Goal: Task Accomplishment & Management: Manage account settings

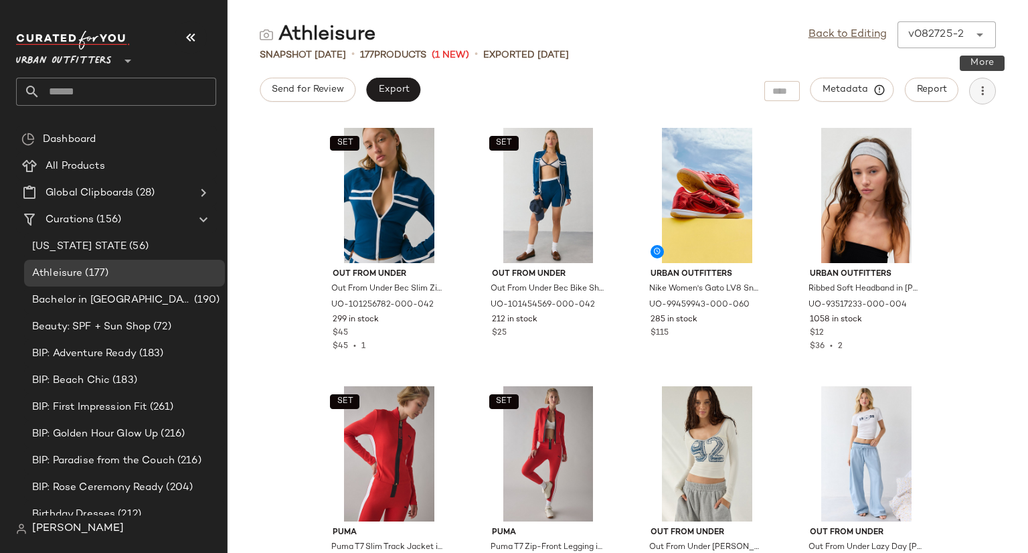
click at [979, 90] on icon "button" at bounding box center [981, 90] width 13 height 13
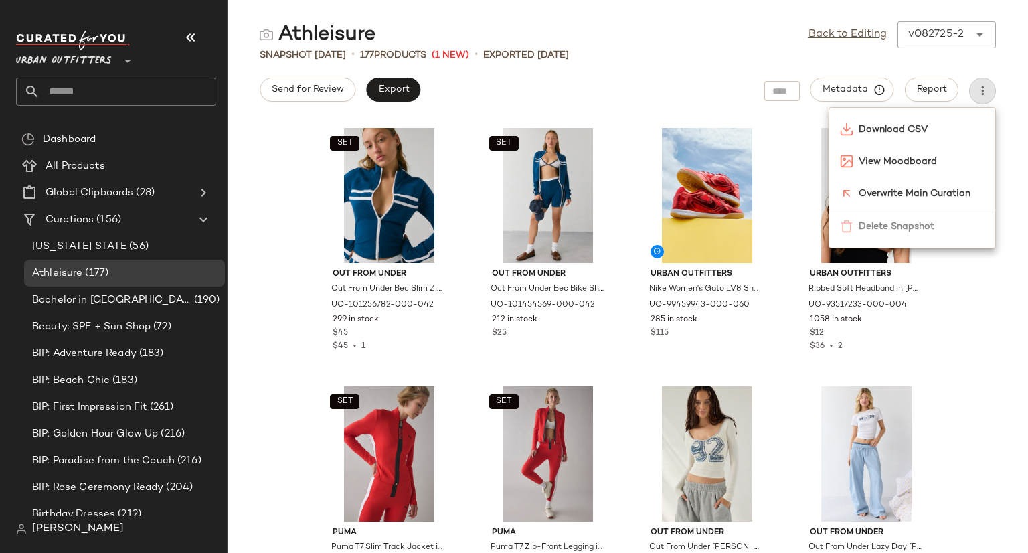
click at [680, 33] on div "Athleisure Back to Editing v082725-2 ******" at bounding box center [627, 34] width 800 height 27
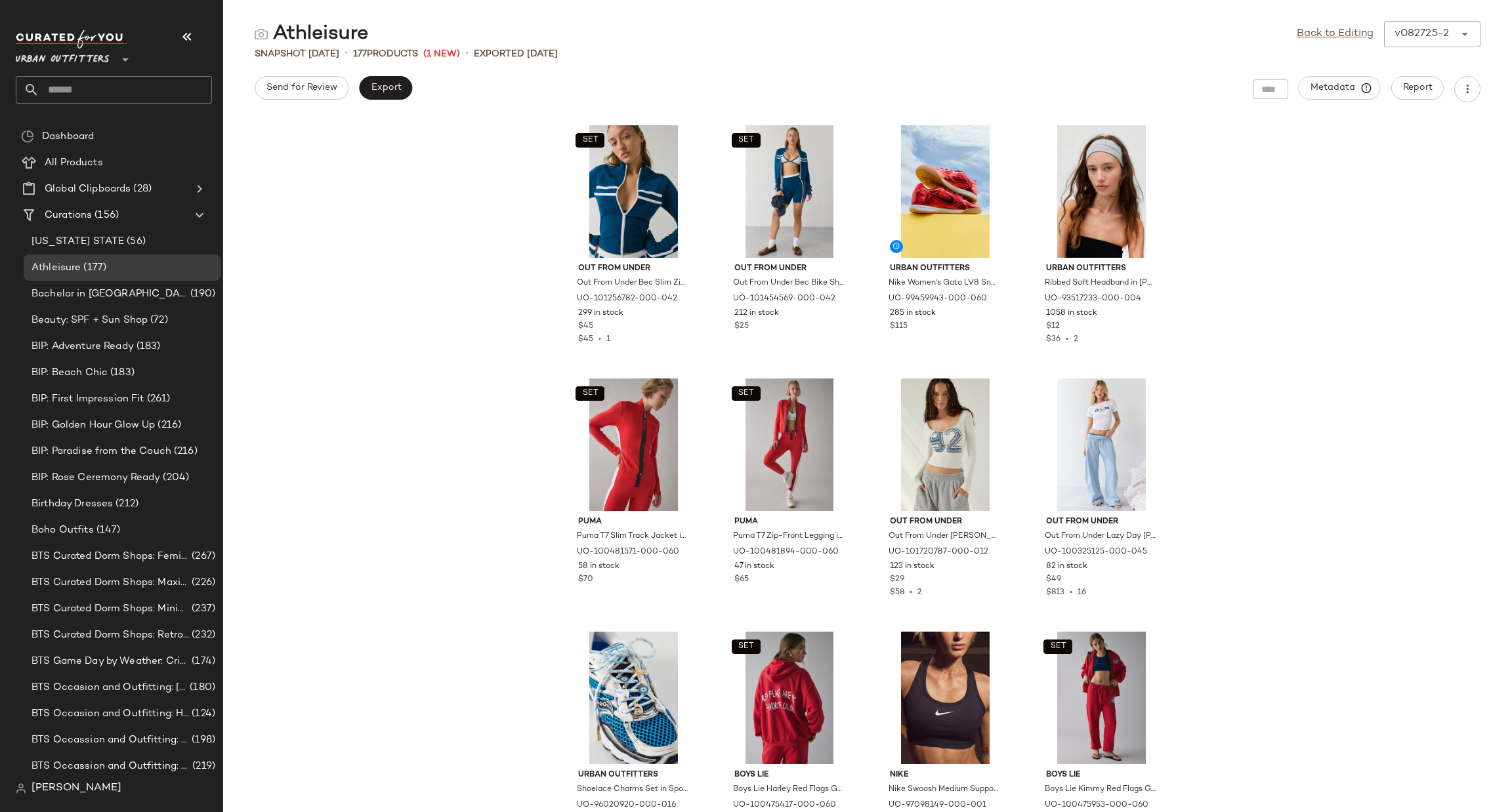
drag, startPoint x: 468, startPoint y: 166, endPoint x: 449, endPoint y: 166, distance: 19.0
click at [449, 166] on div "SET Out From Under Out From Under Bec Slim Zip-Up Jacket in Dark Blue, Women's …" at bounding box center [867, 465] width 1289 height 694
drag, startPoint x: 598, startPoint y: 100, endPoint x: 588, endPoint y: 150, distance: 51.0
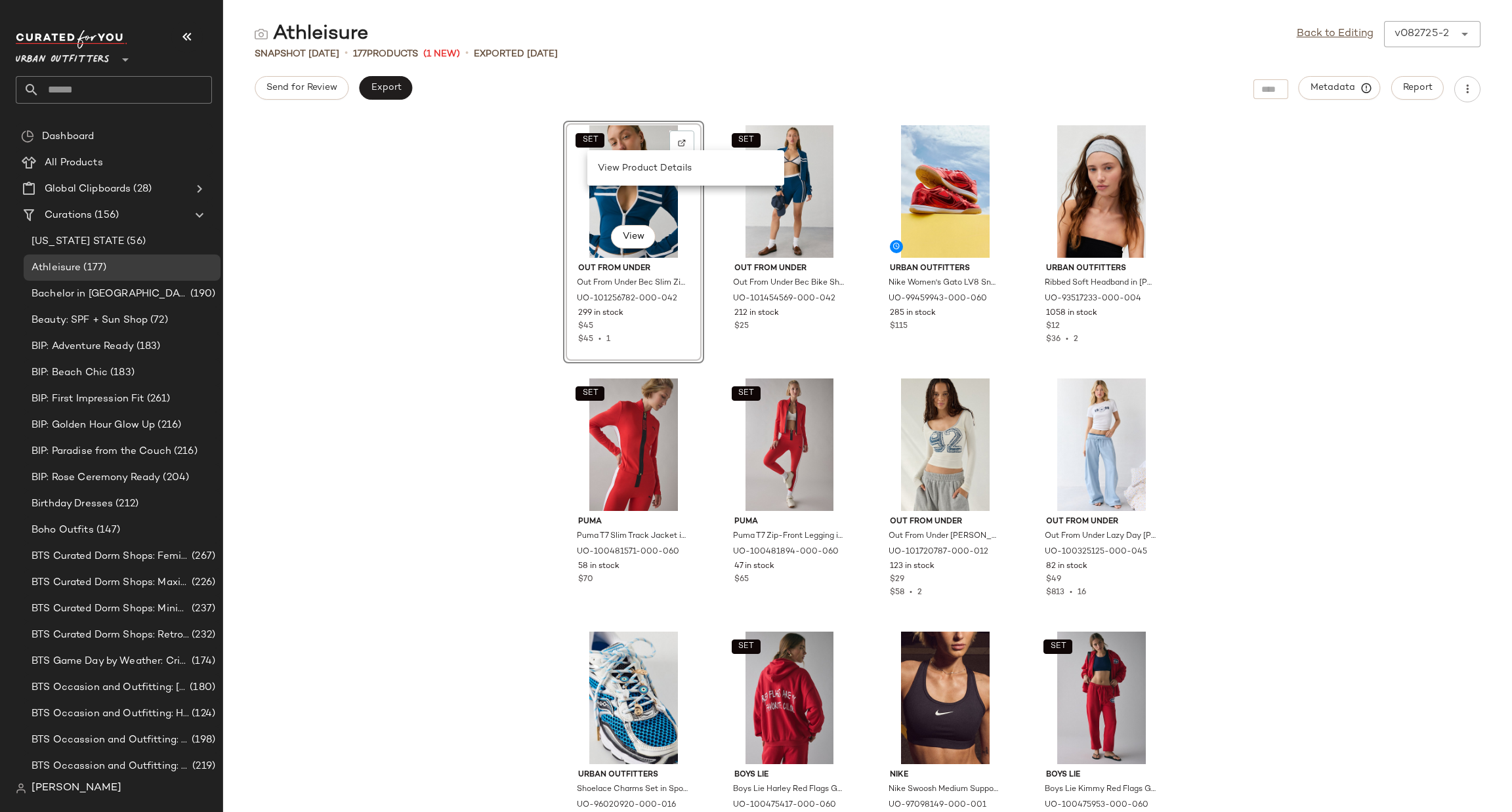
click at [802, 65] on div "Athleisure Back to Editing v082725-2 ****** Snapshot [DATE] • 177 Products (1 N…" at bounding box center [867, 416] width 1289 height 791
click at [72, 482] on span "BIP: Rose Ceremony Ready" at bounding box center [95, 478] width 129 height 15
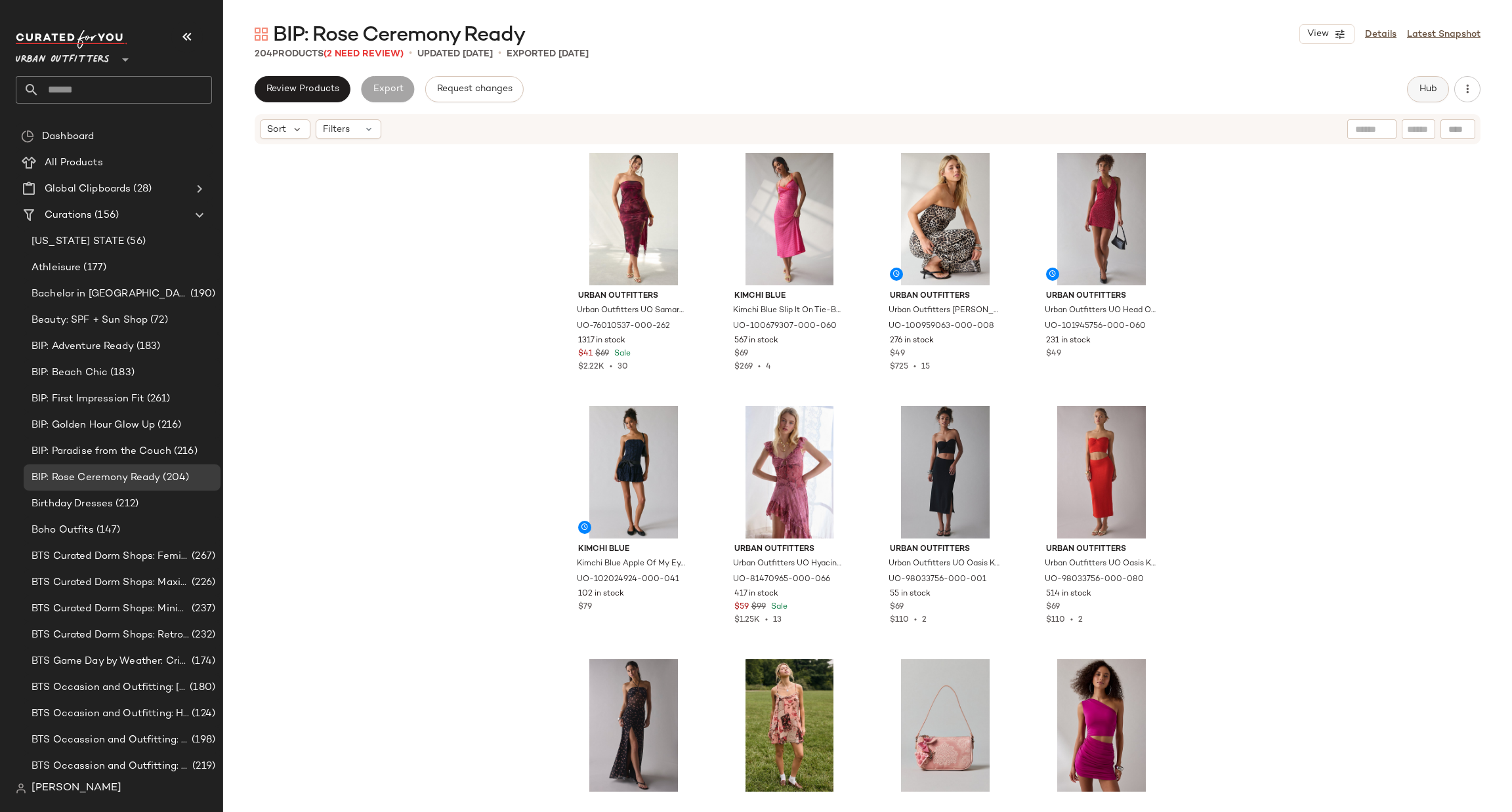
click at [1433, 90] on span "Hub" at bounding box center [1428, 89] width 19 height 11
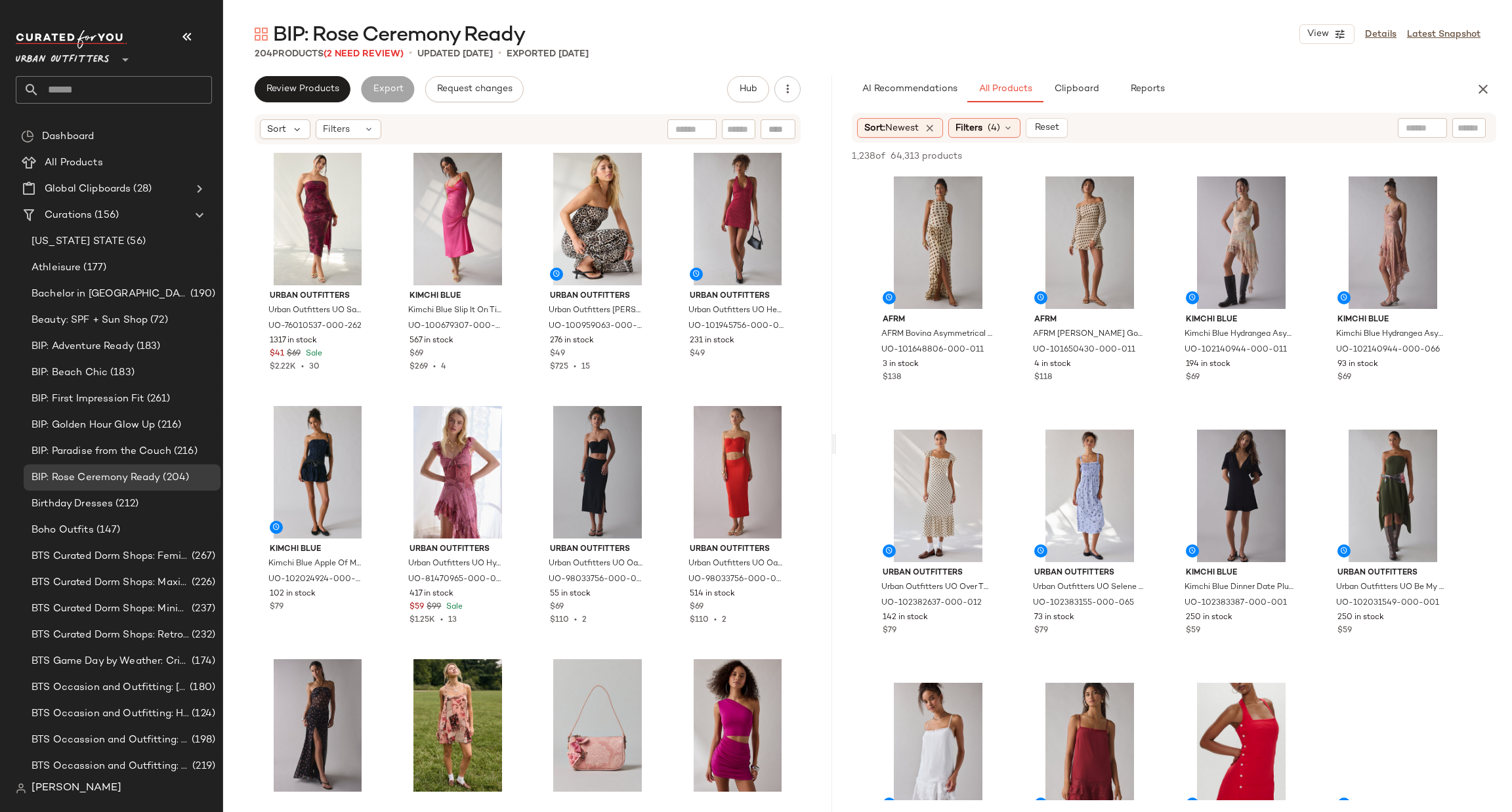
drag, startPoint x: 868, startPoint y: 451, endPoint x: 841, endPoint y: 480, distance: 39.6
click at [841, 480] on div "BIP: Rose Ceremony Ready View Details Latest Snapshot 204 Products (2 Need Revi…" at bounding box center [867, 416] width 1289 height 791
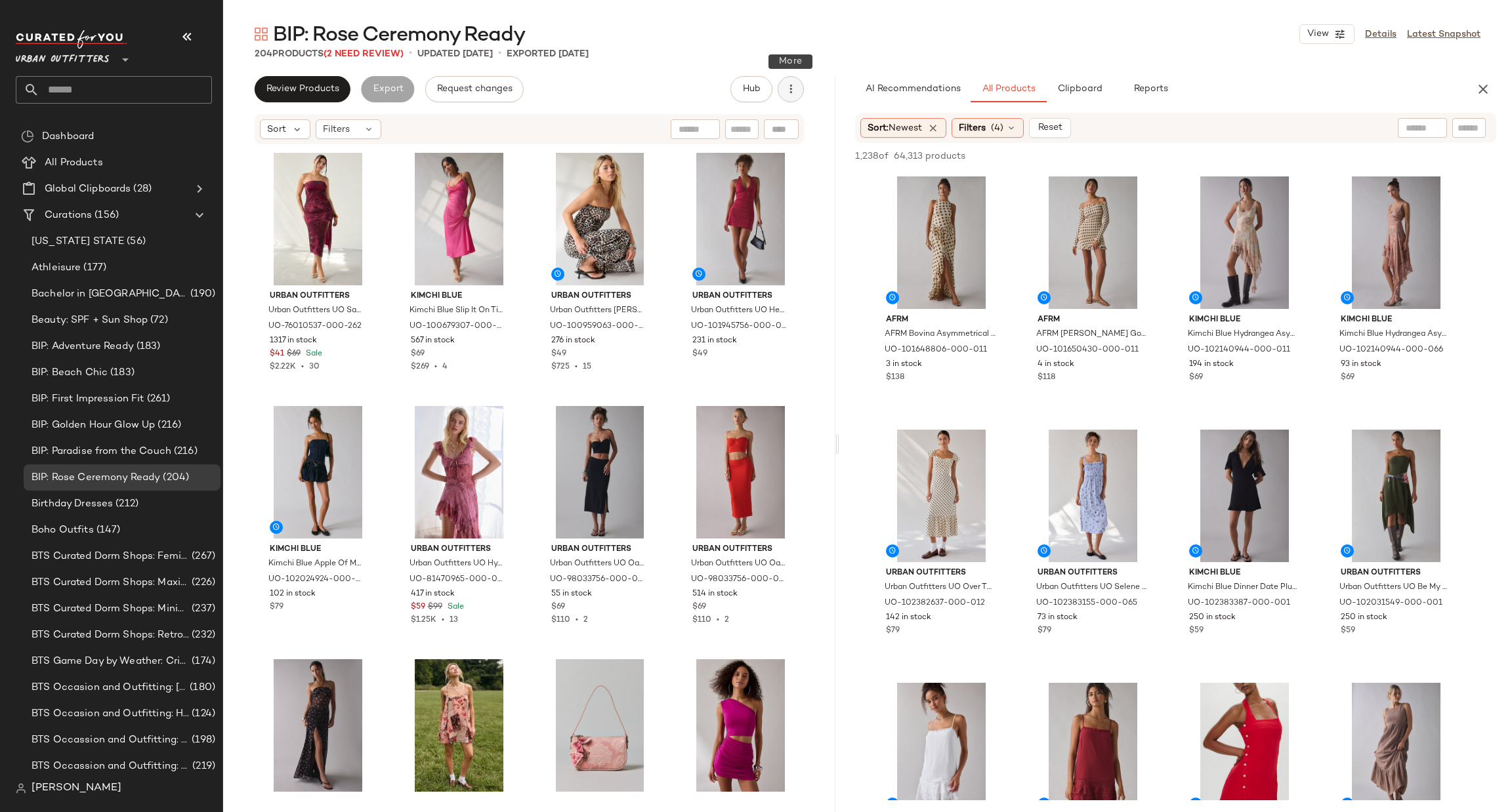
click at [792, 83] on icon "button" at bounding box center [790, 88] width 13 height 13
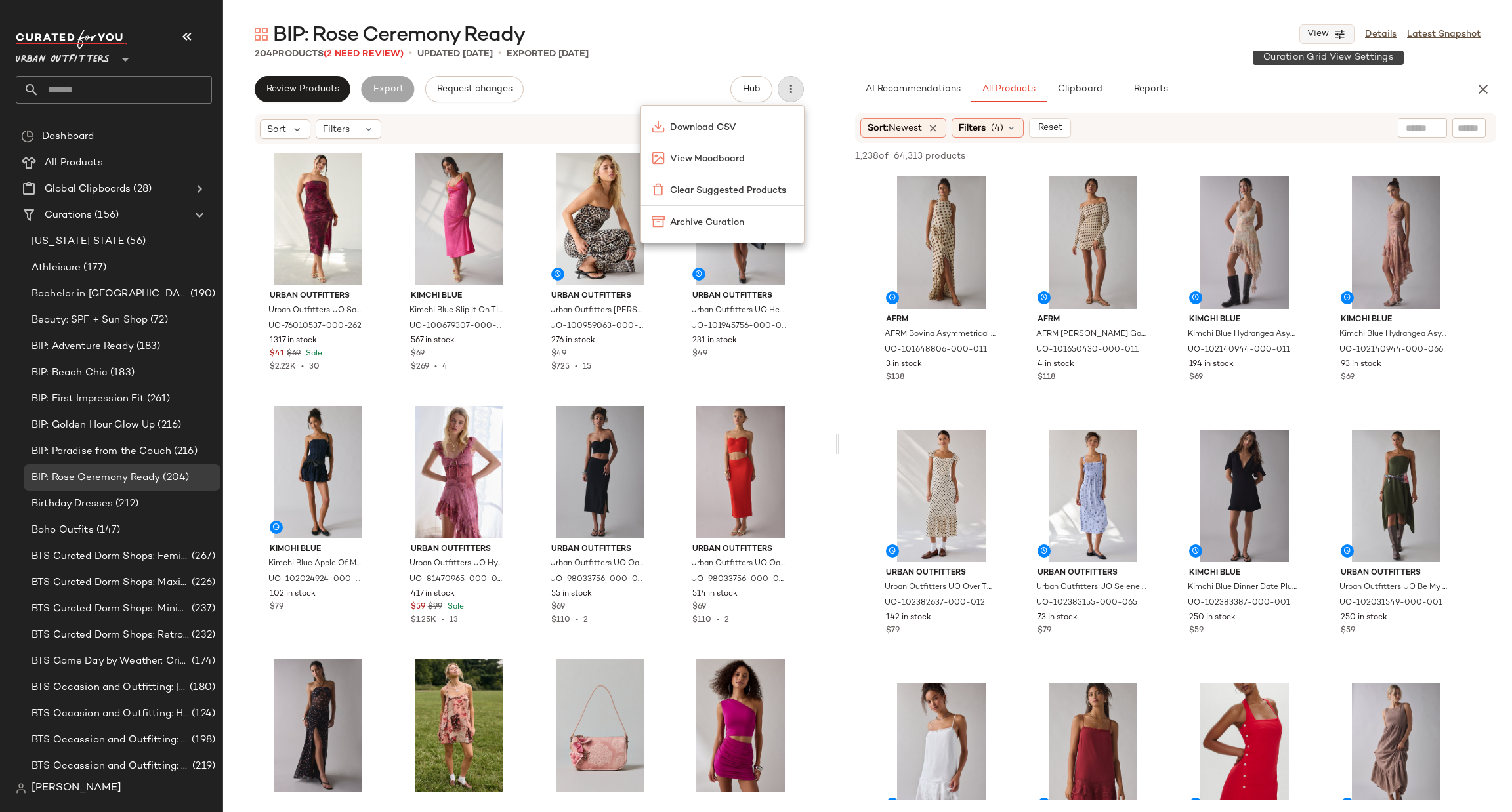
click at [1337, 34] on icon "button" at bounding box center [1340, 34] width 12 height 12
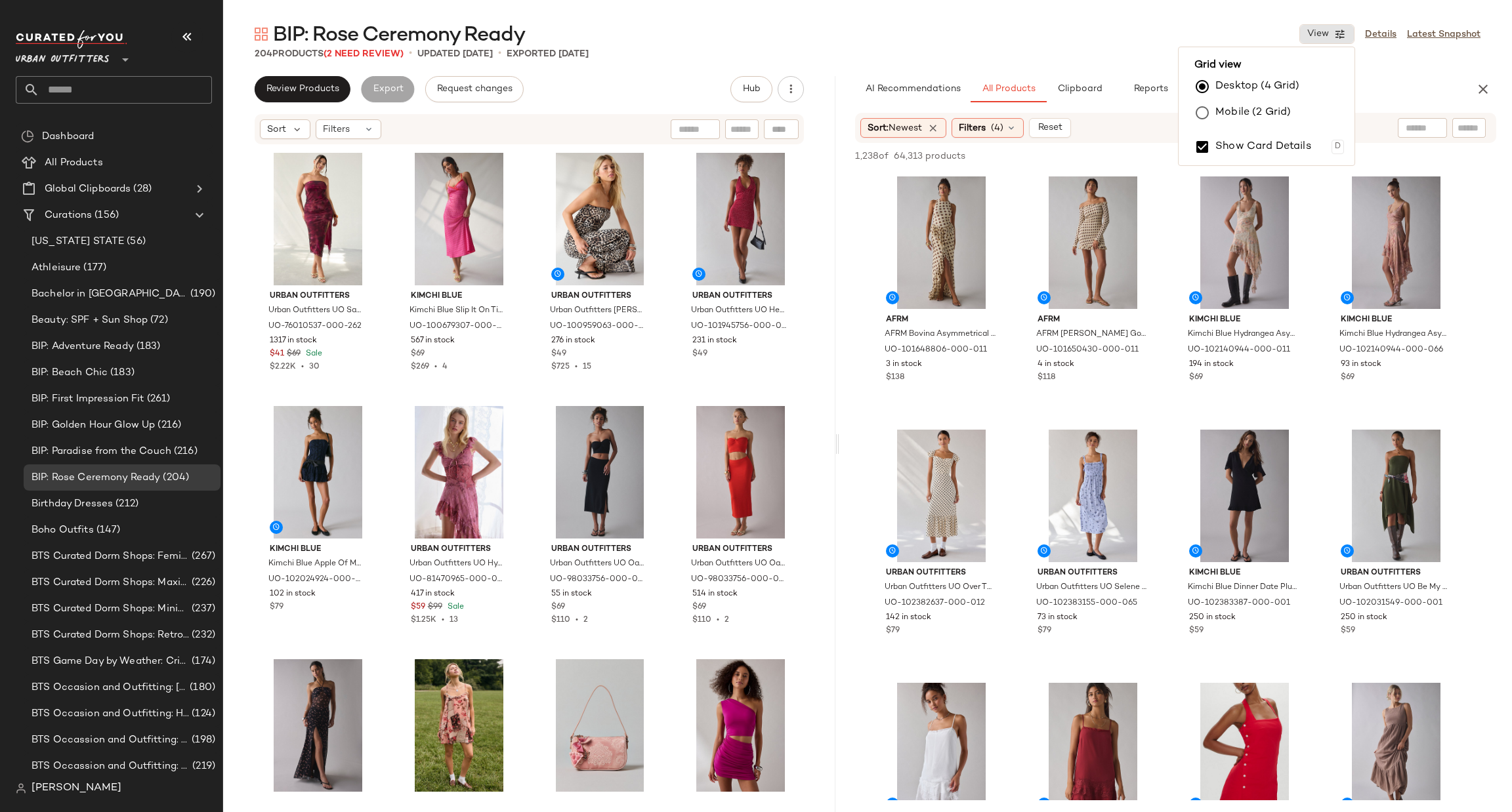
click at [1247, 116] on label "Mobile (2 Grid)" at bounding box center [1253, 113] width 76 height 26
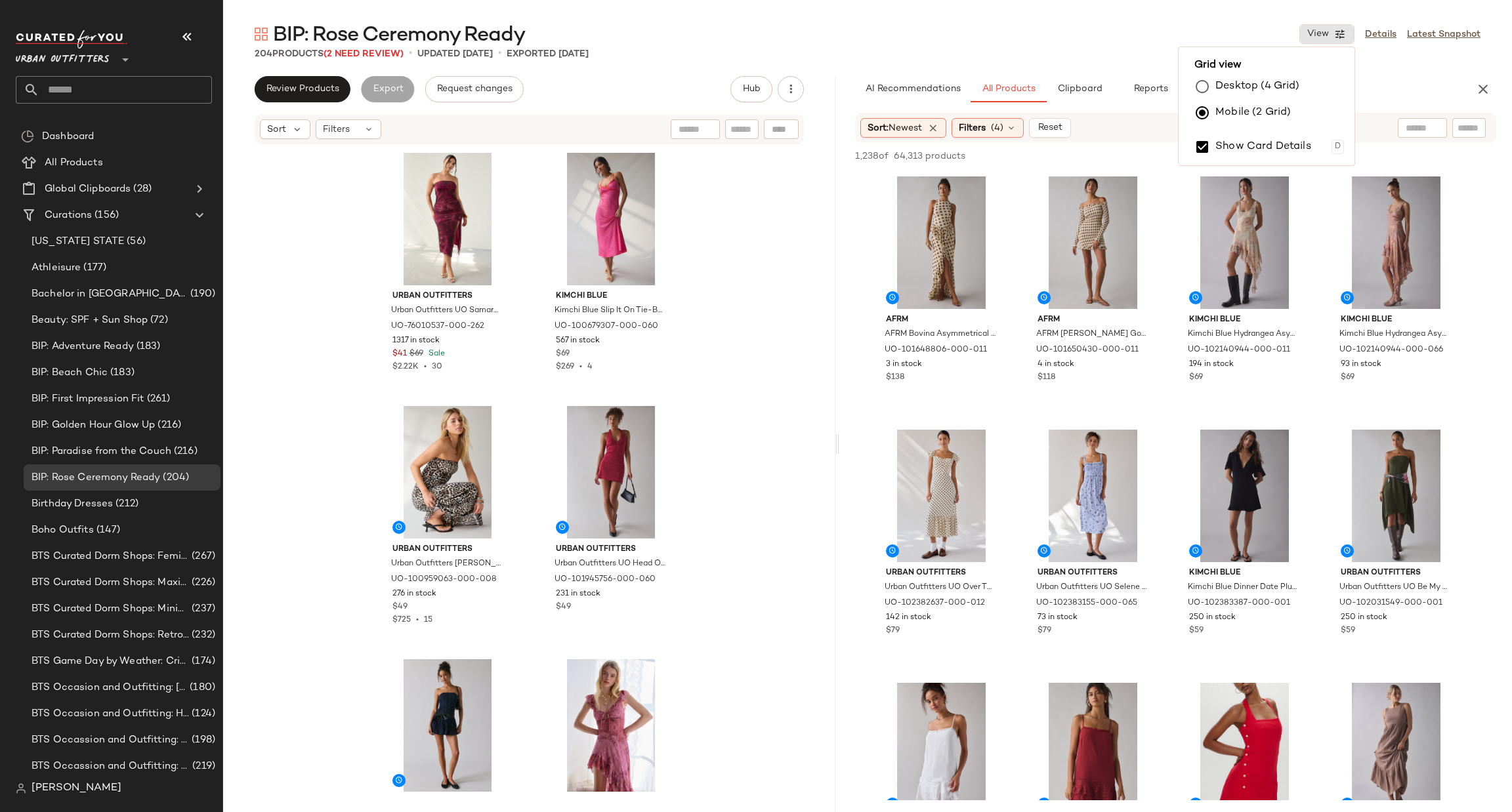
click at [1247, 116] on label "Mobile (2 Grid)" at bounding box center [1253, 113] width 76 height 26
click at [1269, 88] on label "Desktop (4 Grid)" at bounding box center [1258, 86] width 84 height 26
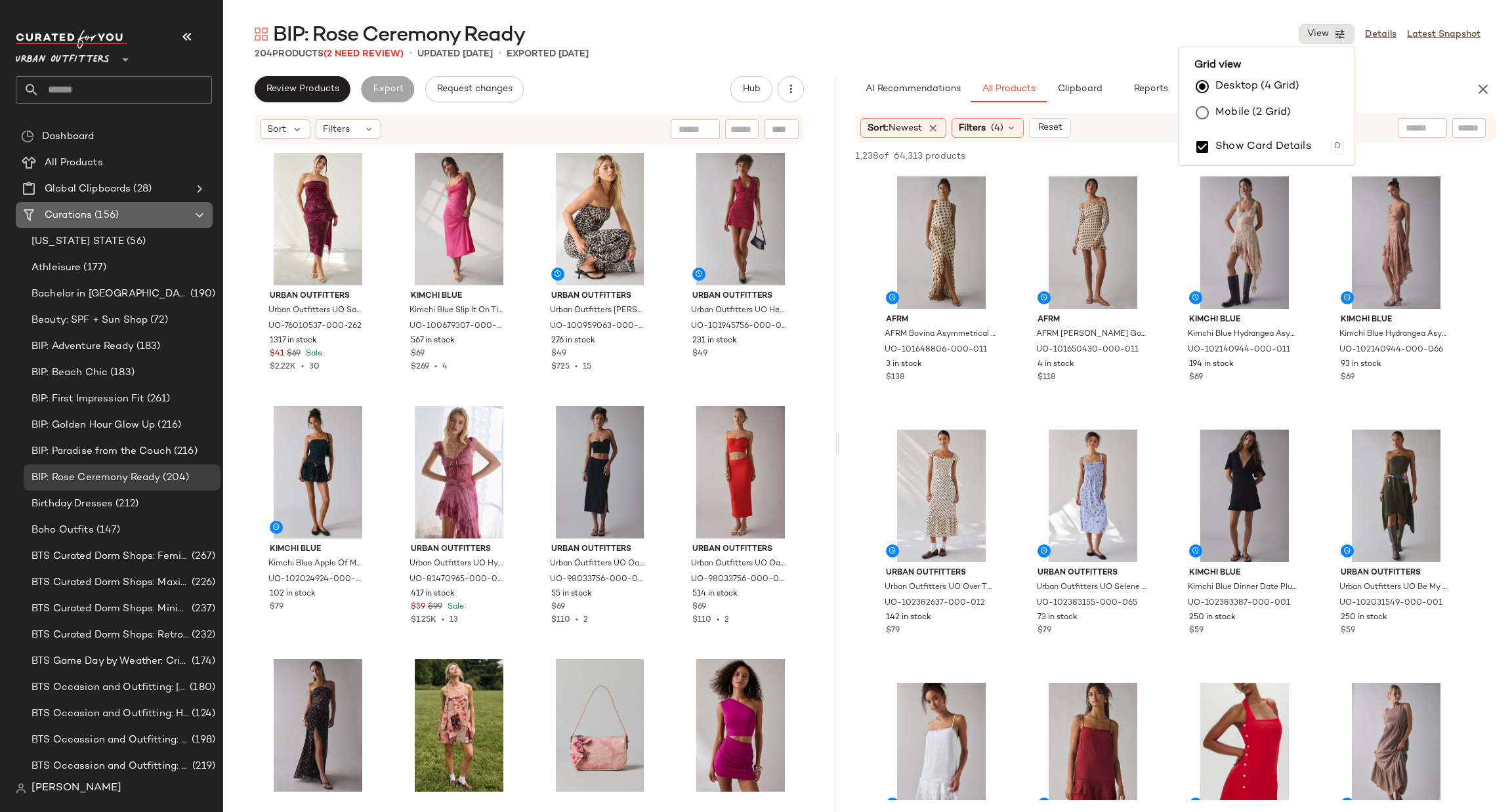
click at [156, 202] on Curations "Curations (156)" at bounding box center [114, 215] width 197 height 26
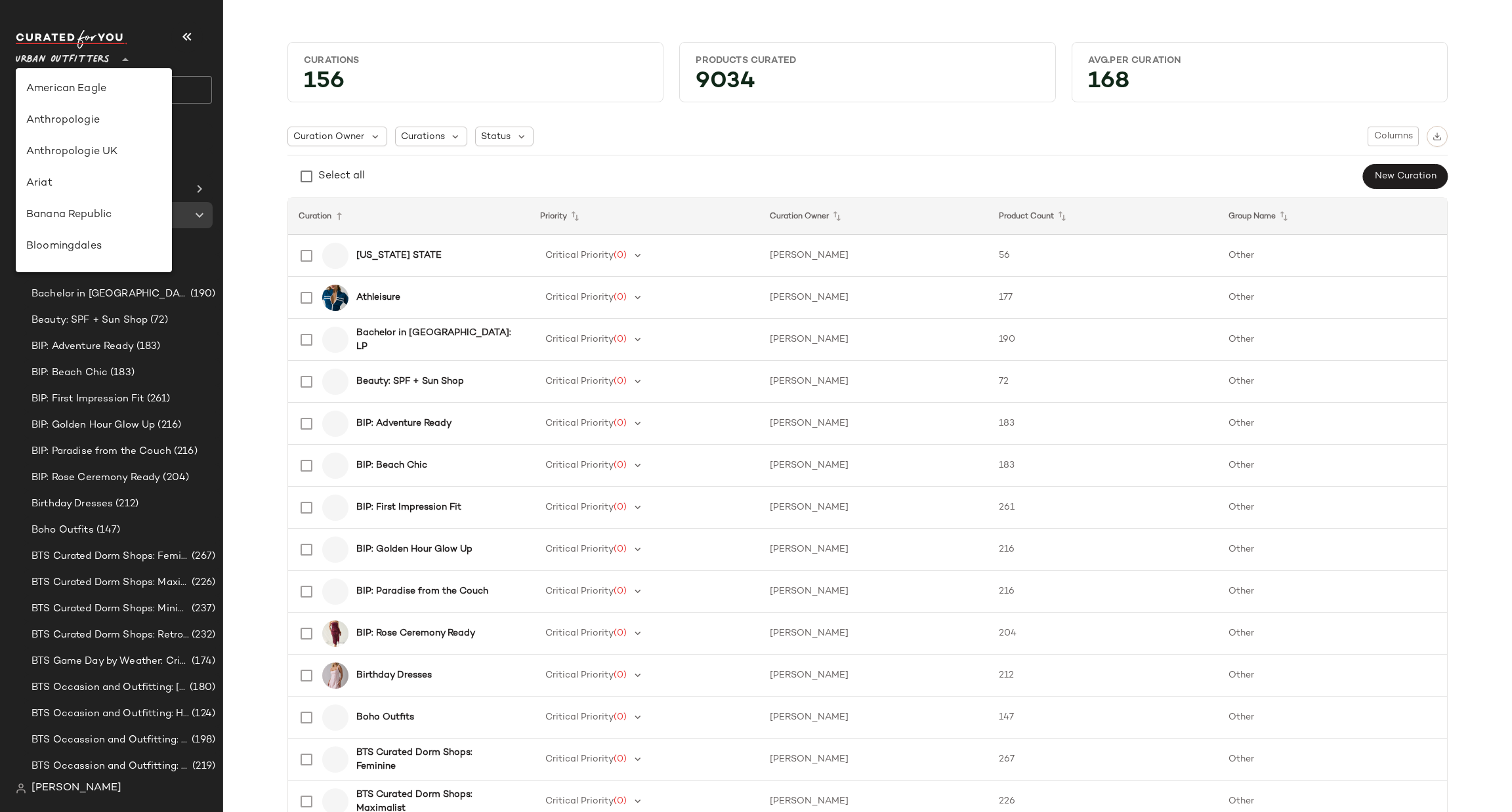
click at [116, 56] on div at bounding box center [124, 51] width 19 height 32
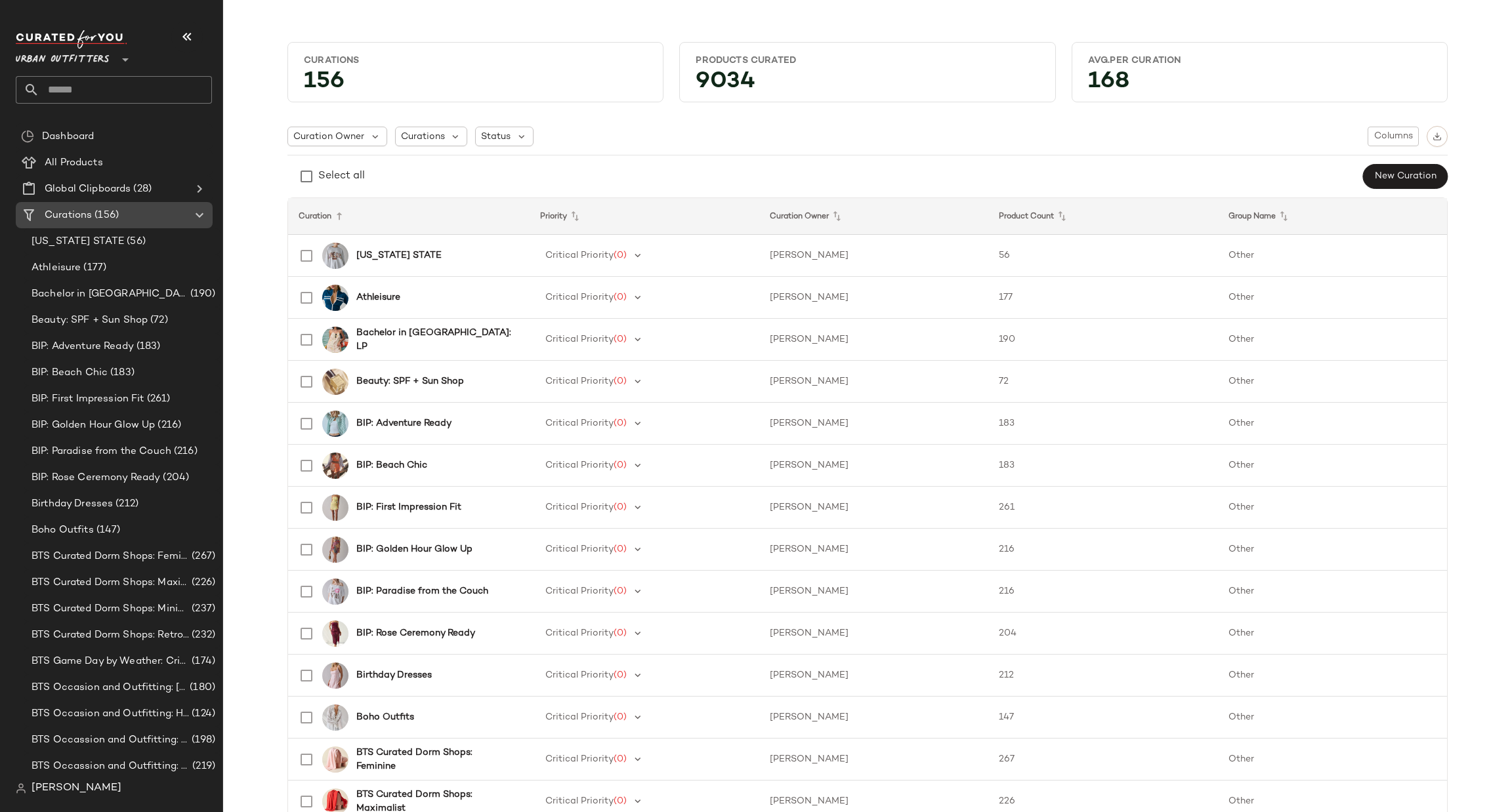
click at [199, 221] on icon at bounding box center [199, 215] width 16 height 16
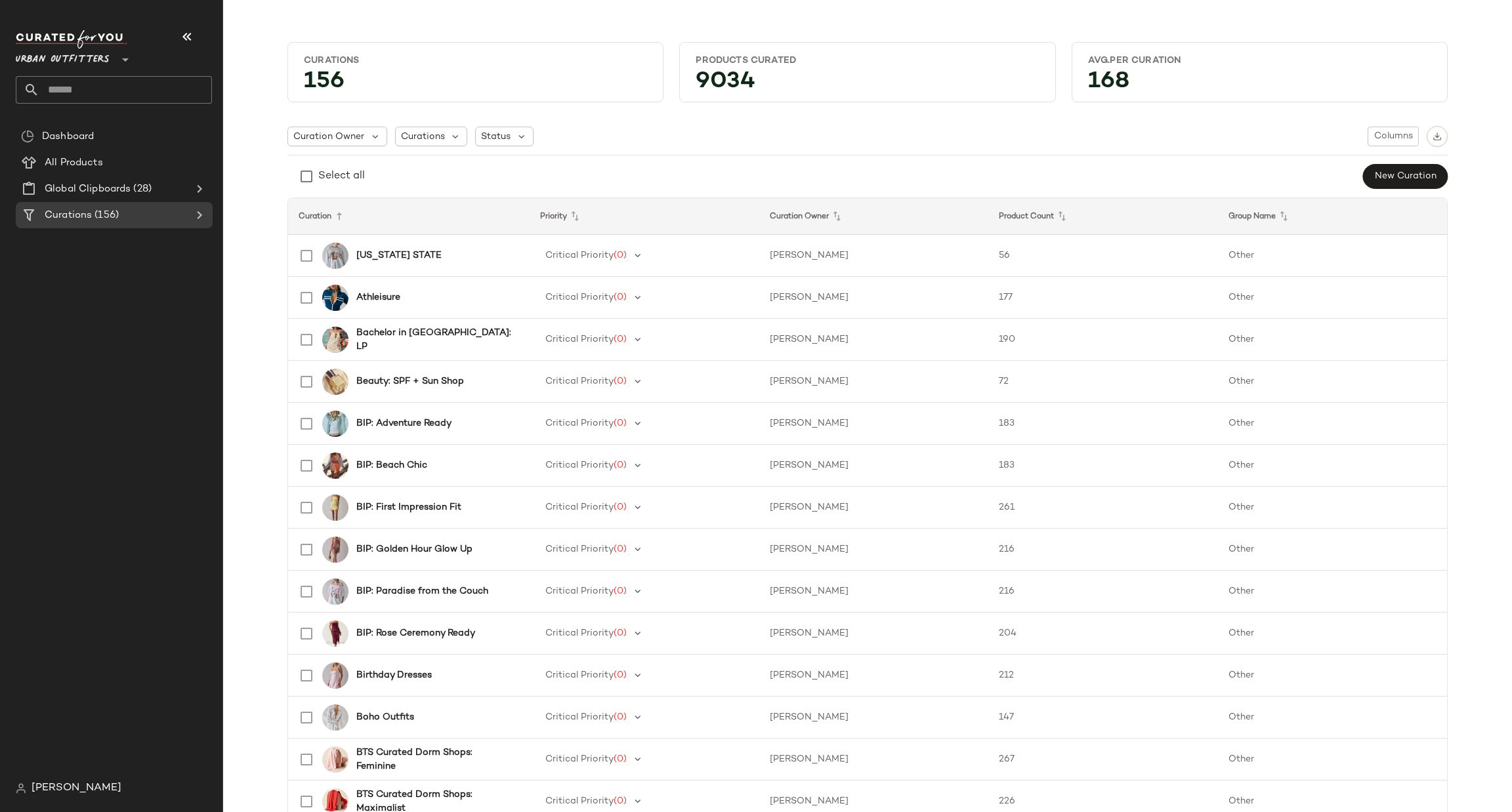
click at [88, 55] on span "Urban Outfitters" at bounding box center [63, 56] width 94 height 24
drag, startPoint x: 88, startPoint y: 55, endPoint x: 149, endPoint y: 25, distance: 68.0
click at [149, 25] on div "Urban Outfitters **" at bounding box center [119, 72] width 207 height 102
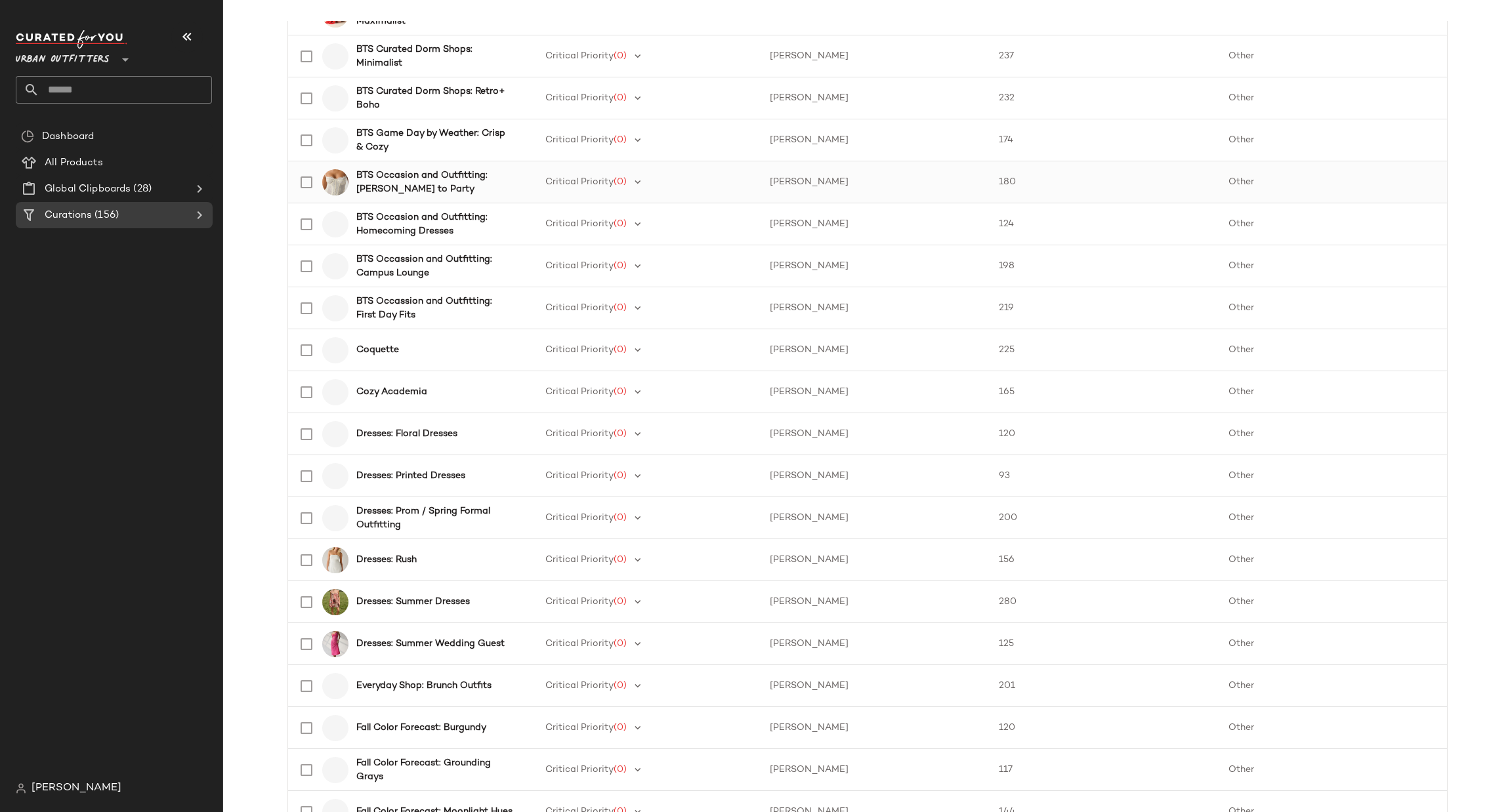
scroll to position [1599, 0]
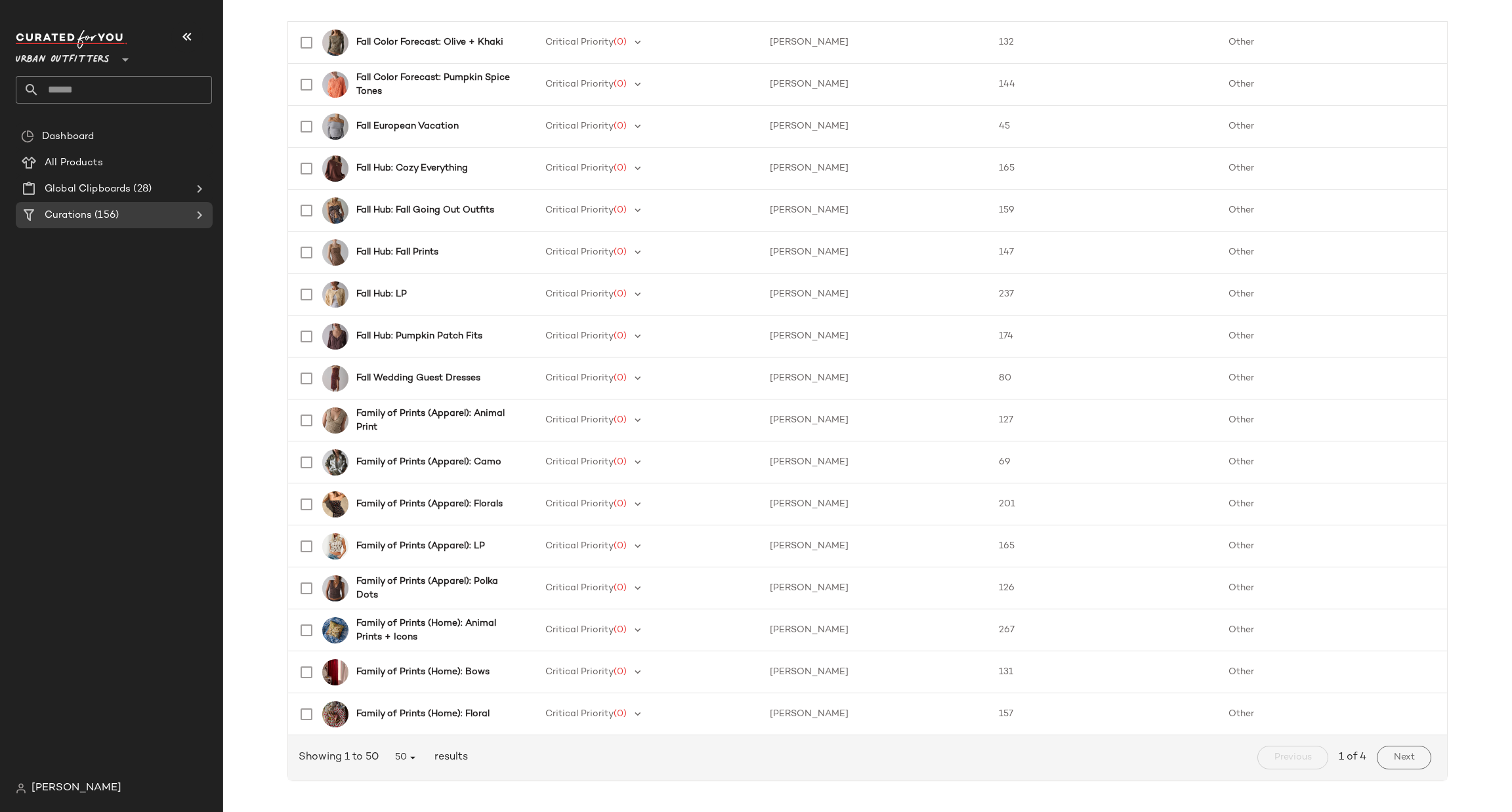
click at [82, 53] on span "Urban Outfitters" at bounding box center [63, 56] width 94 height 24
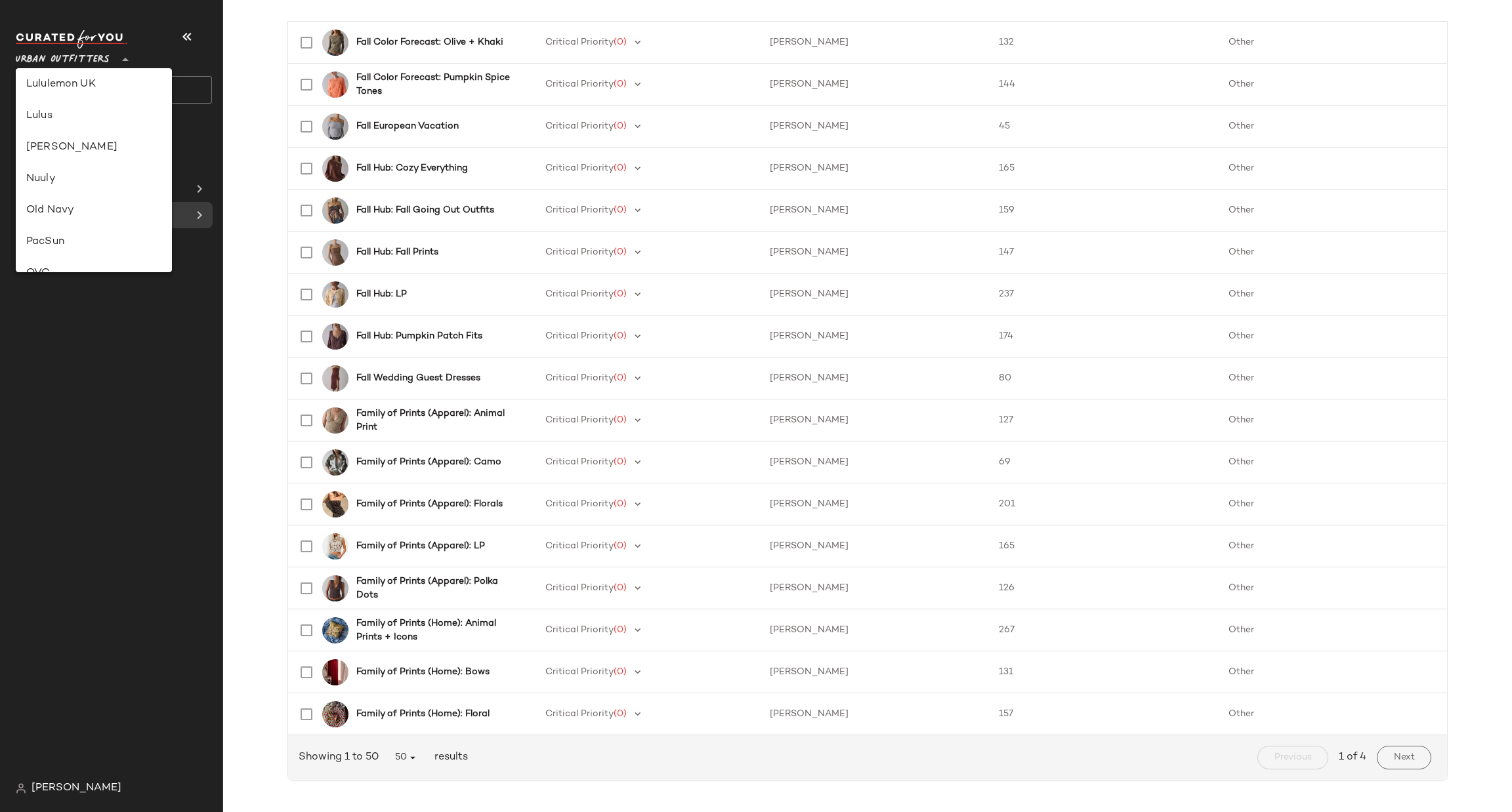
scroll to position [0, 0]
click at [13, 794] on nav "Urban Outfitters ** Dashboard All Products Global Clipboards (28) Curations (15…" at bounding box center [111, 406] width 223 height 812
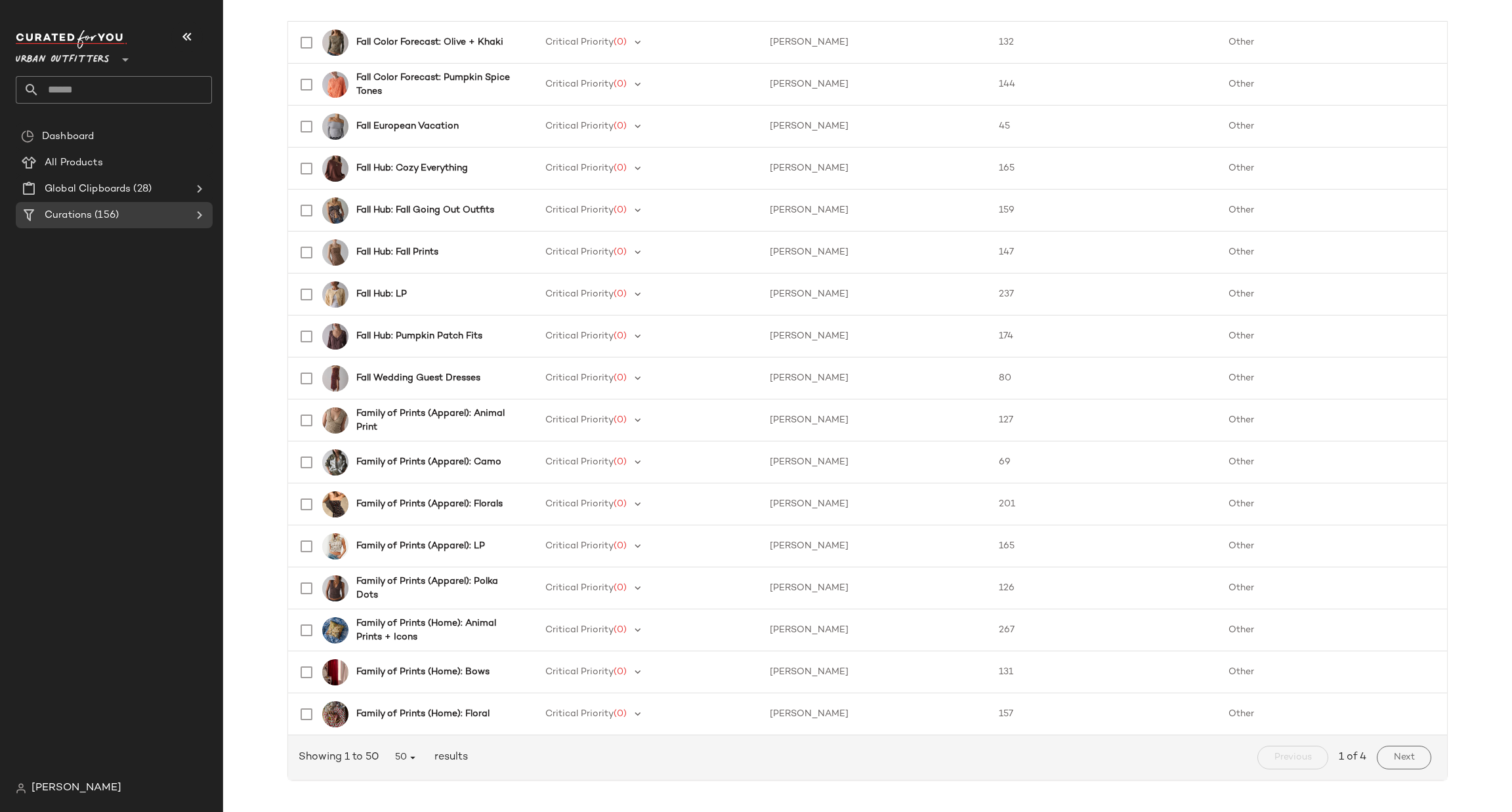
click at [23, 785] on img at bounding box center [21, 788] width 11 height 11
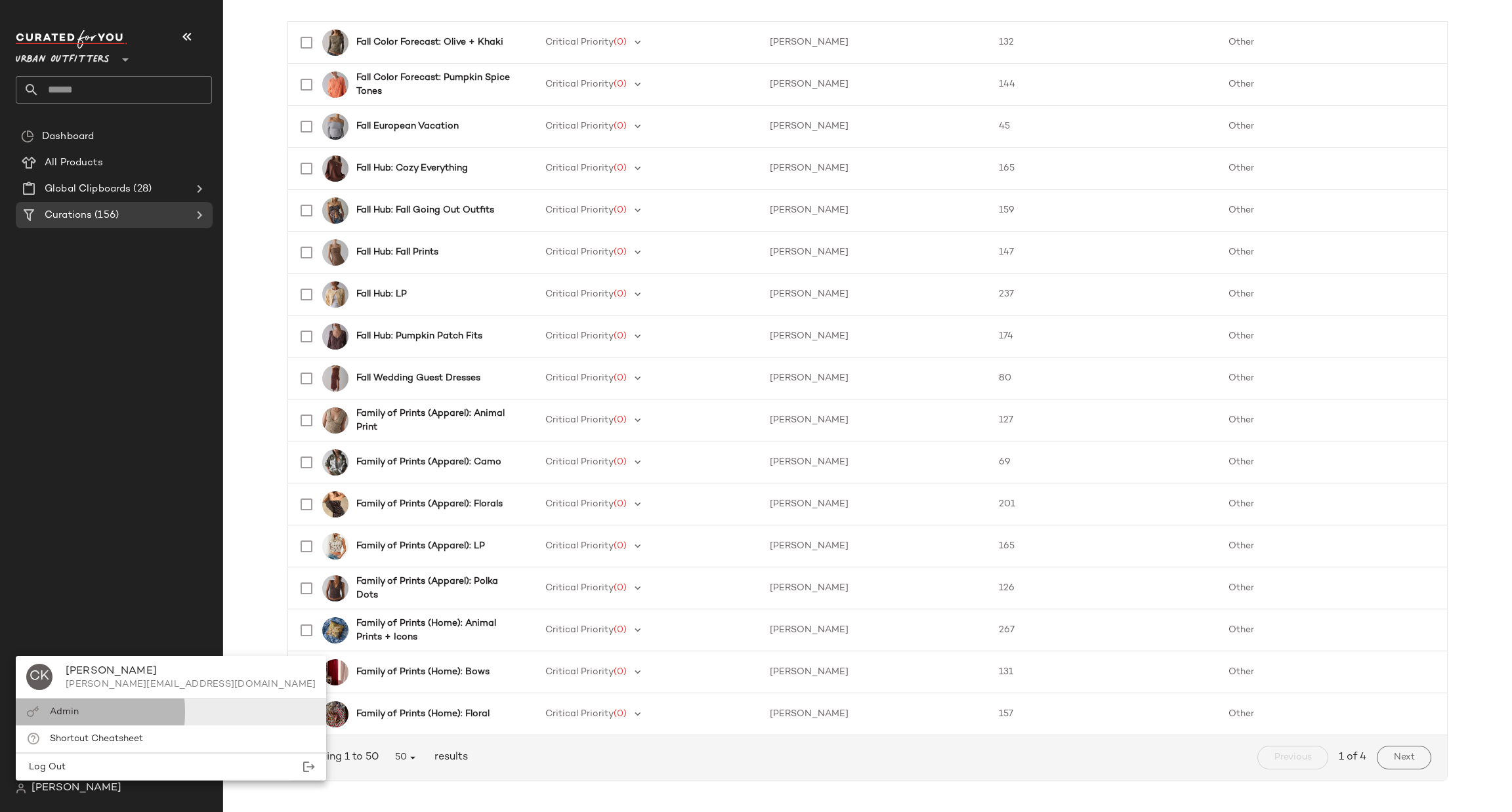
click at [117, 721] on div "Admin" at bounding box center [171, 711] width 310 height 26
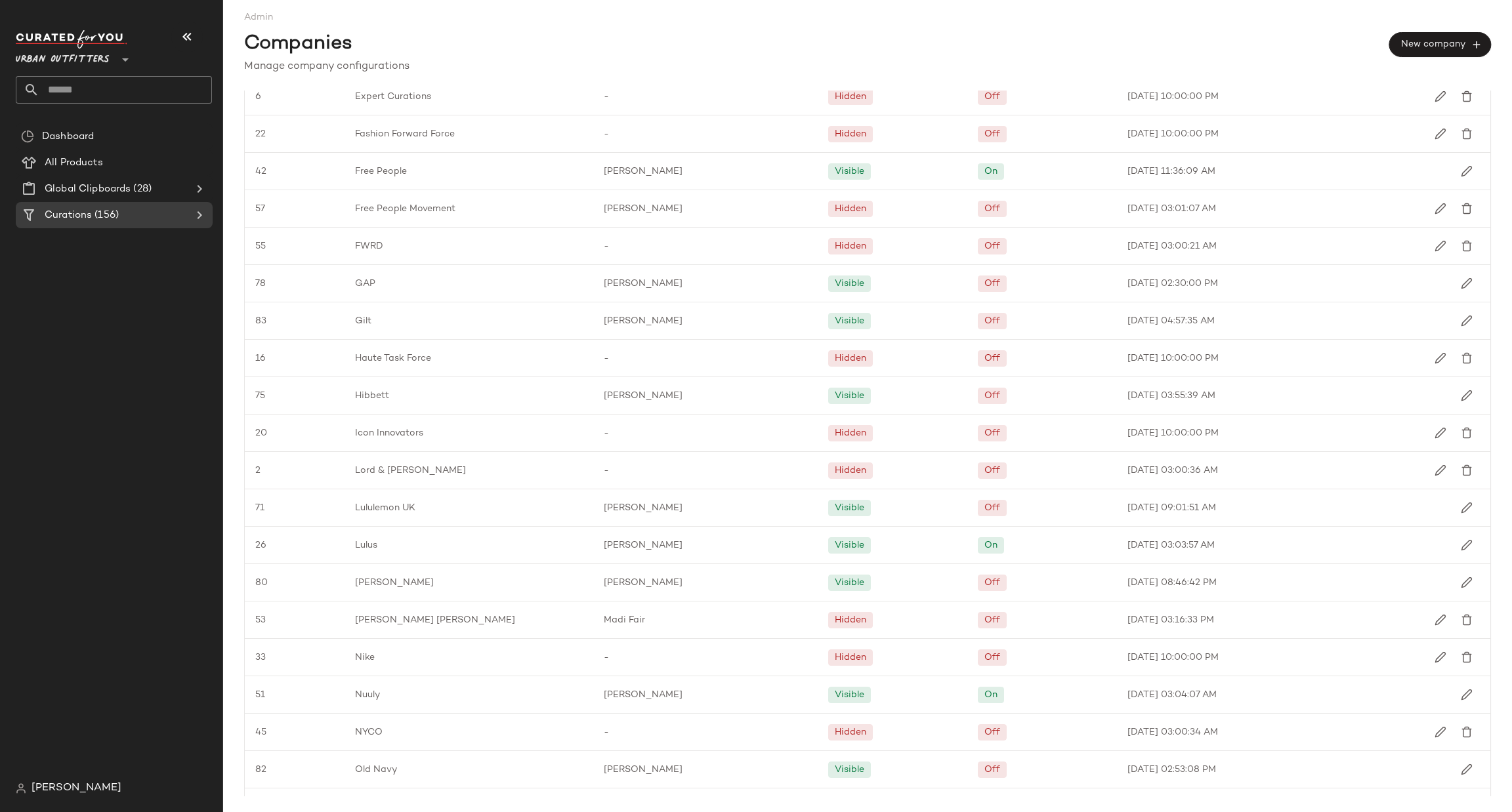
scroll to position [787, 0]
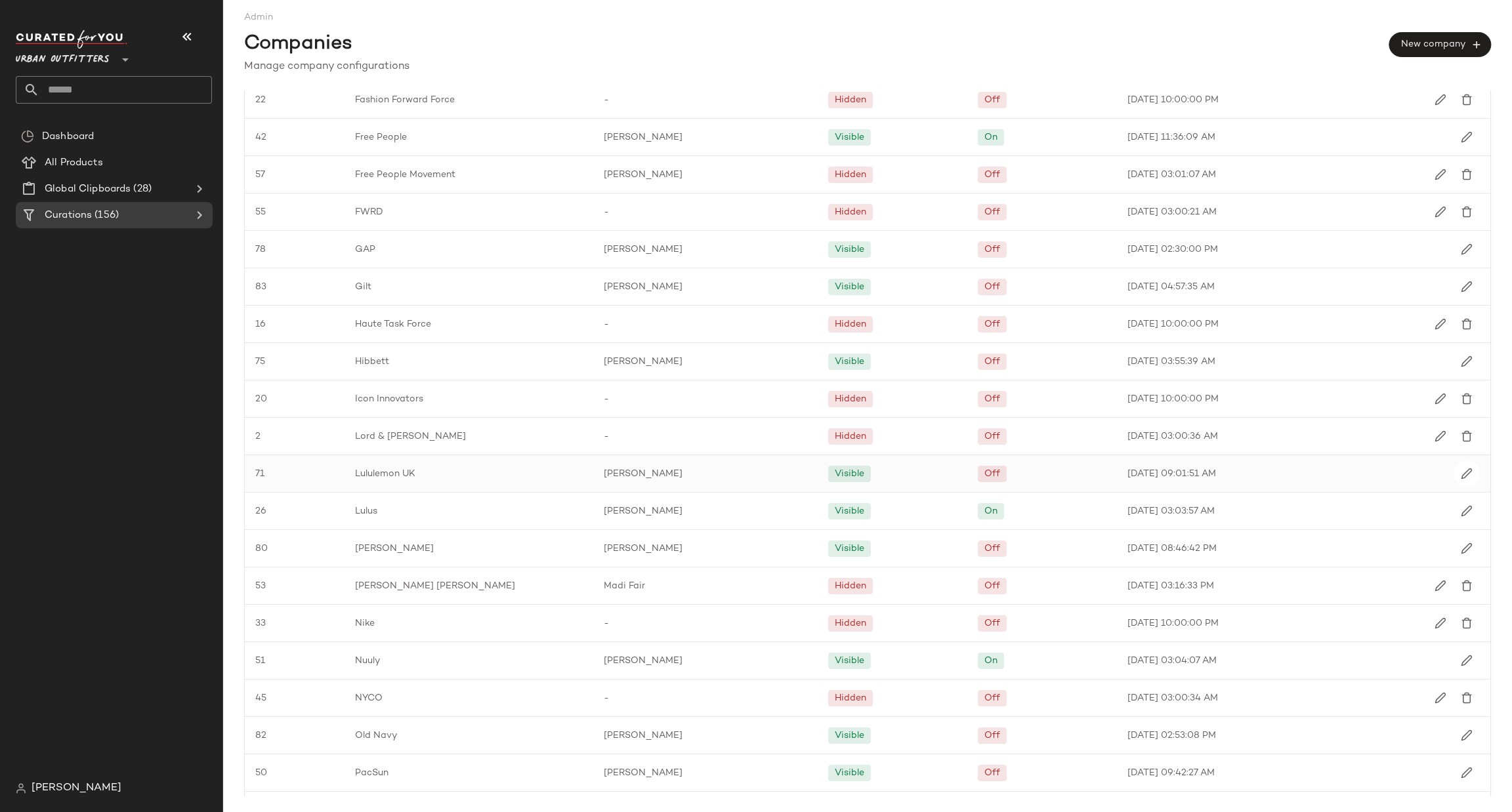
click at [1349, 477] on div at bounding box center [1416, 473] width 150 height 36
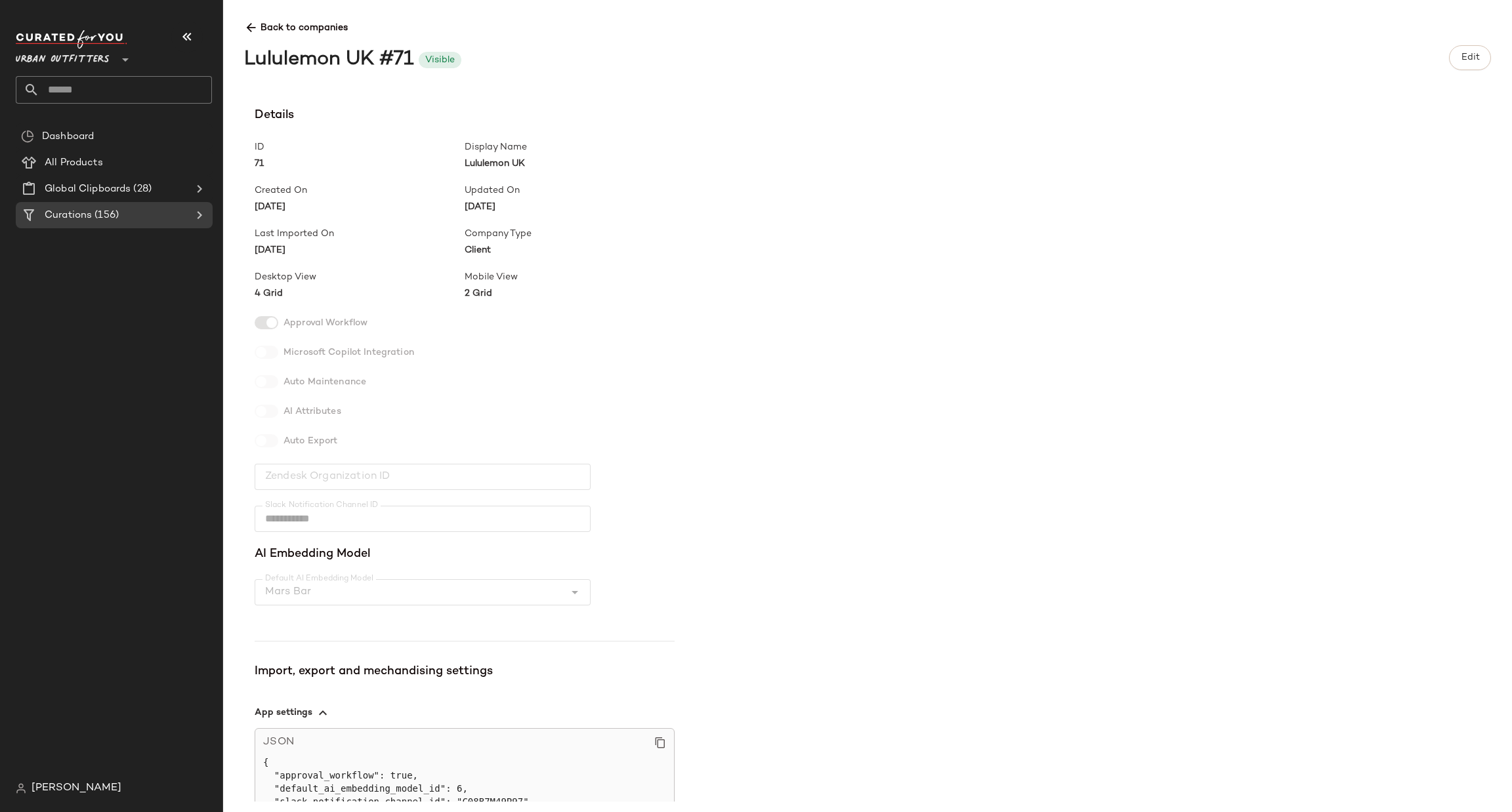
click at [281, 296] on span "4 Grid" at bounding box center [360, 293] width 210 height 14
click at [505, 272] on span "Mobile View" at bounding box center [570, 278] width 210 height 14
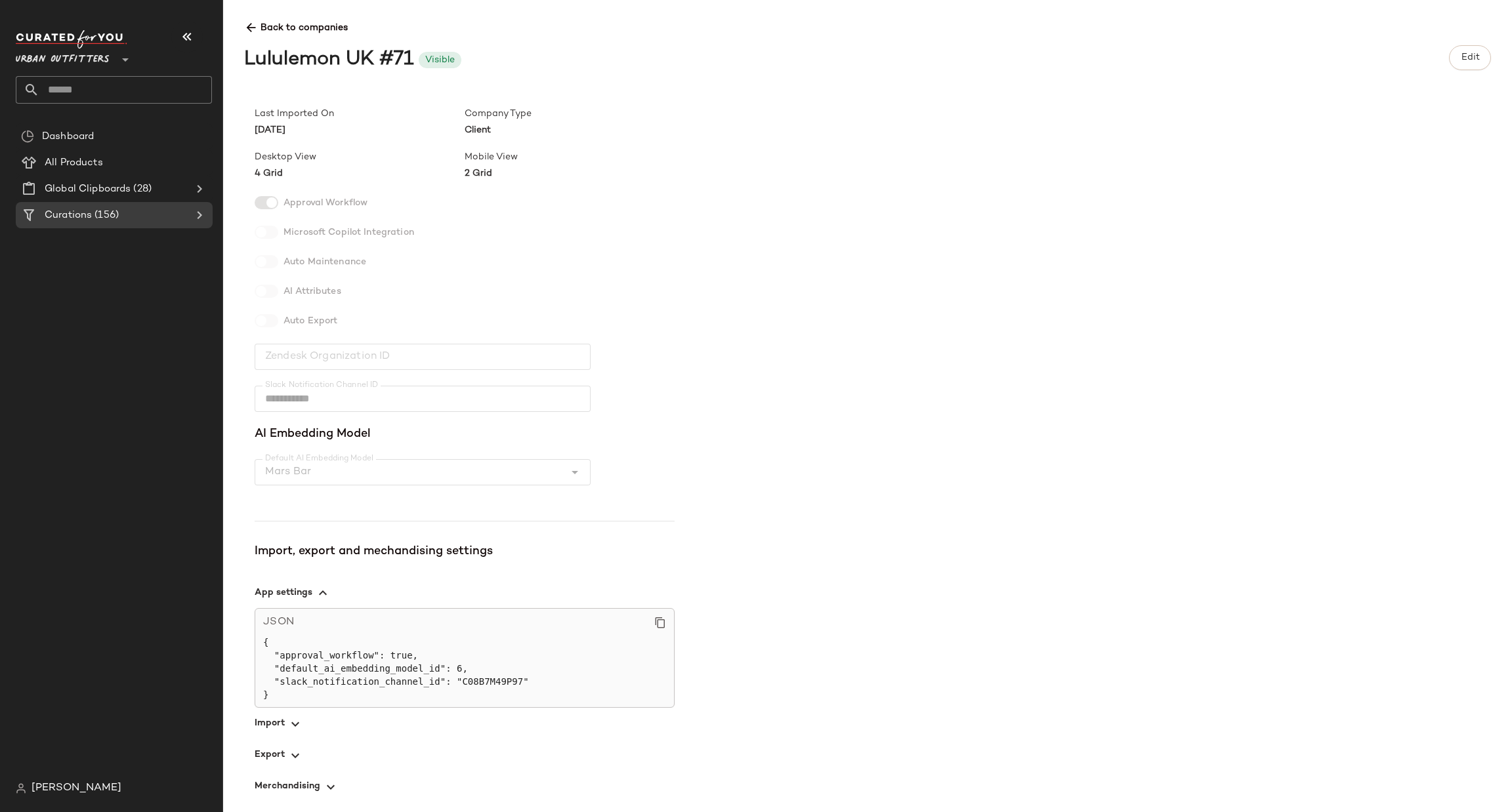
click at [316, 785] on span "button" at bounding box center [465, 787] width 420 height 31
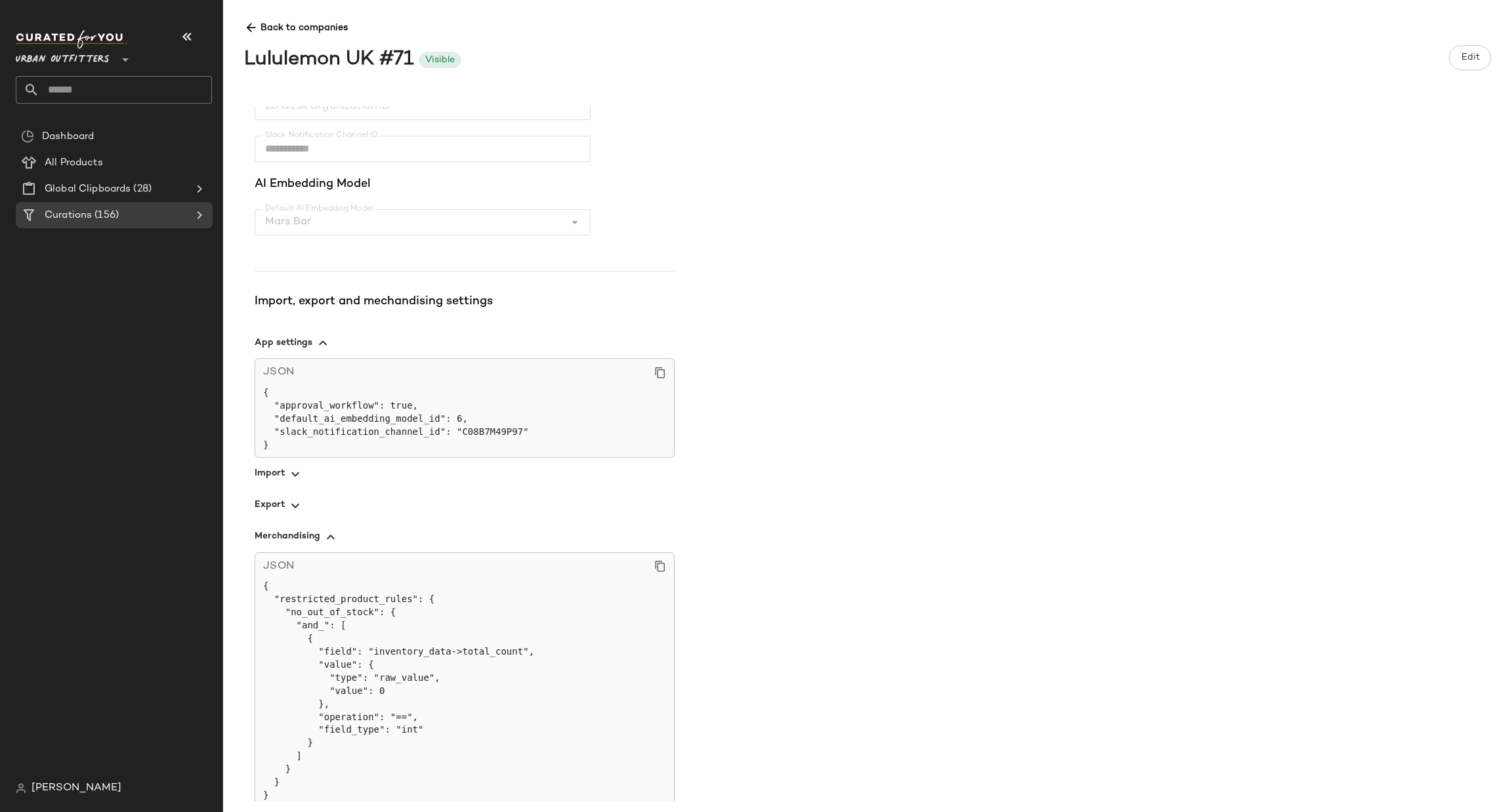
scroll to position [377, 0]
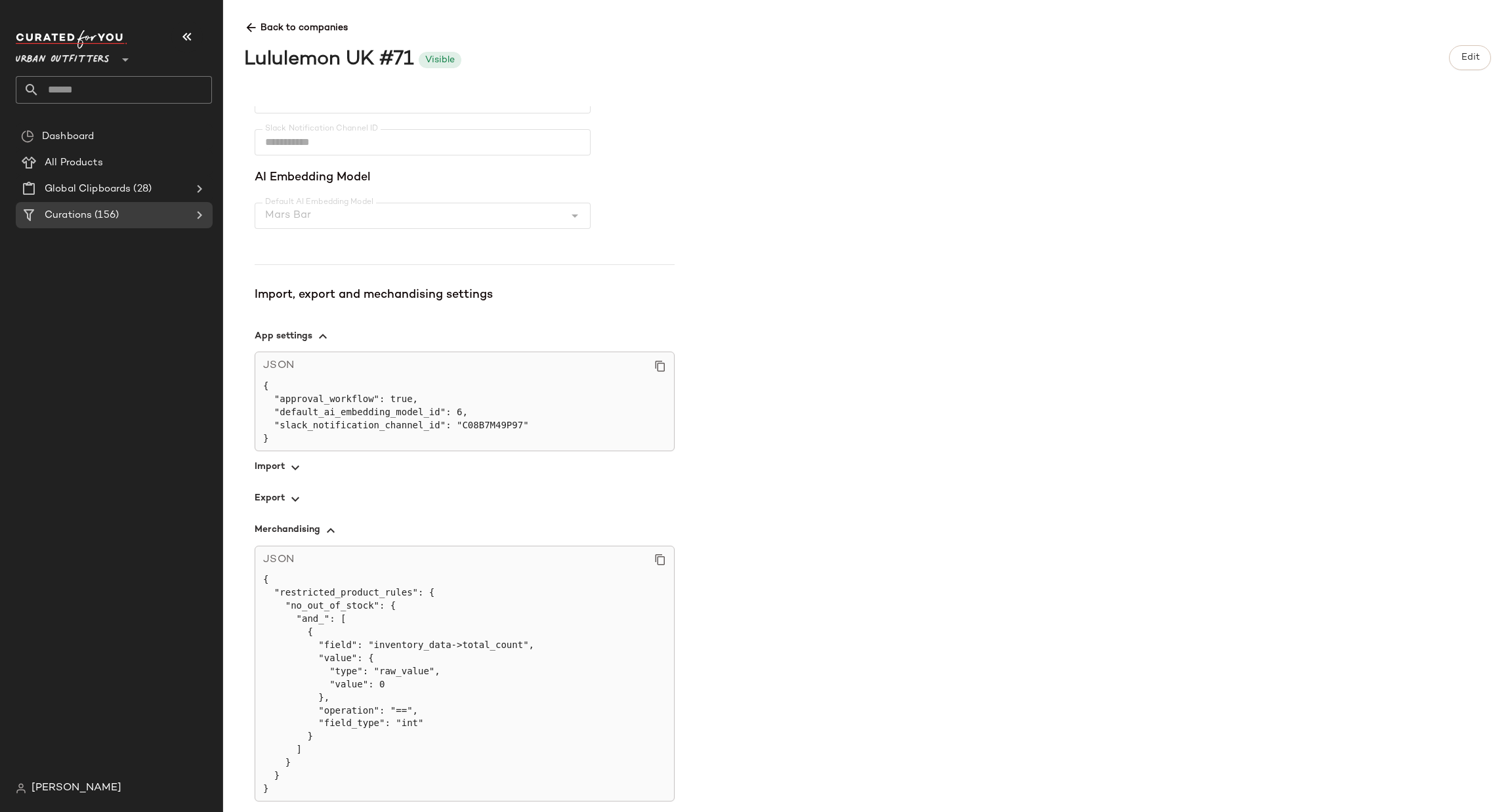
click at [340, 522] on span "button" at bounding box center [465, 530] width 420 height 31
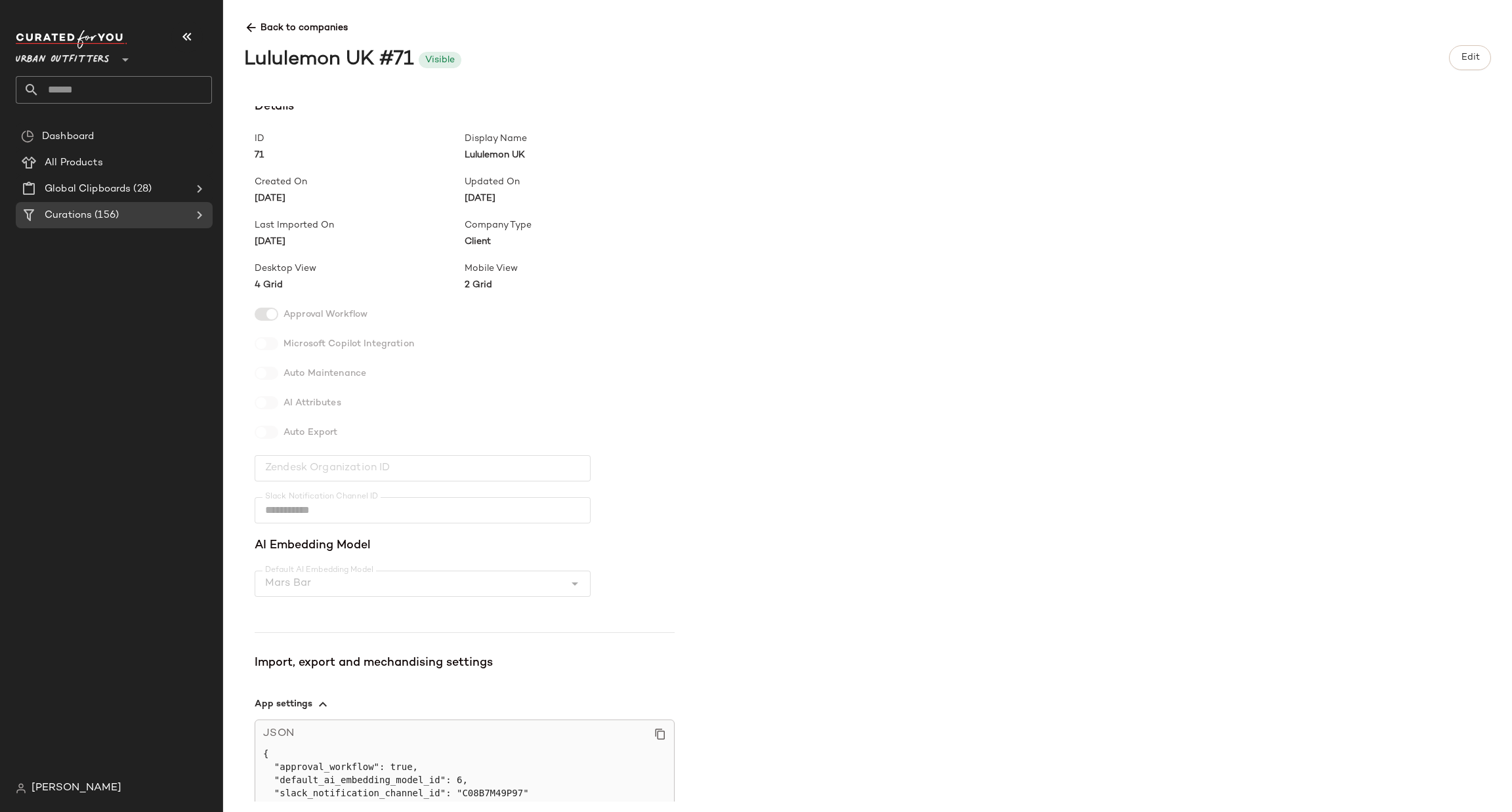
scroll to position [0, 0]
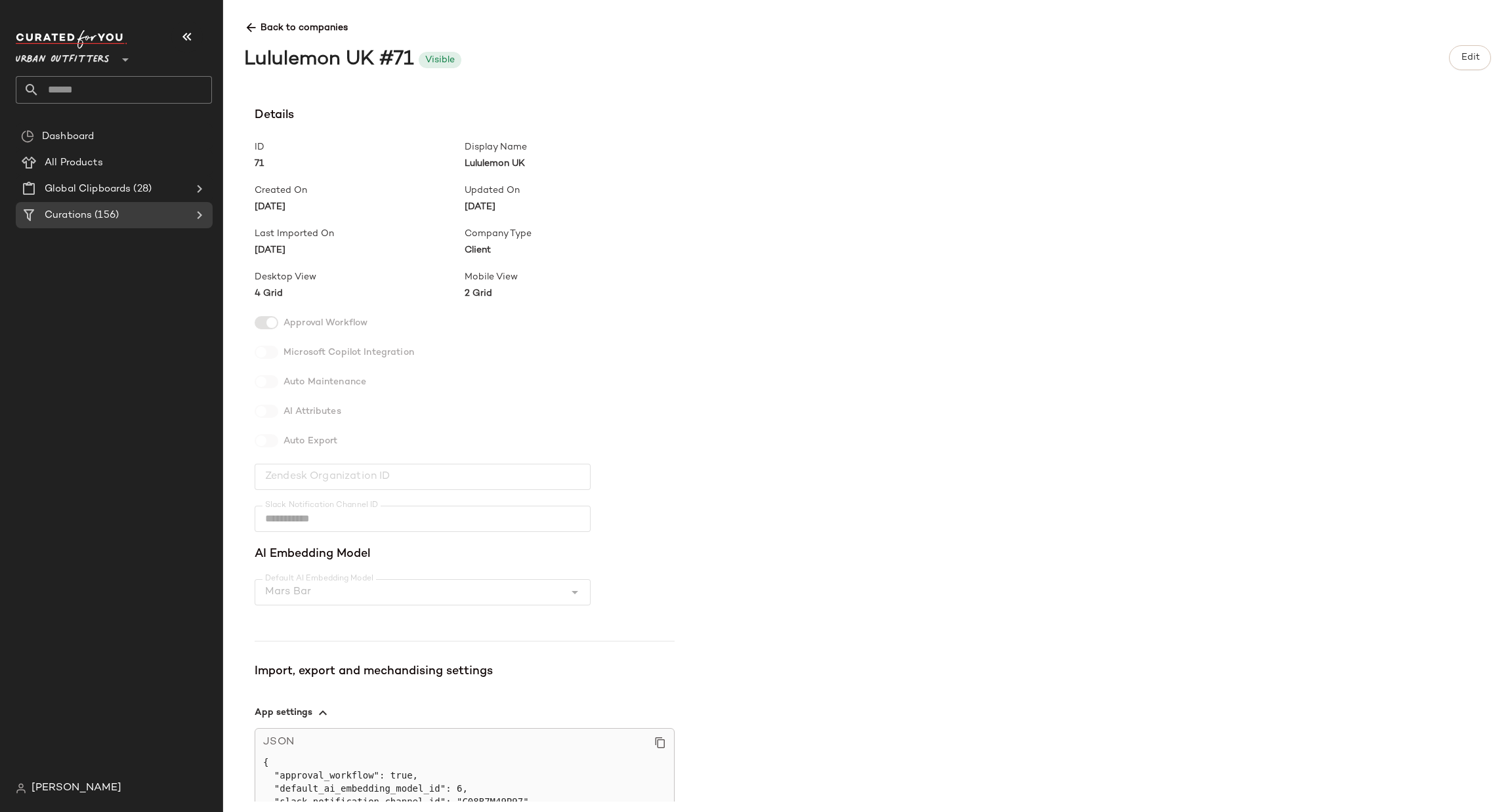
click at [302, 308] on div "**********" at bounding box center [465, 363] width 420 height 514
click at [274, 290] on span "4 Grid" at bounding box center [360, 293] width 210 height 14
click at [253, 298] on div "**********" at bounding box center [878, 453] width 1268 height 695
click at [263, 289] on span "4 Grid" at bounding box center [360, 293] width 210 height 14
click at [371, 590] on div "**********" at bounding box center [465, 363] width 420 height 514
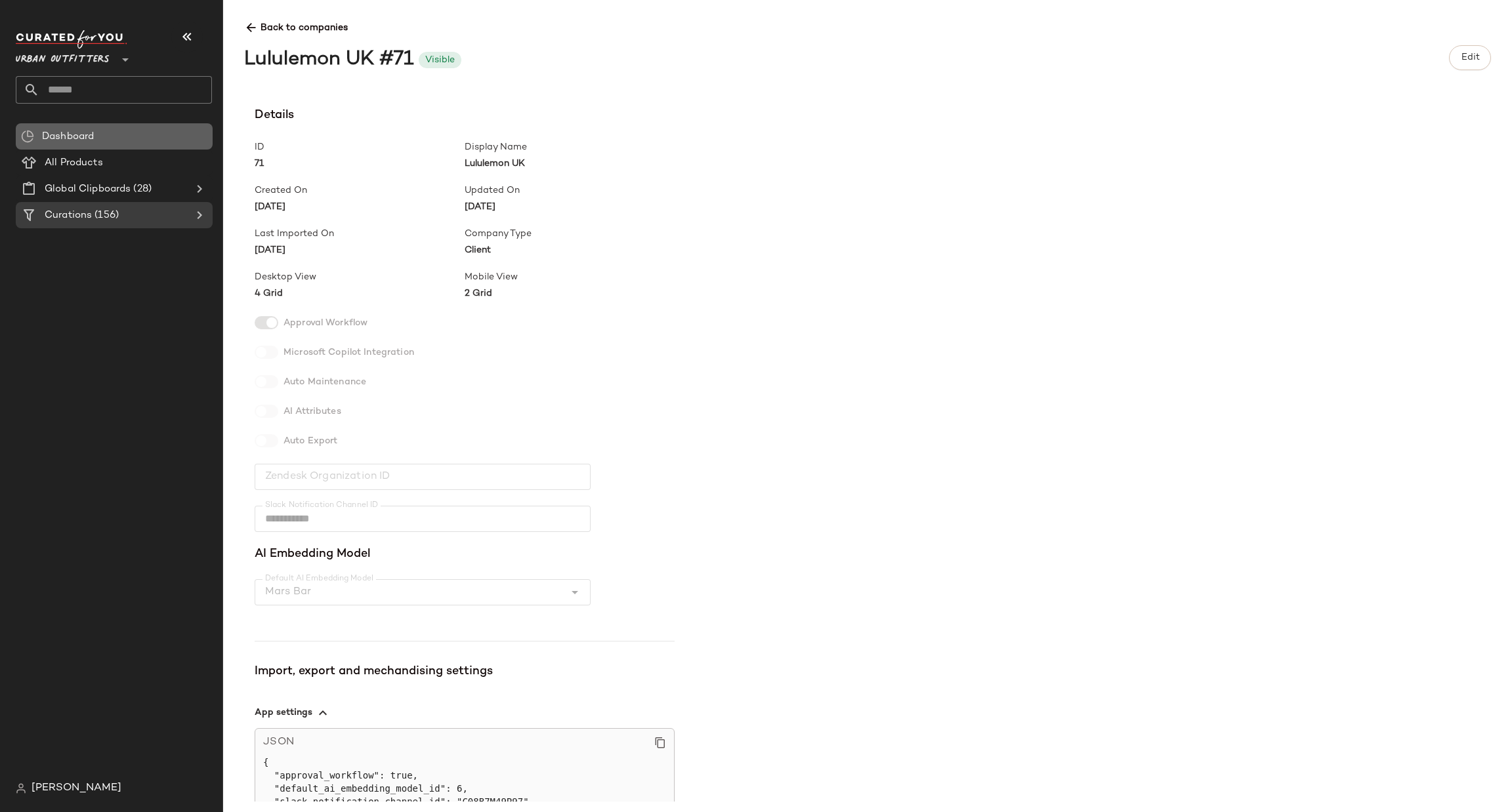
click at [163, 145] on div "Dashboard" at bounding box center [114, 136] width 197 height 26
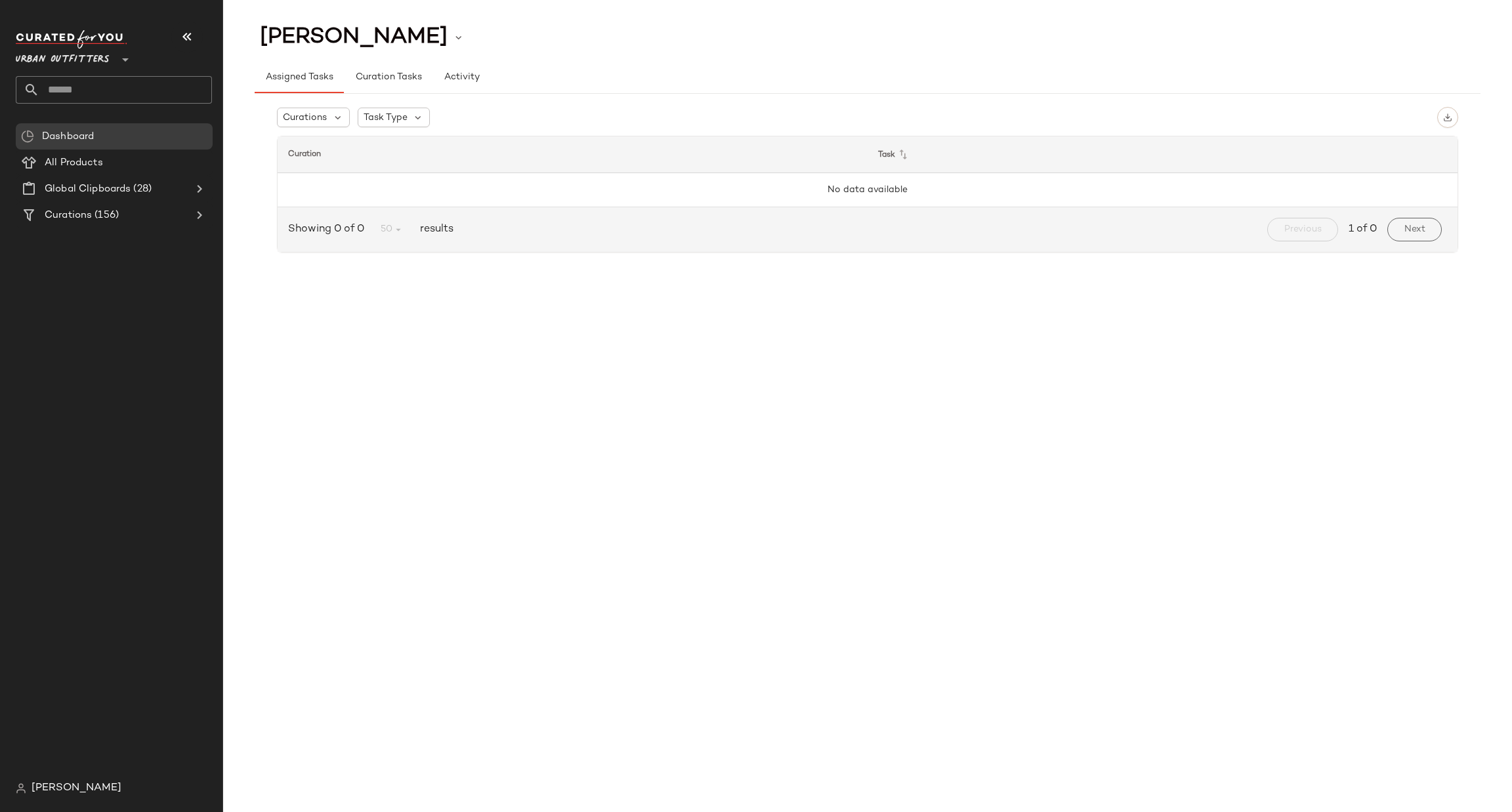
click at [28, 783] on div "[PERSON_NAME]" at bounding box center [69, 788] width 106 height 16
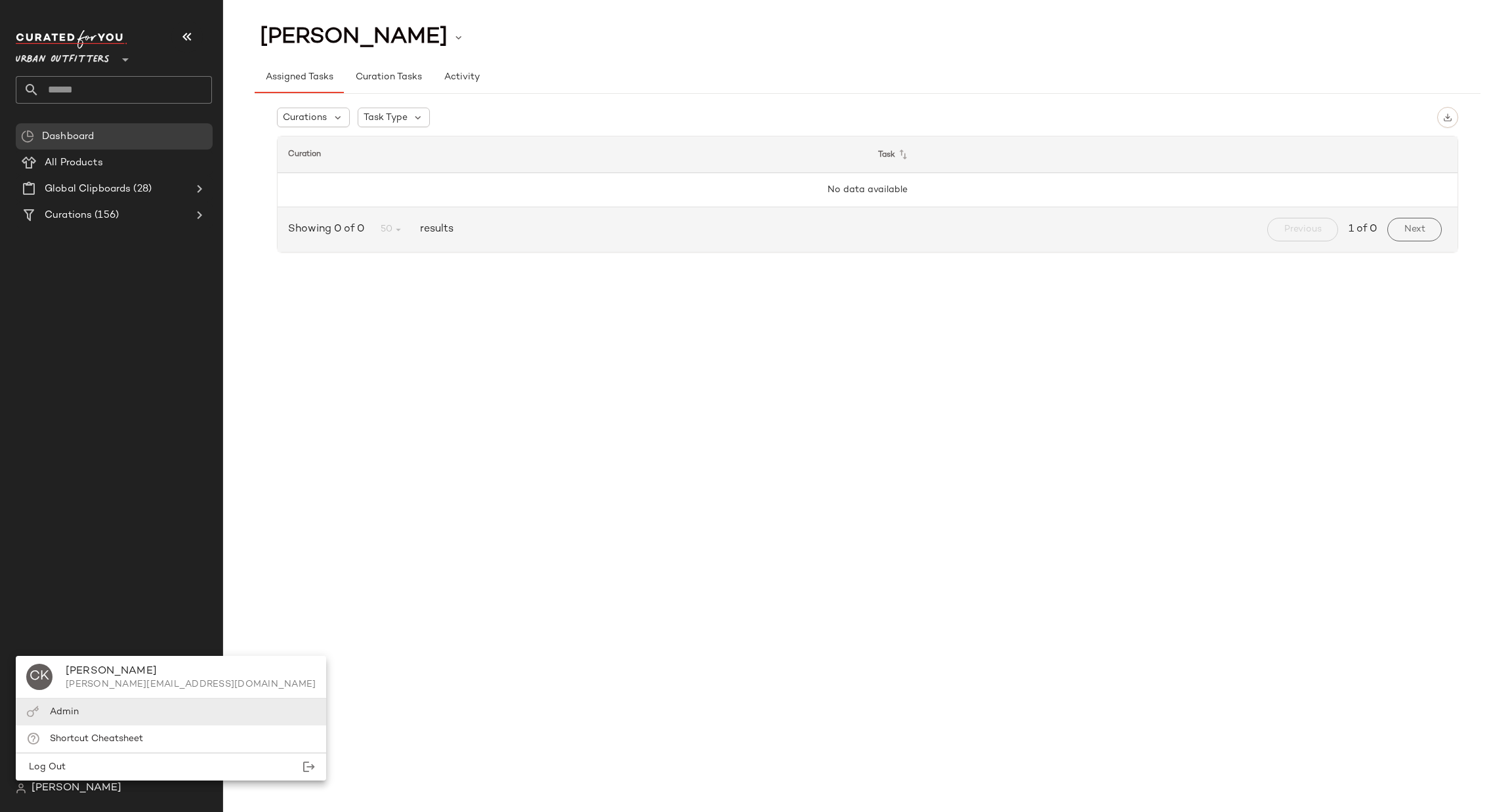
click at [94, 701] on div "Admin" at bounding box center [171, 711] width 310 height 26
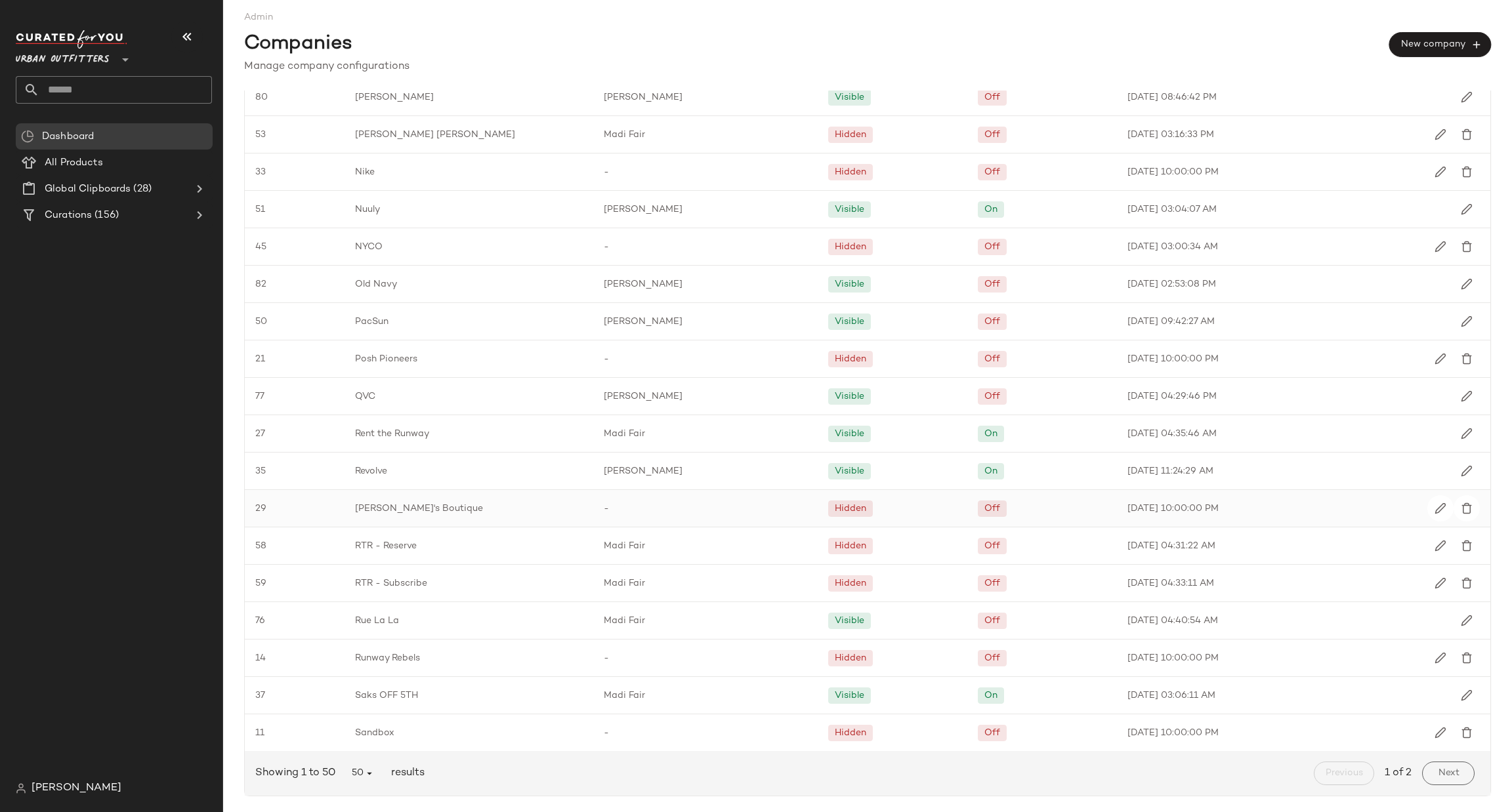
scroll to position [1046, 0]
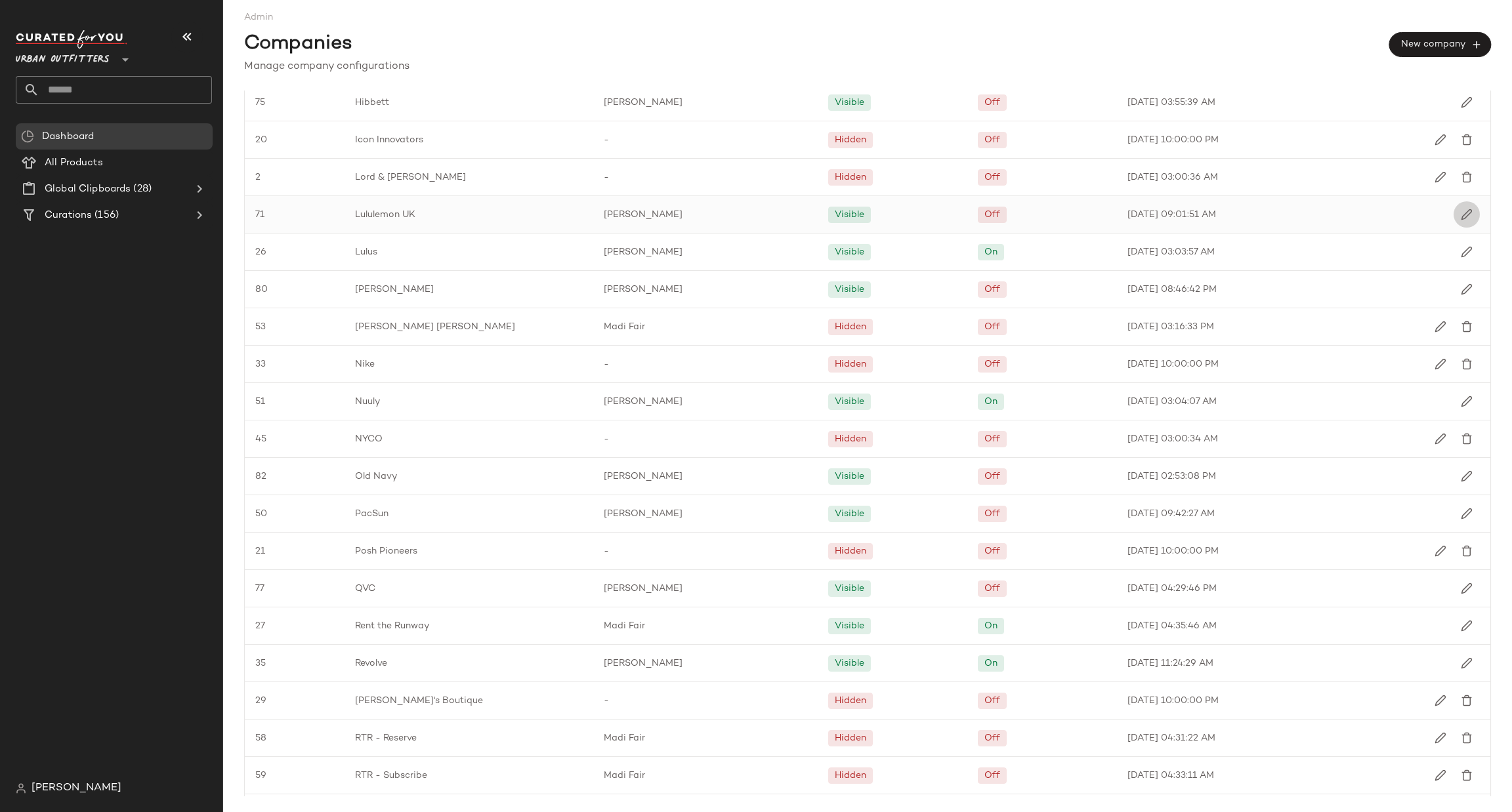
click at [1462, 218] on img "button" at bounding box center [1467, 215] width 12 height 12
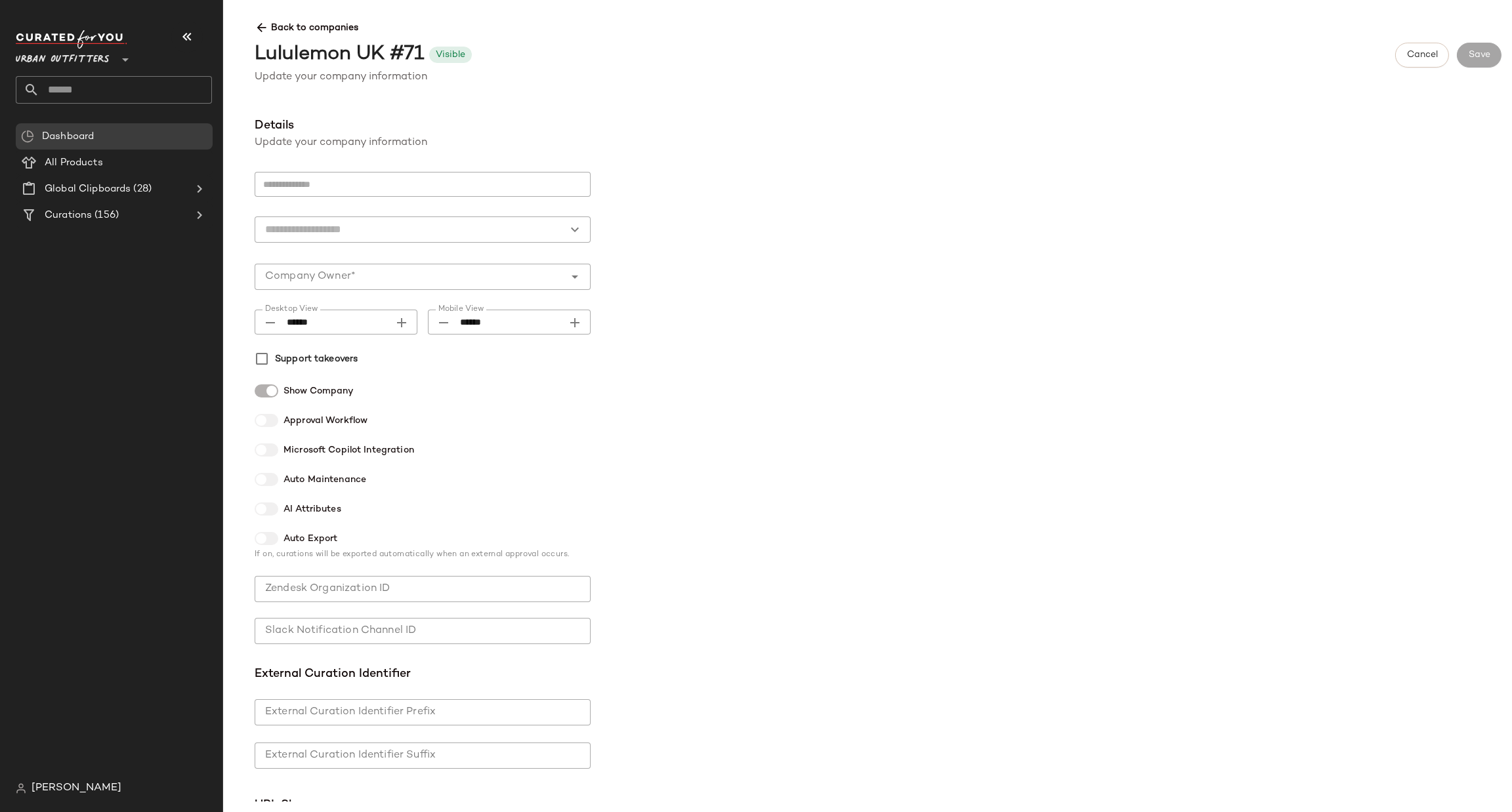
type input "**********"
type input "******"
type input "**********"
type input "*"
click at [271, 326] on icon "Desktop View prepended action" at bounding box center [271, 323] width 16 height 16
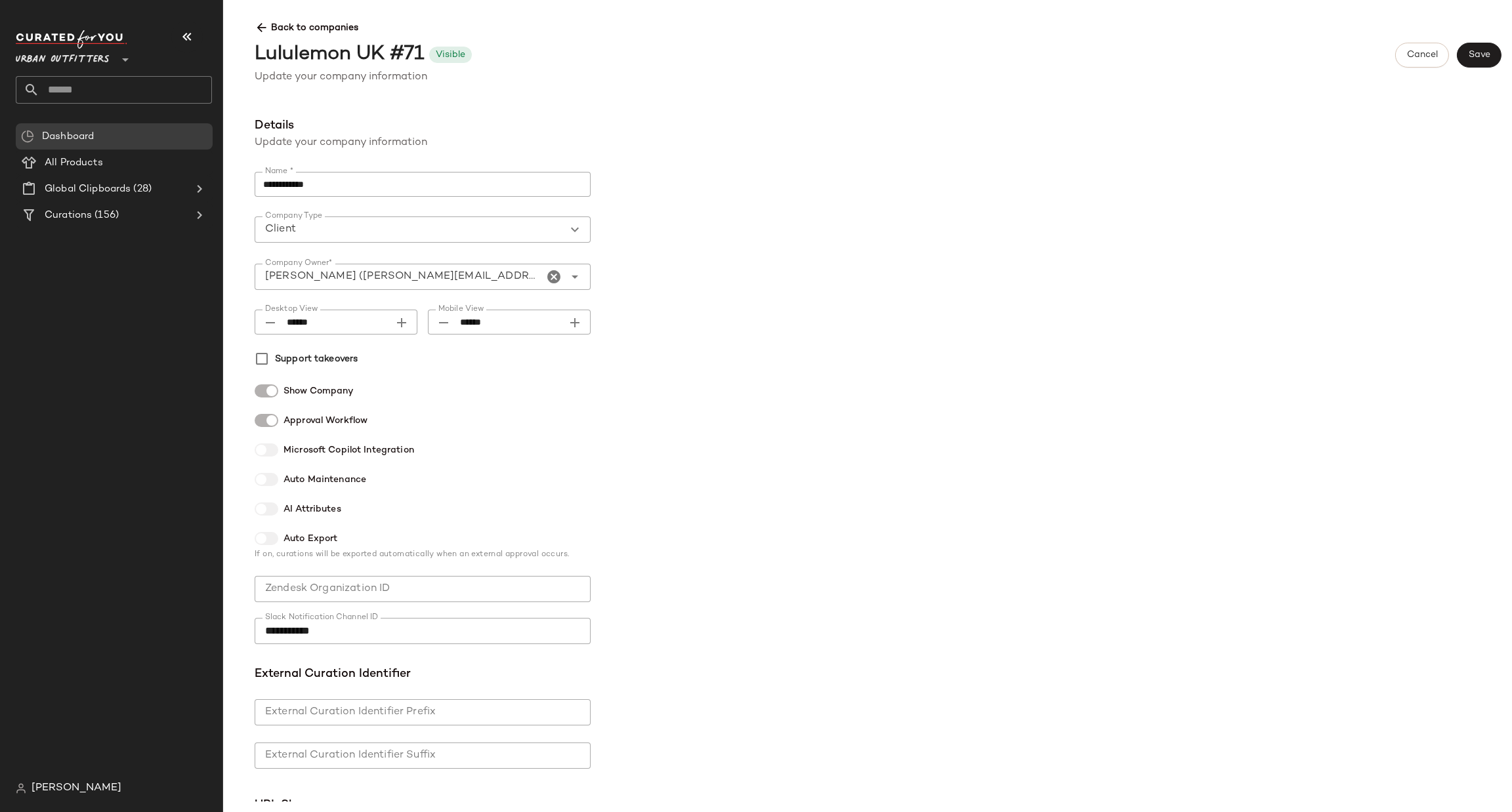
type input "******"
click at [1486, 59] on span "Save" at bounding box center [1479, 55] width 23 height 11
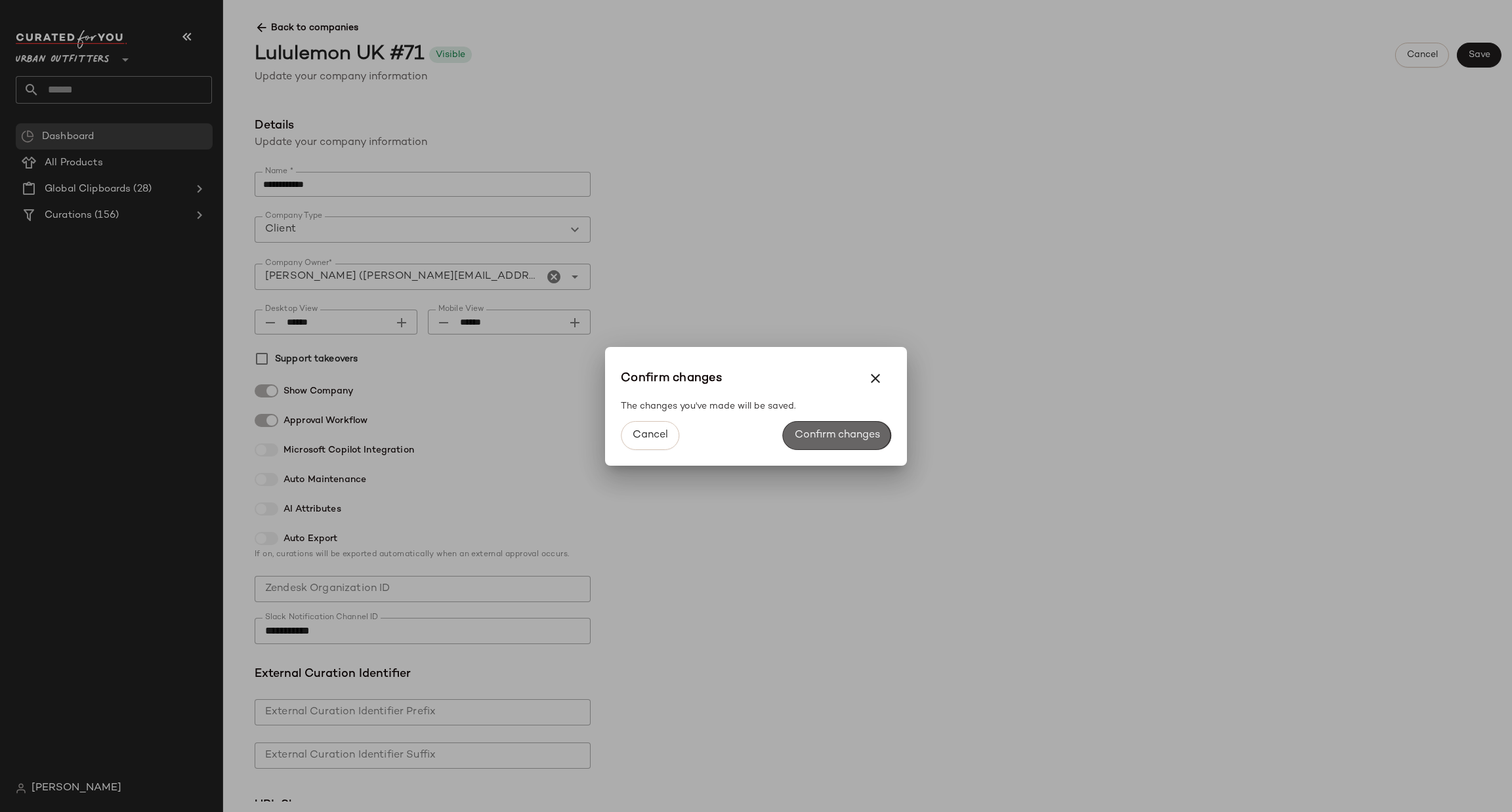
click at [842, 434] on span "Confirm changes" at bounding box center [837, 435] width 86 height 13
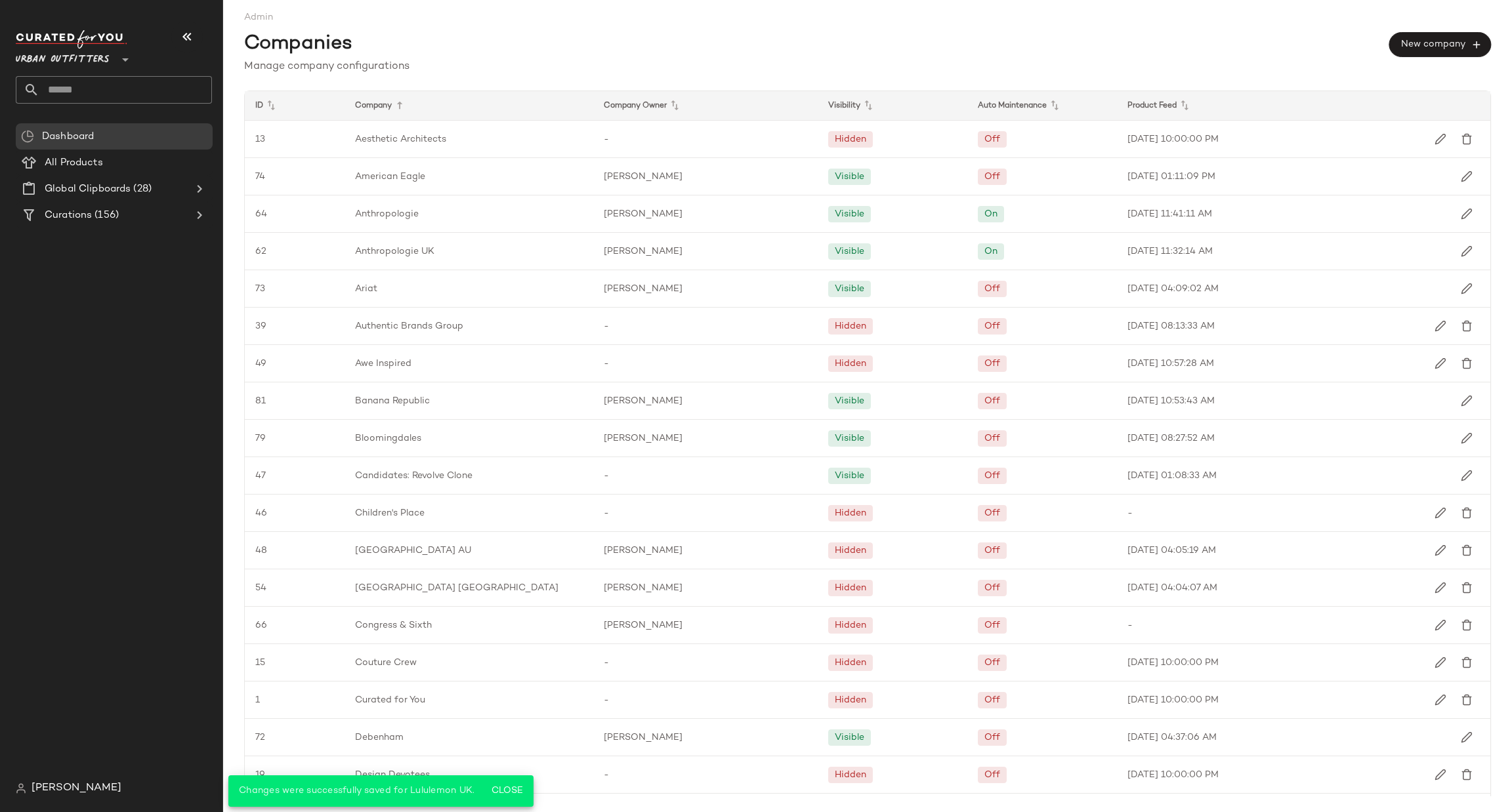
click at [9, 784] on nav "Urban Outfitters ** Dashboard All Products Global Clipboards (28) Curations (15…" at bounding box center [111, 406] width 223 height 812
click at [22, 791] on img at bounding box center [21, 788] width 11 height 11
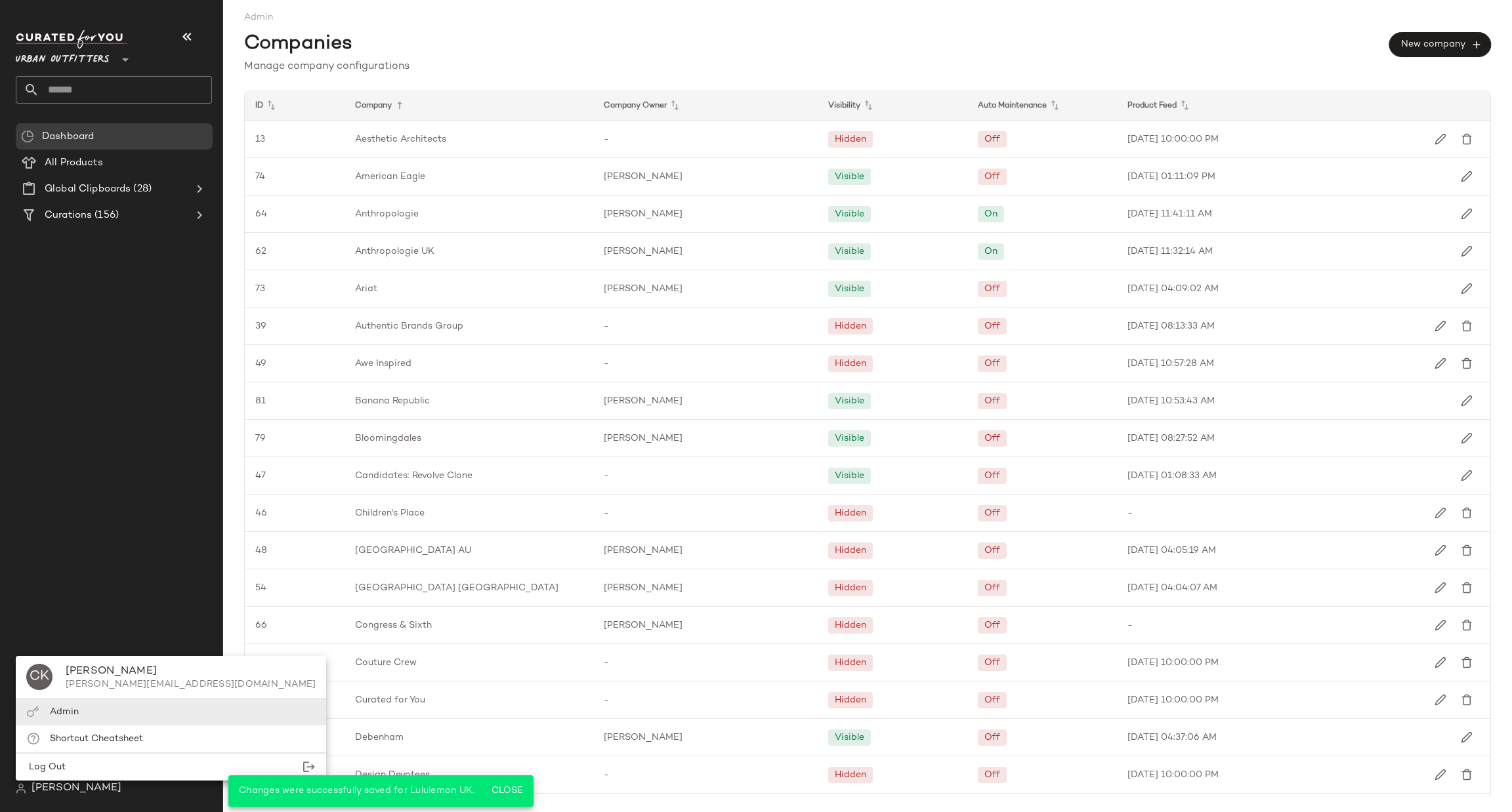
click at [92, 714] on div "Admin" at bounding box center [171, 711] width 310 height 26
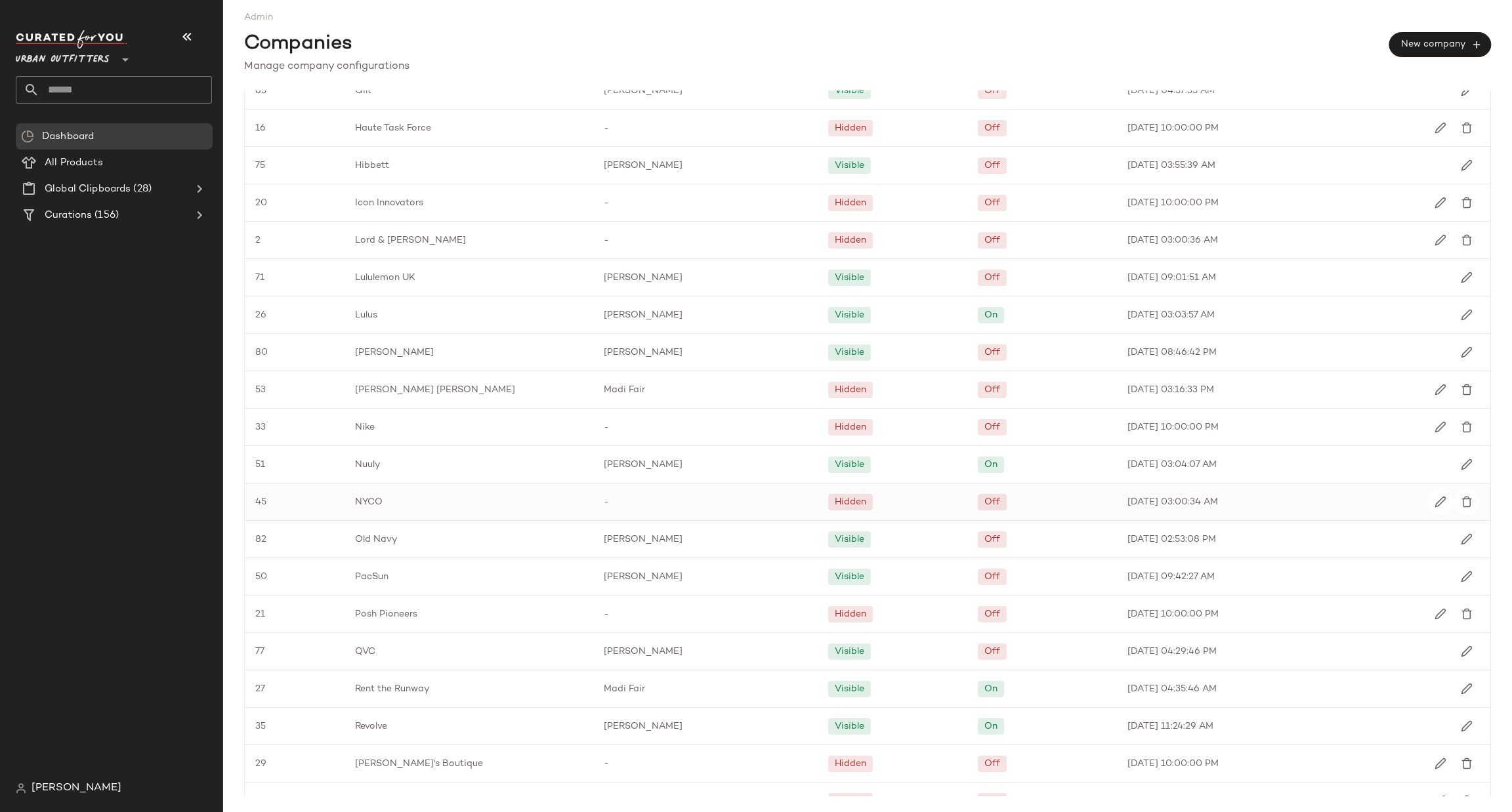
scroll to position [1243, 0]
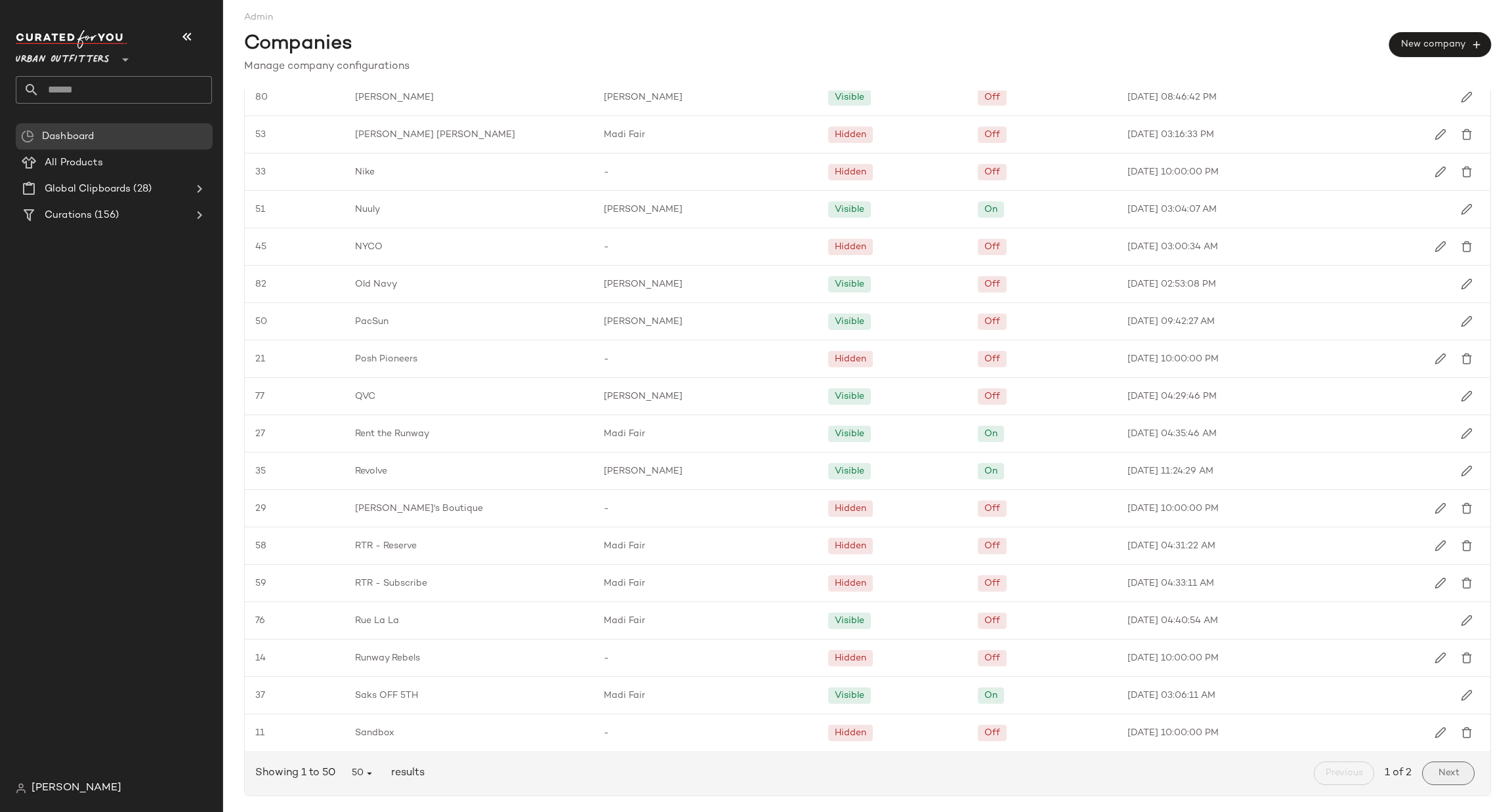
click at [1451, 776] on button "Next" at bounding box center [1449, 774] width 53 height 24
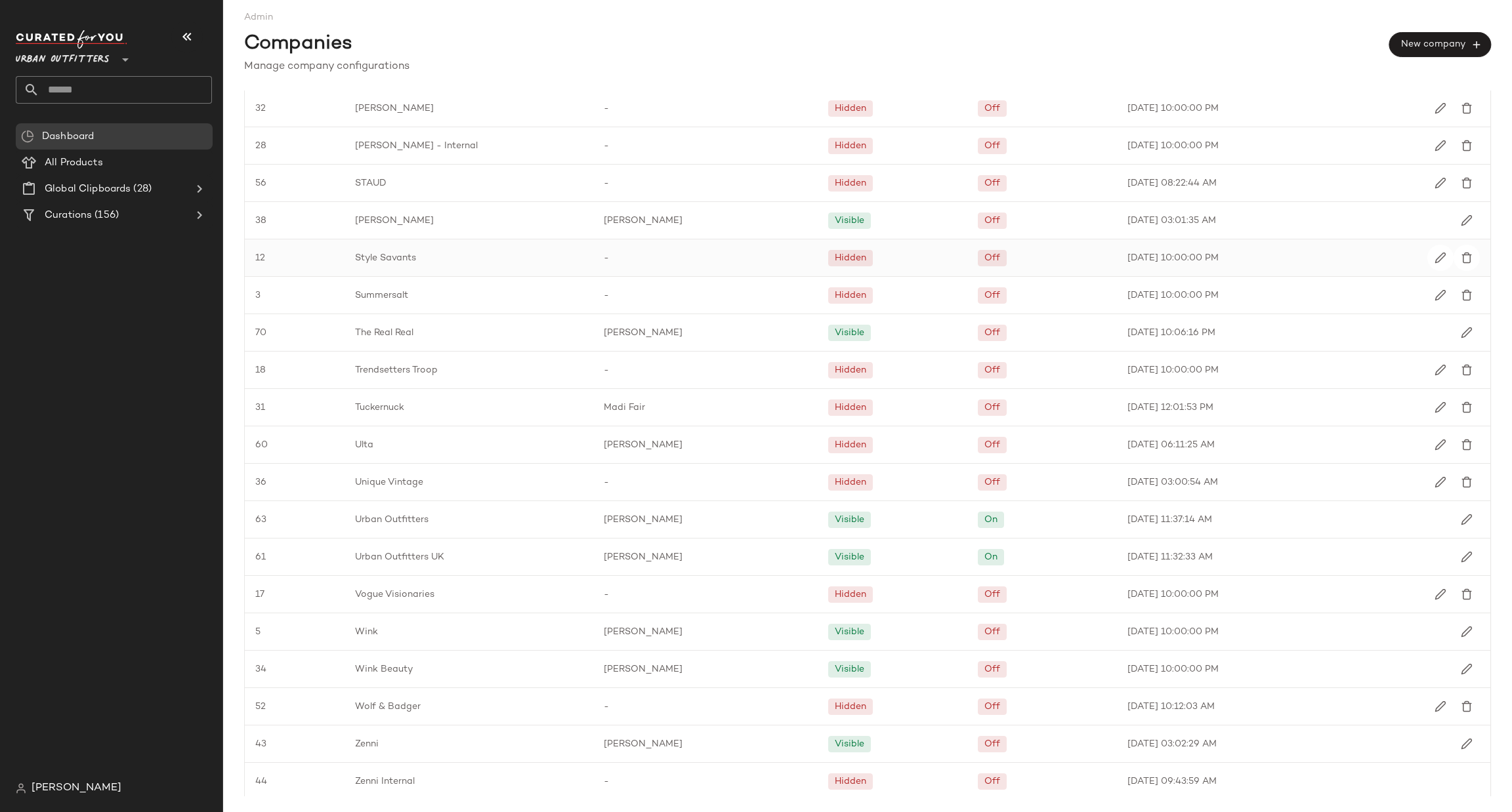
scroll to position [80, 0]
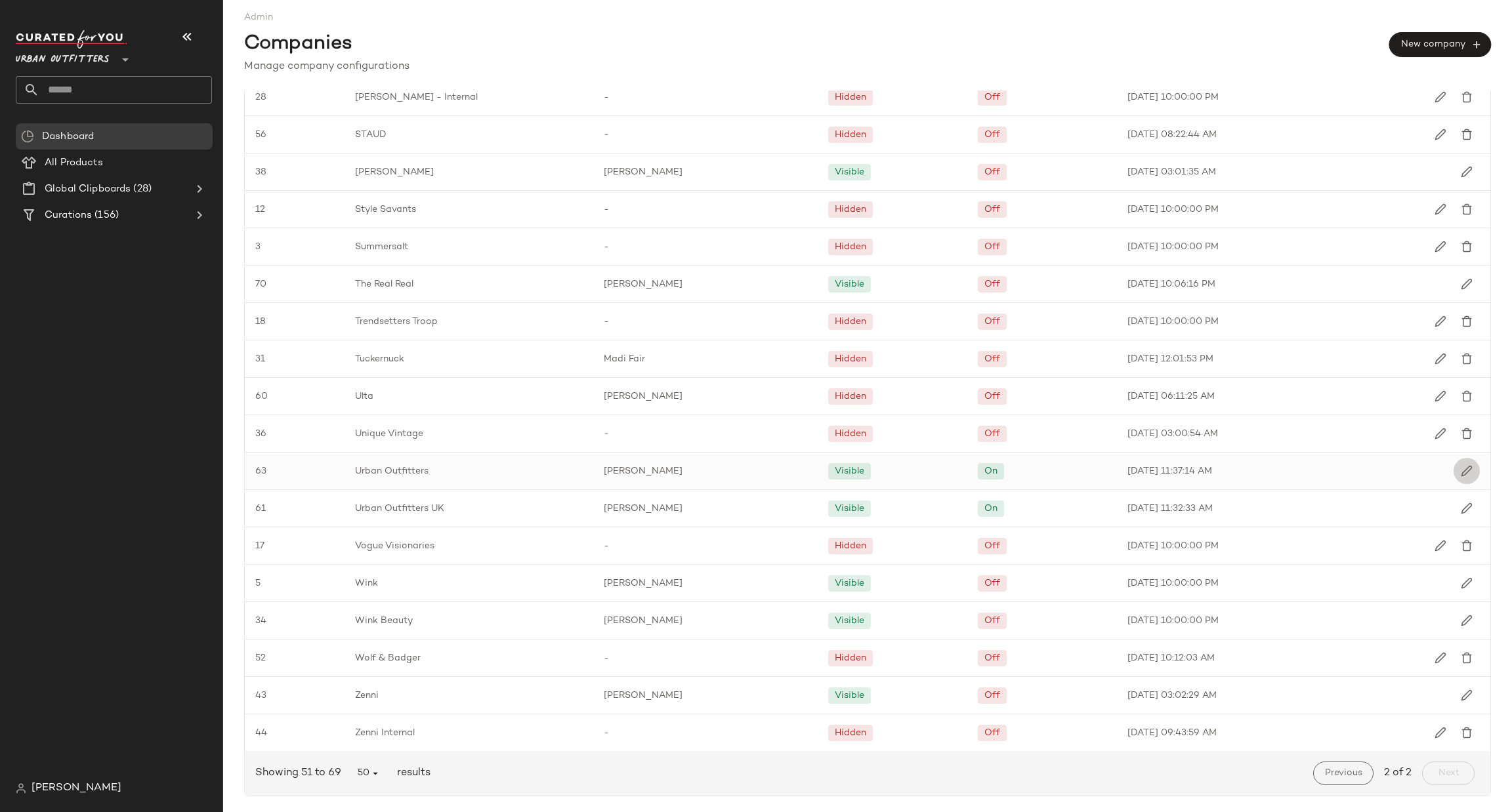
click at [1461, 477] on img "button" at bounding box center [1467, 471] width 12 height 12
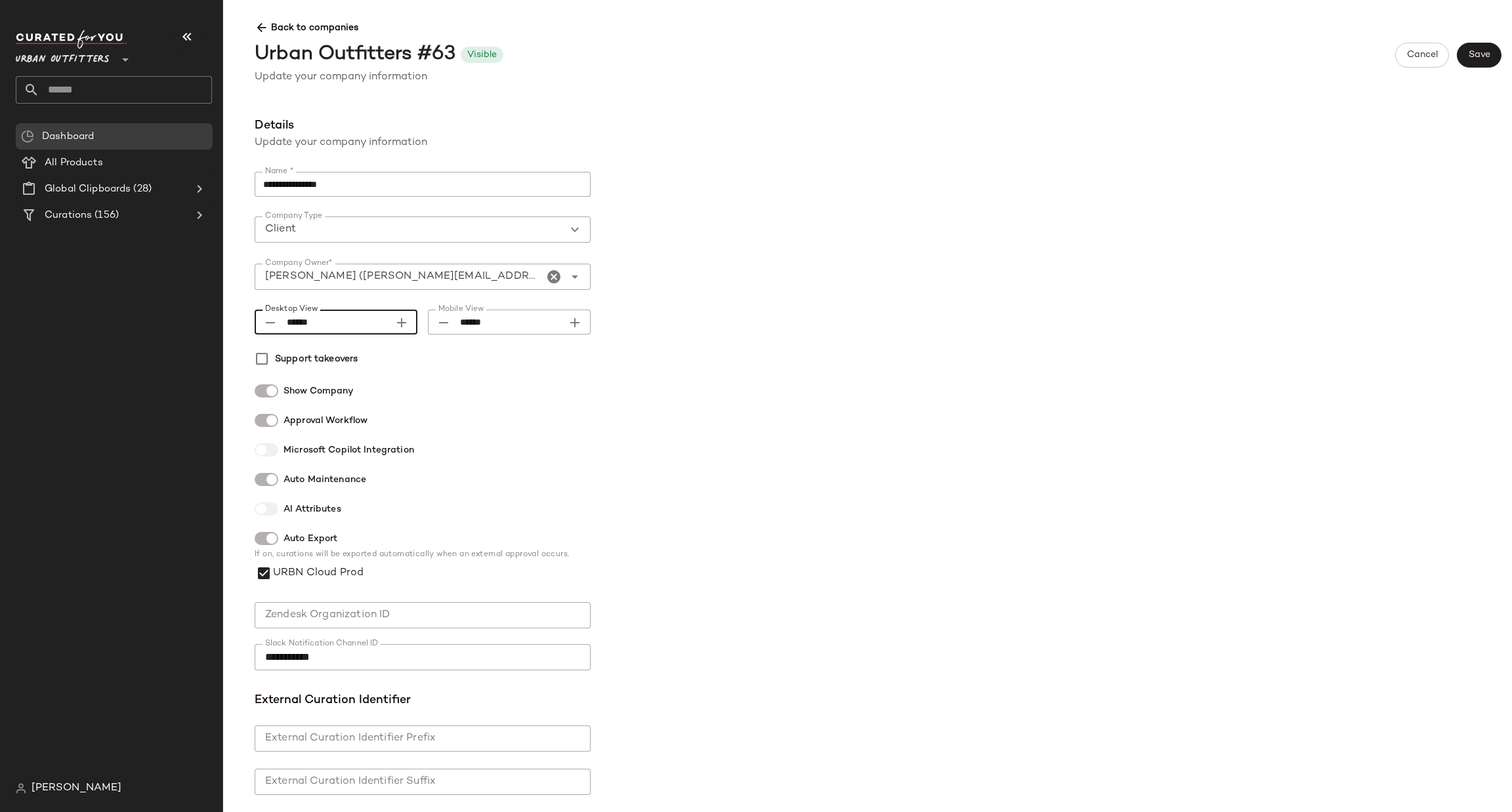
click at [270, 323] on icon "Desktop View prepended action" at bounding box center [271, 323] width 16 height 16
type input "******"
click at [1475, 63] on button "Save" at bounding box center [1479, 54] width 44 height 25
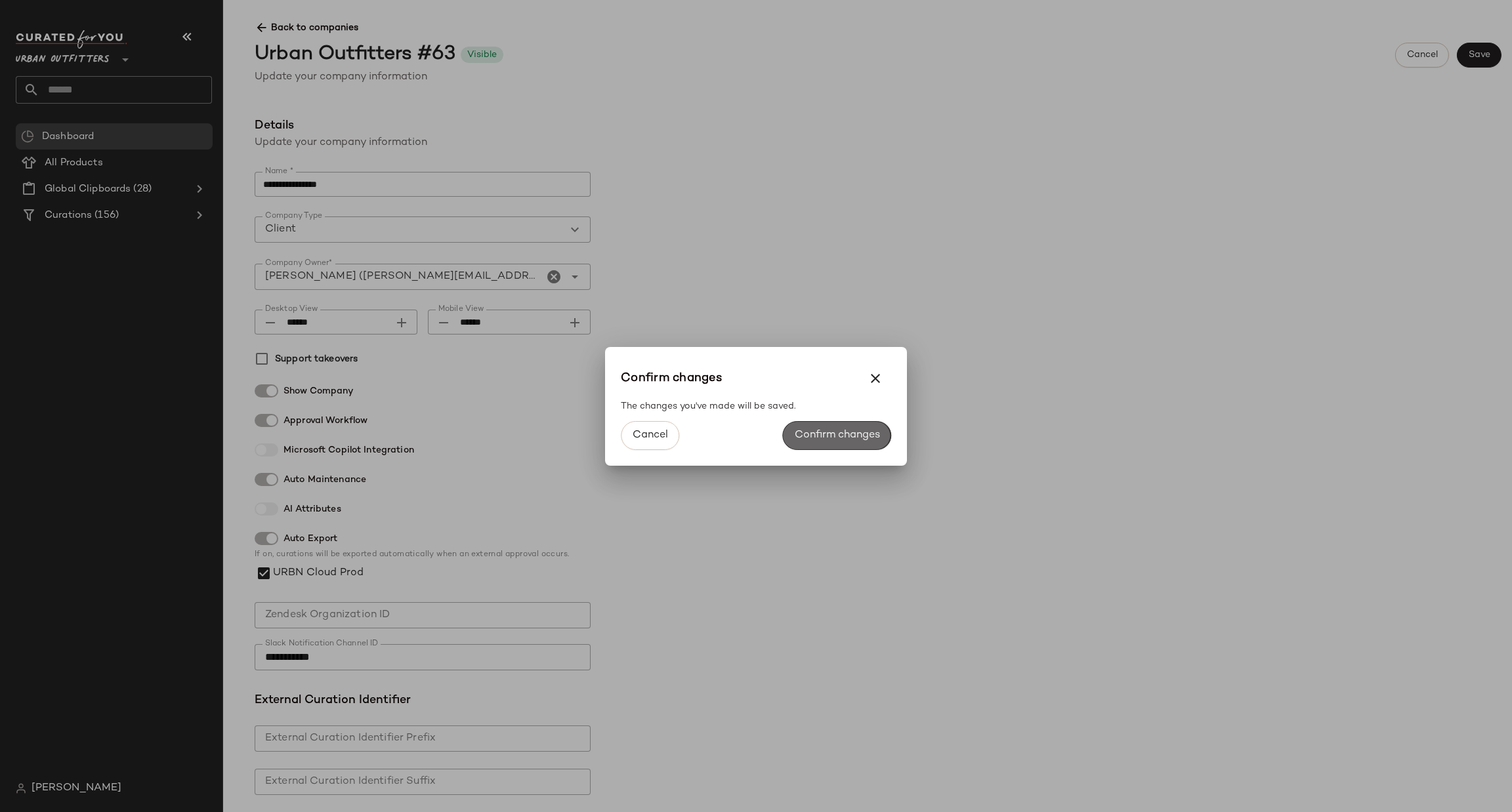
click at [871, 441] on span "Confirm changes" at bounding box center [837, 435] width 86 height 13
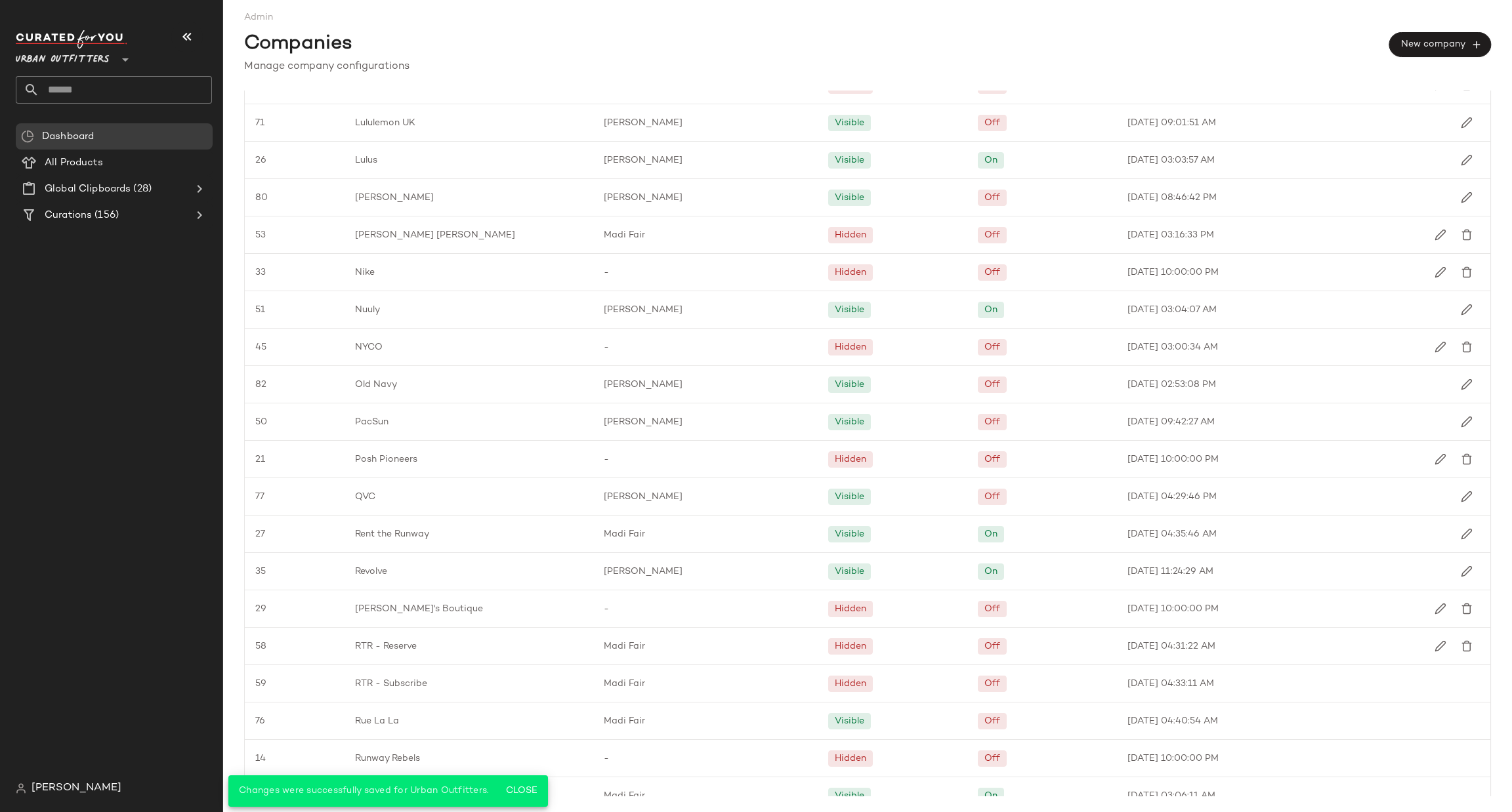
scroll to position [1243, 0]
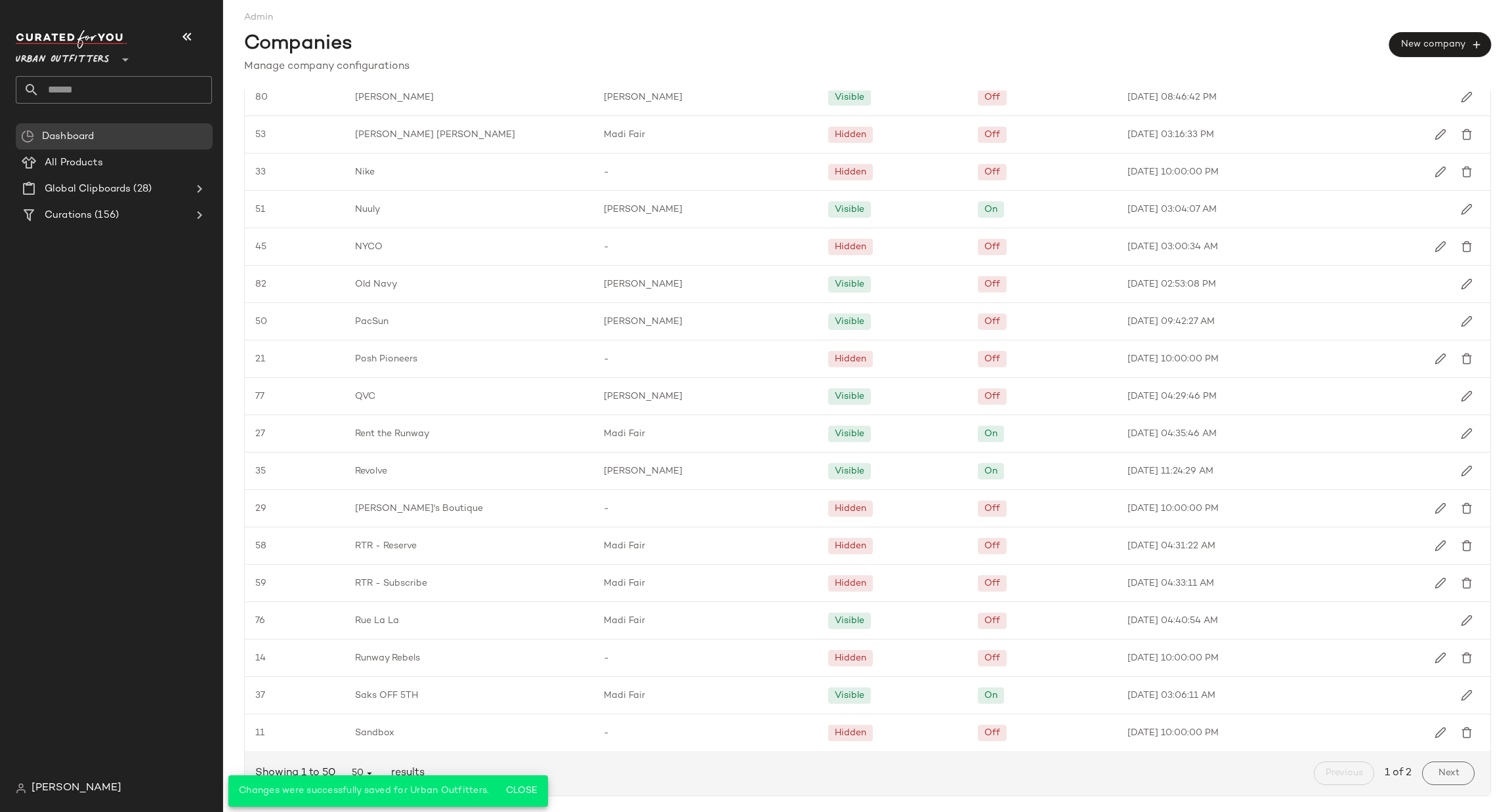
click at [1443, 796] on div "Admin Companies New company Manage company configurations ID Company Company Ow…" at bounding box center [867, 406] width 1289 height 812
click at [1437, 775] on span "Next" at bounding box center [1448, 773] width 22 height 11
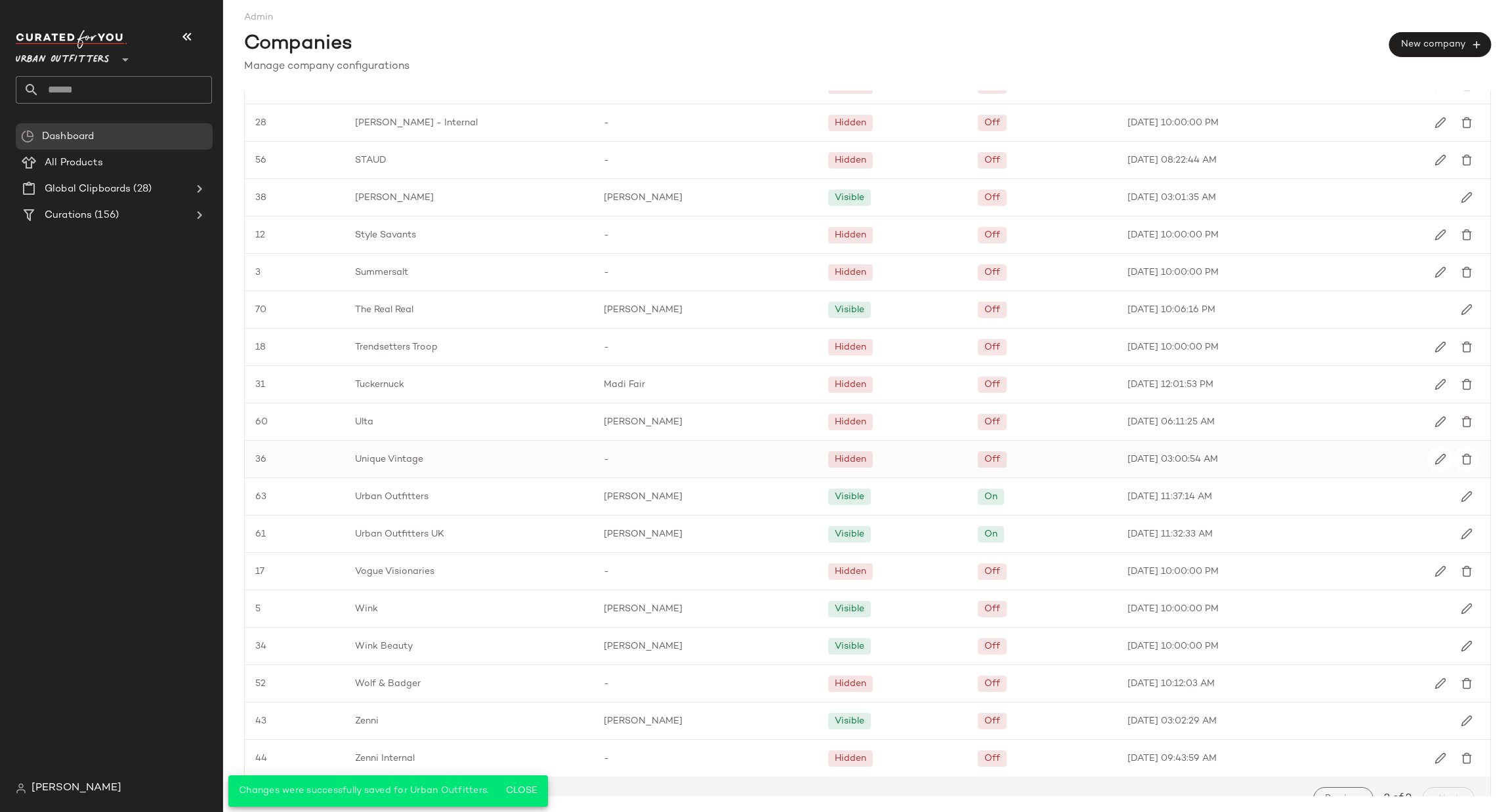
scroll to position [80, 0]
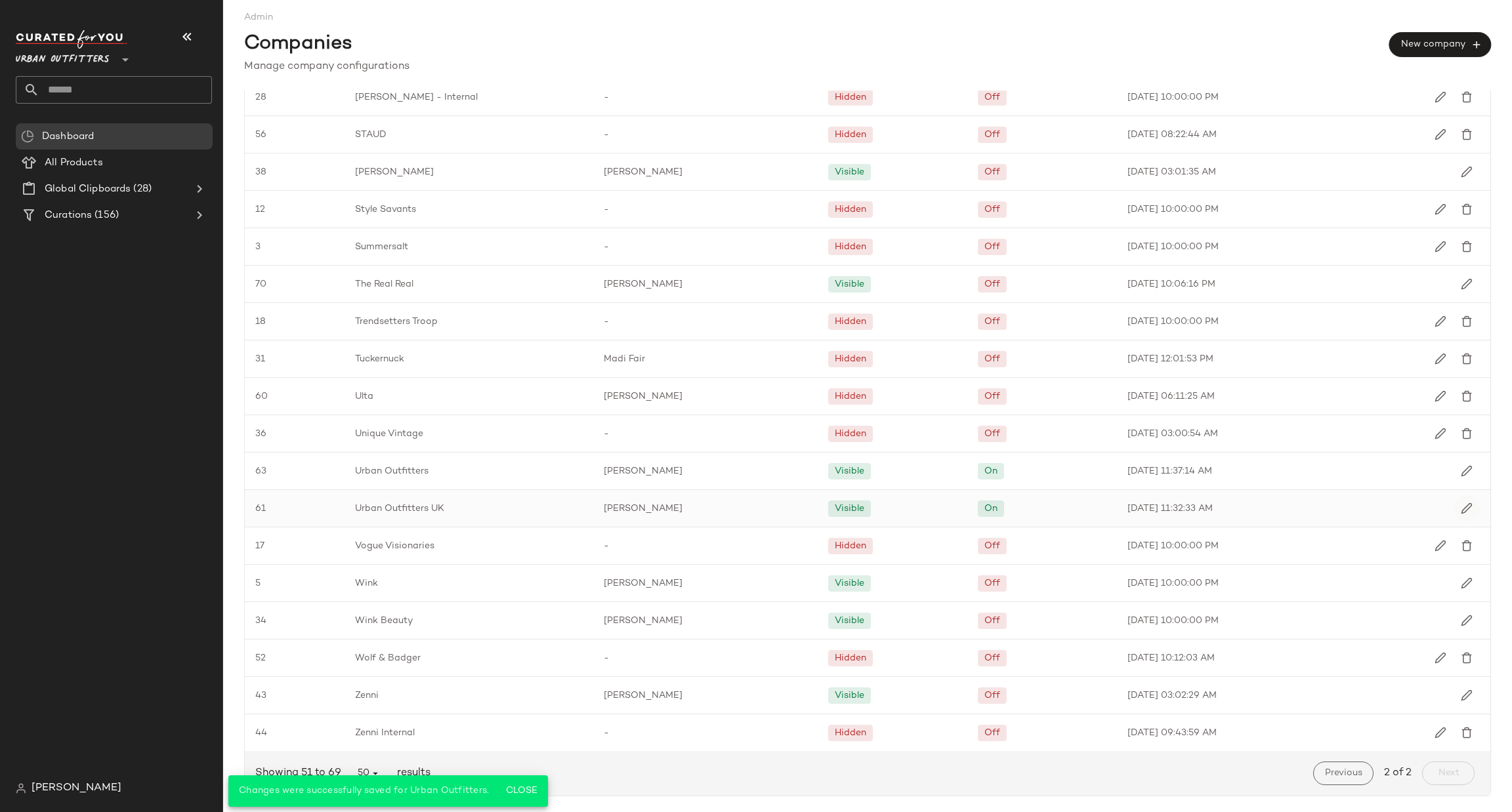
click at [1461, 512] on img "button" at bounding box center [1467, 508] width 12 height 12
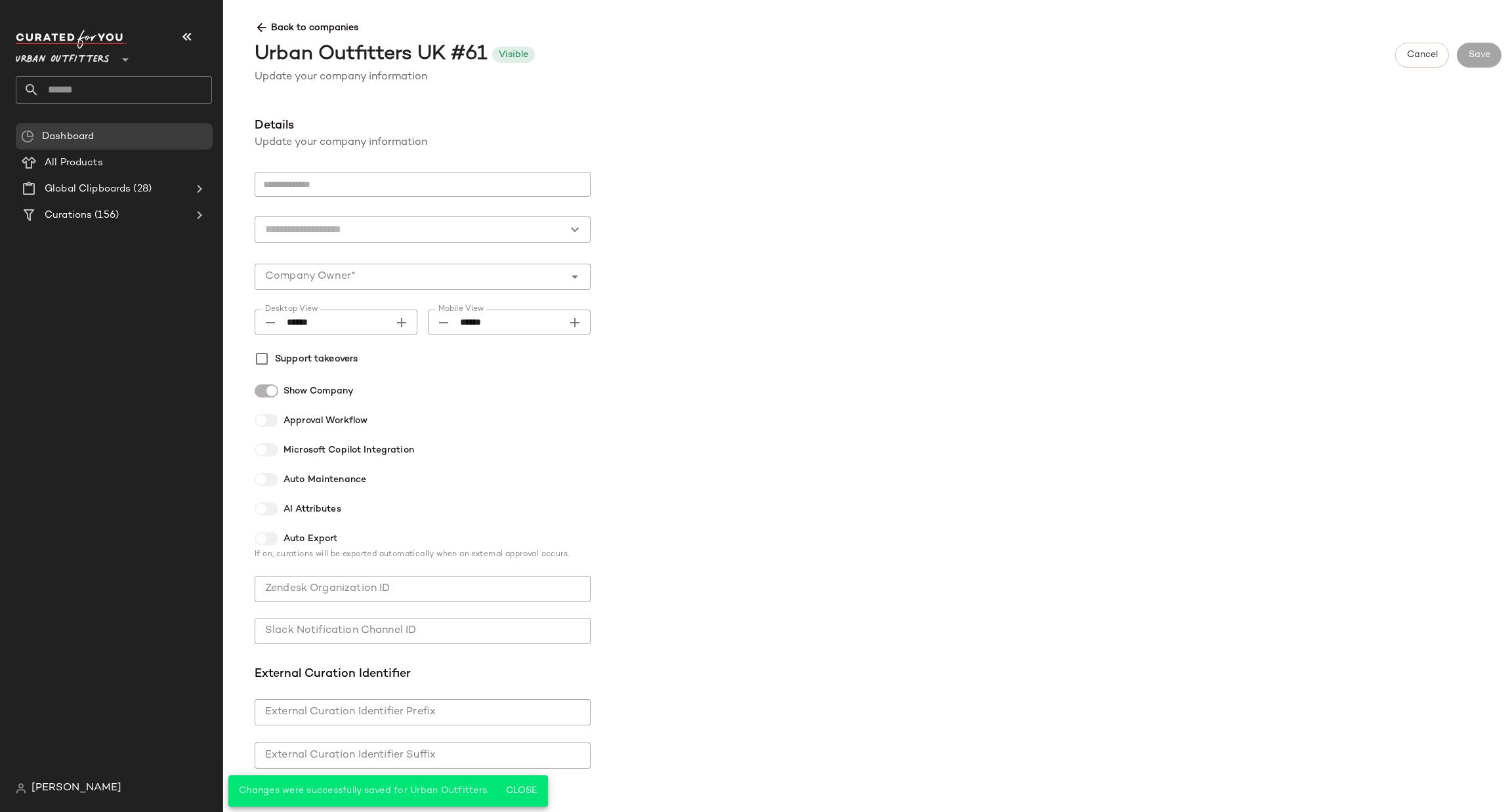
type input "**********"
type input "******"
type input "**********"
type input "*"
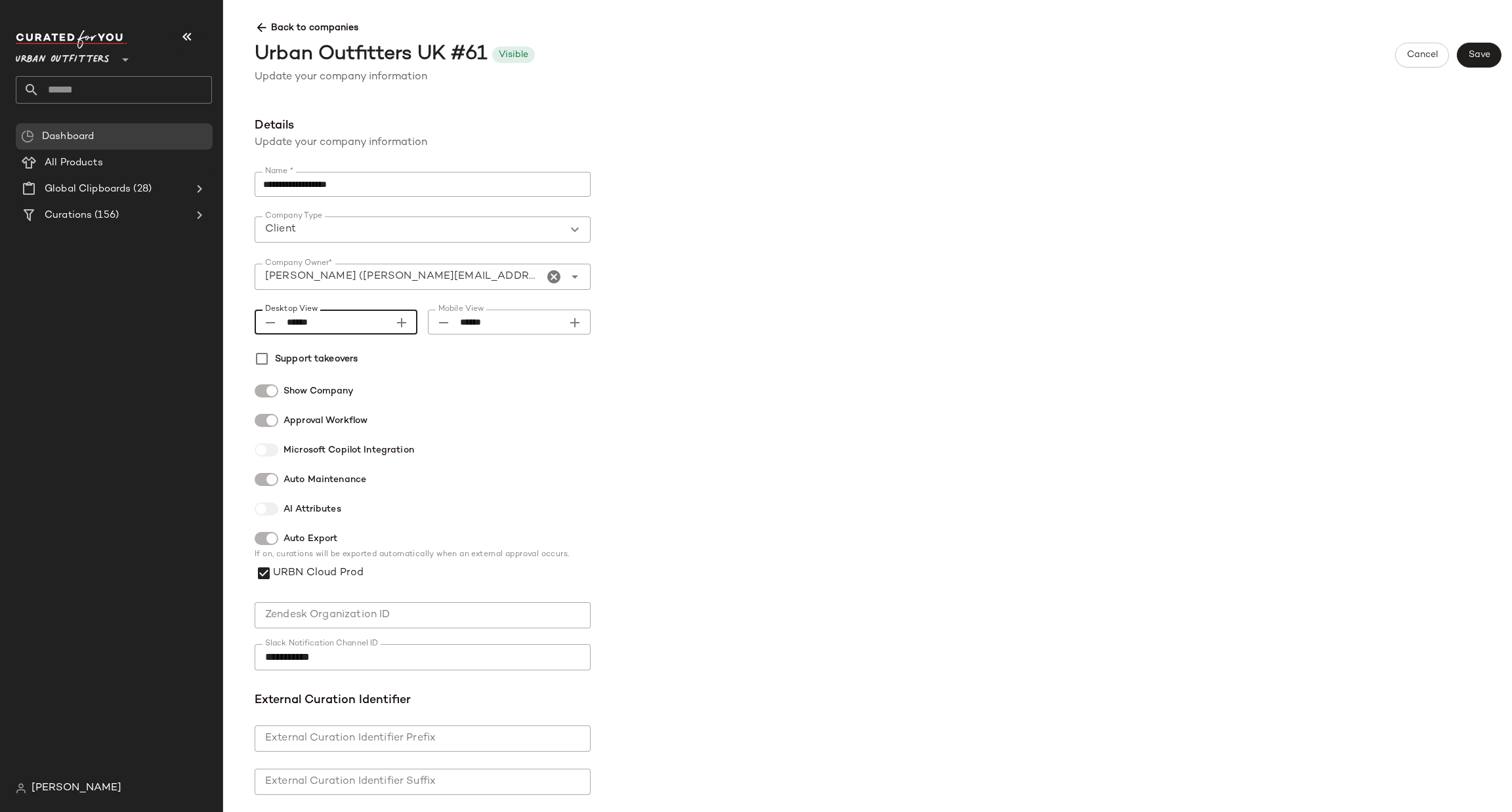
click at [271, 319] on icon "Desktop View prepended action" at bounding box center [271, 323] width 16 height 16
type input "******"
click at [1476, 53] on span "Save" at bounding box center [1479, 55] width 23 height 11
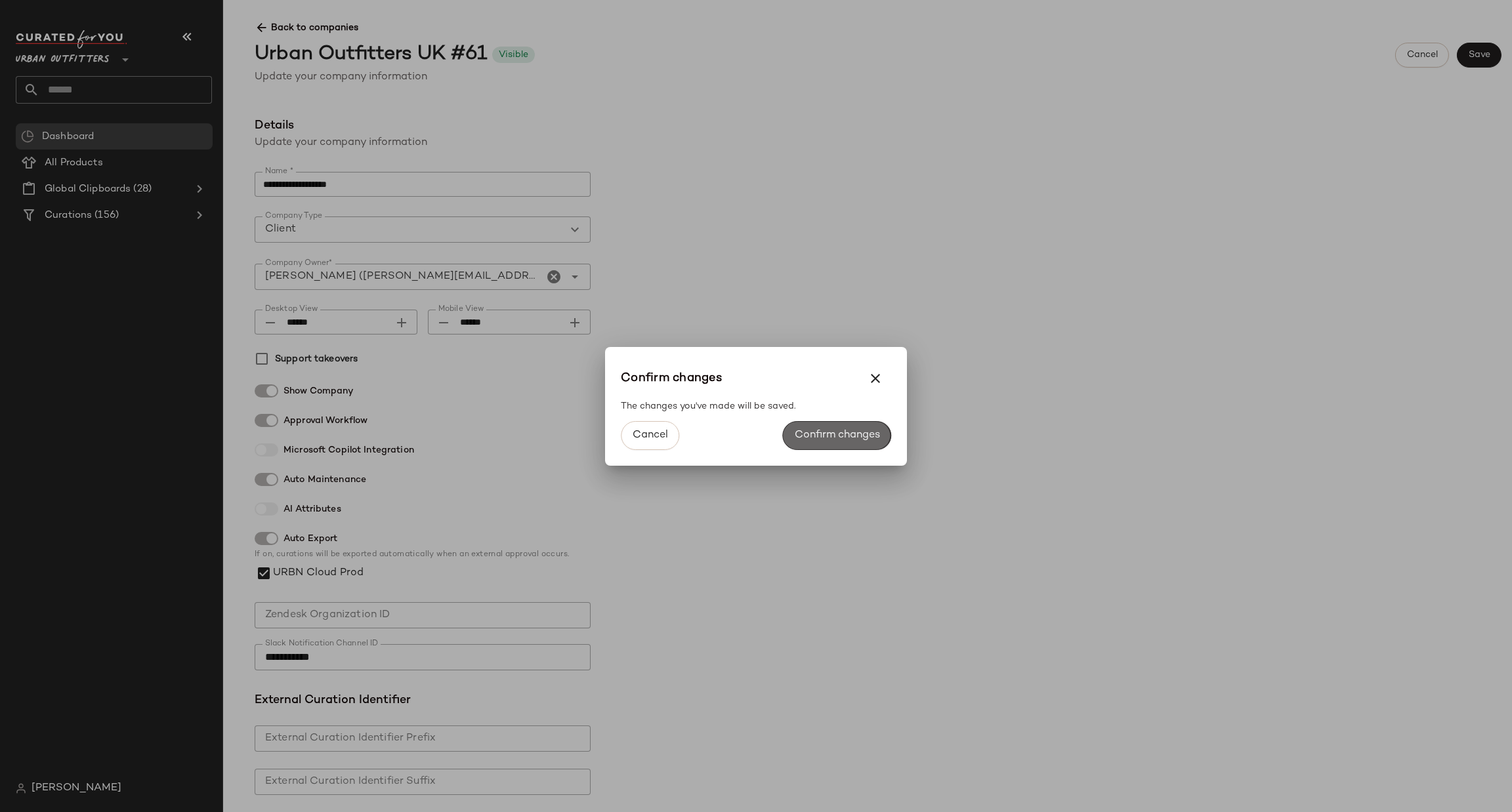
click at [864, 435] on span "Confirm changes" at bounding box center [837, 435] width 86 height 13
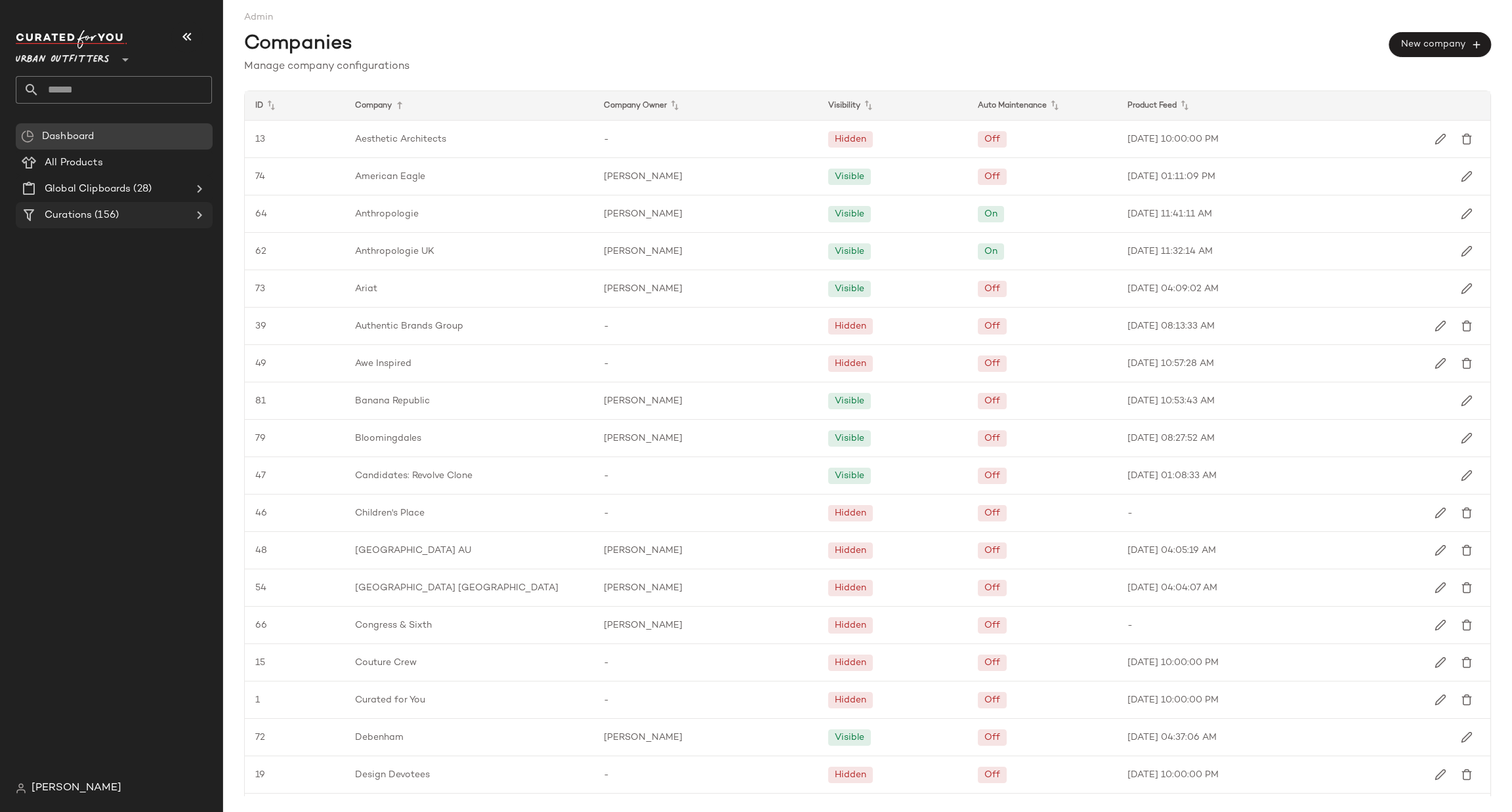
click at [132, 219] on div "Curations (156)" at bounding box center [114, 215] width 148 height 15
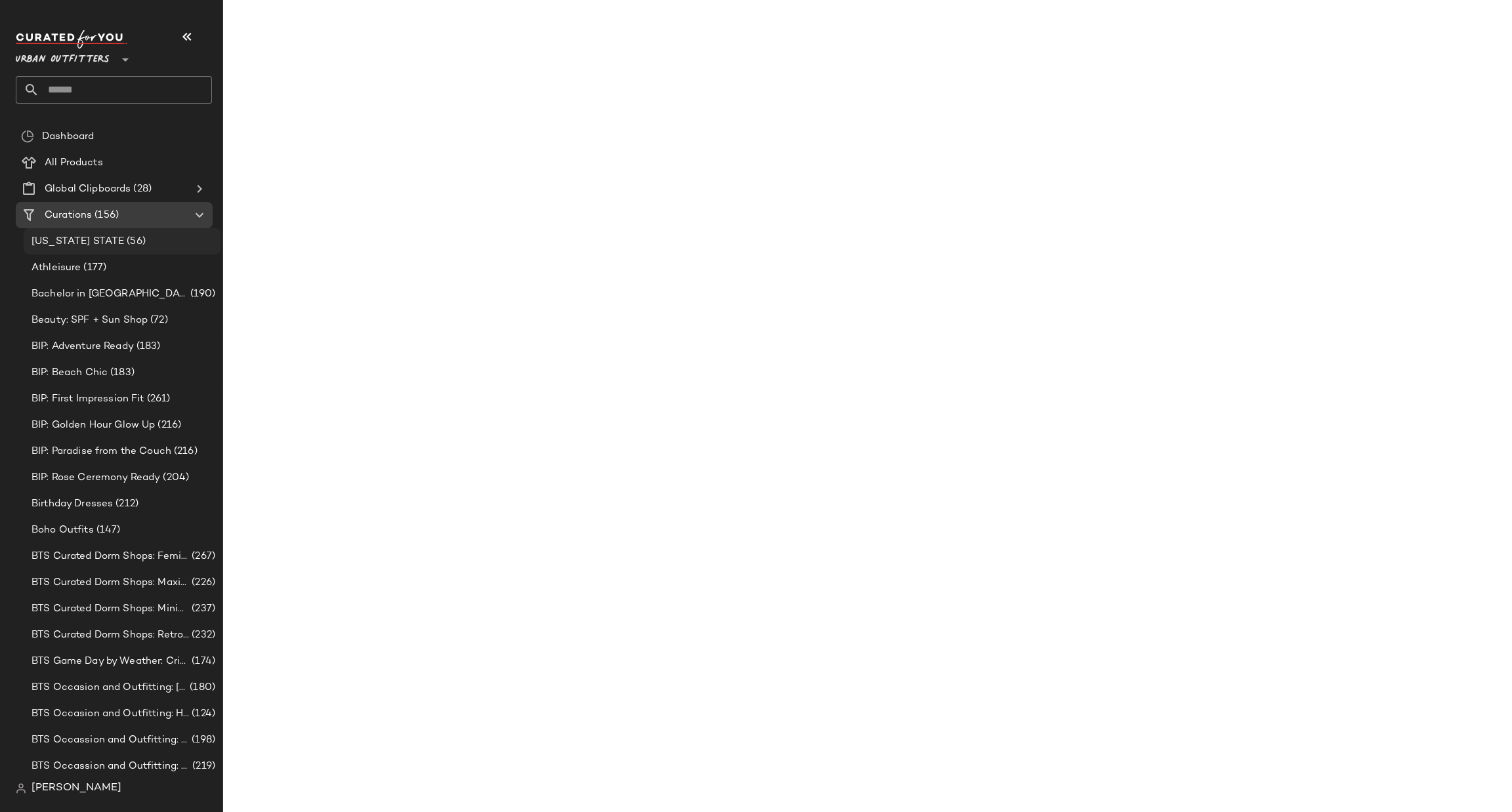
click at [131, 253] on div "[US_STATE] STATE (56)" at bounding box center [122, 241] width 197 height 26
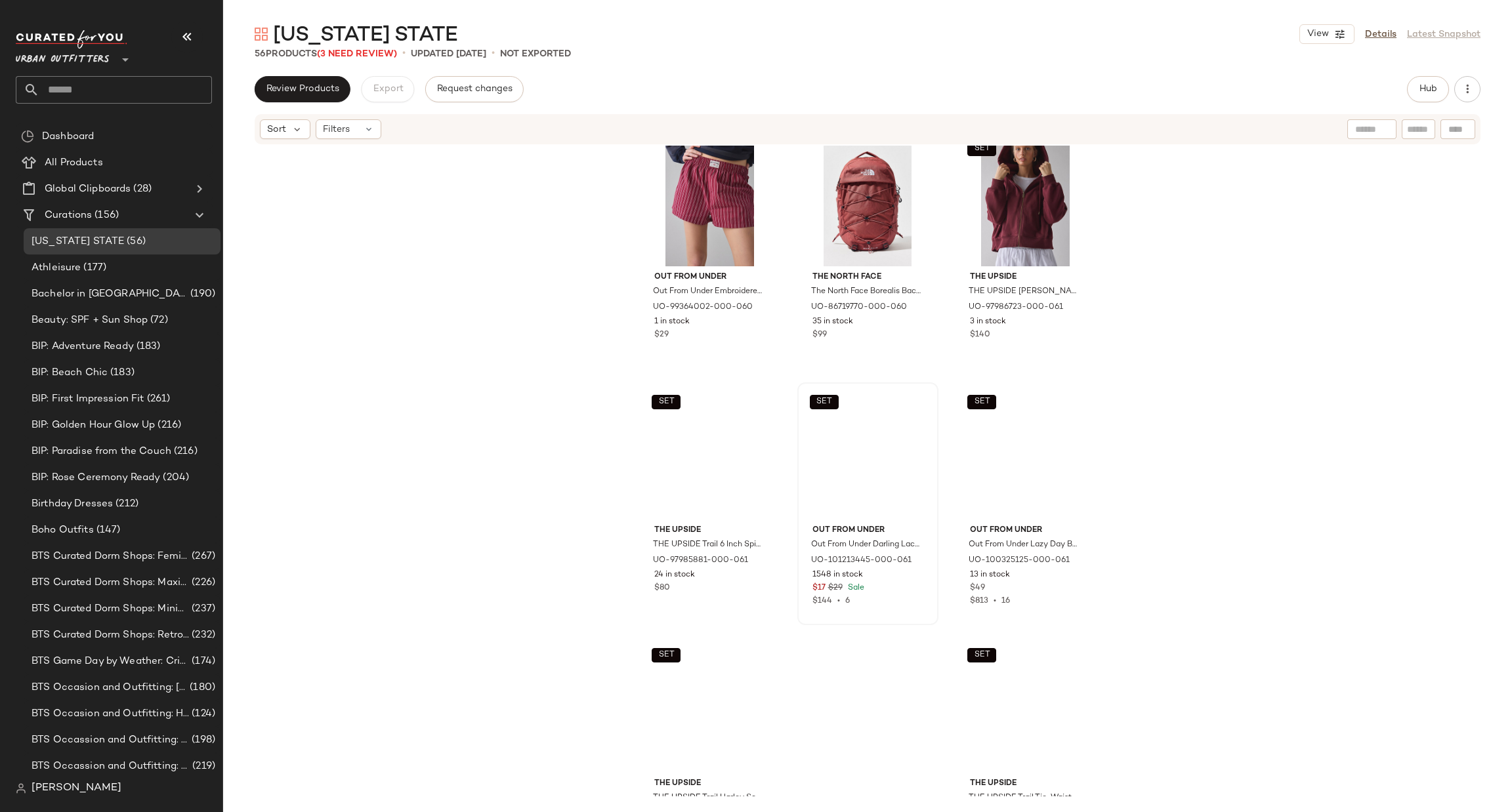
scroll to position [4163, 0]
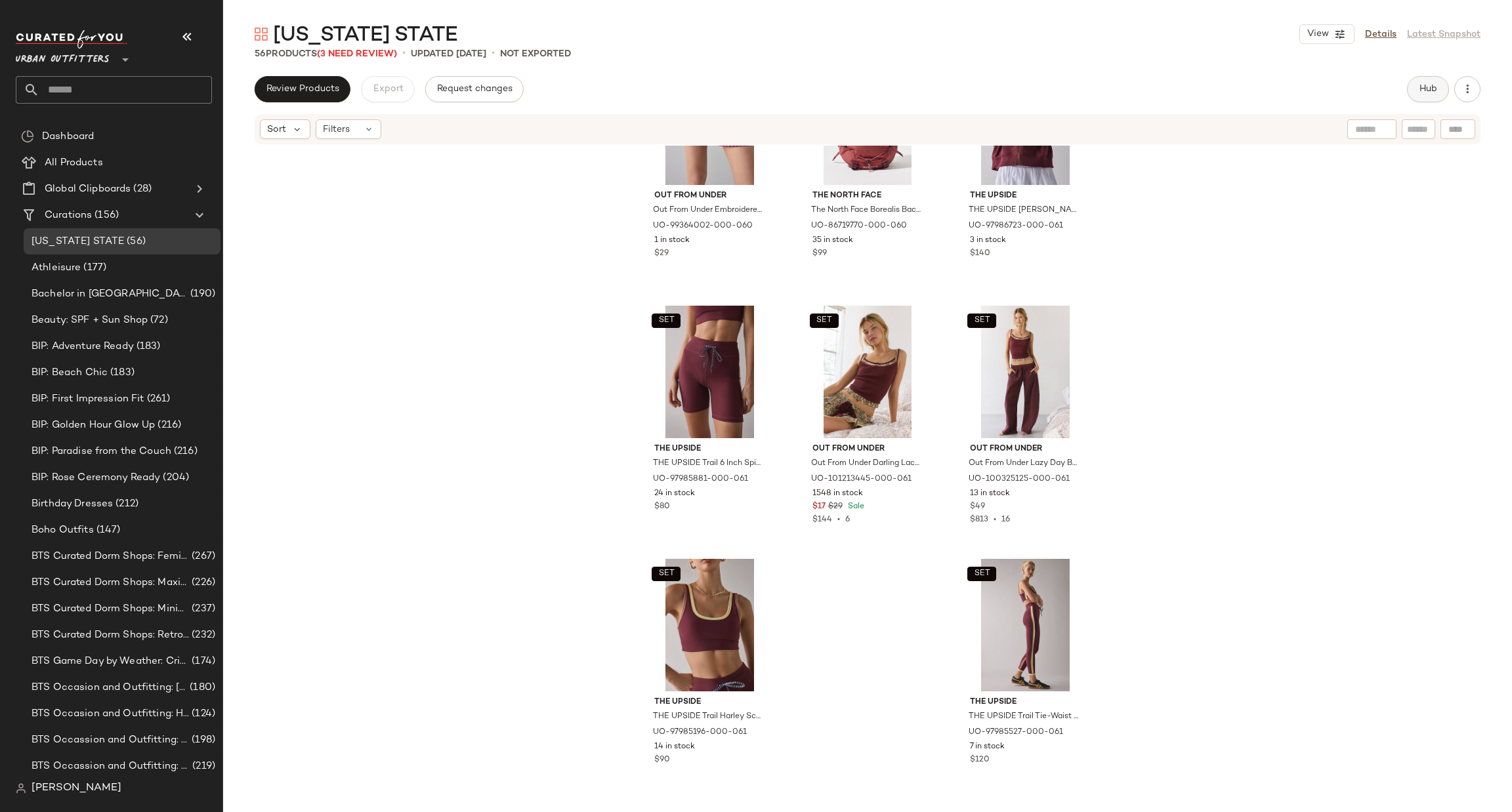
click at [1427, 95] on button "Hub" at bounding box center [1428, 89] width 42 height 26
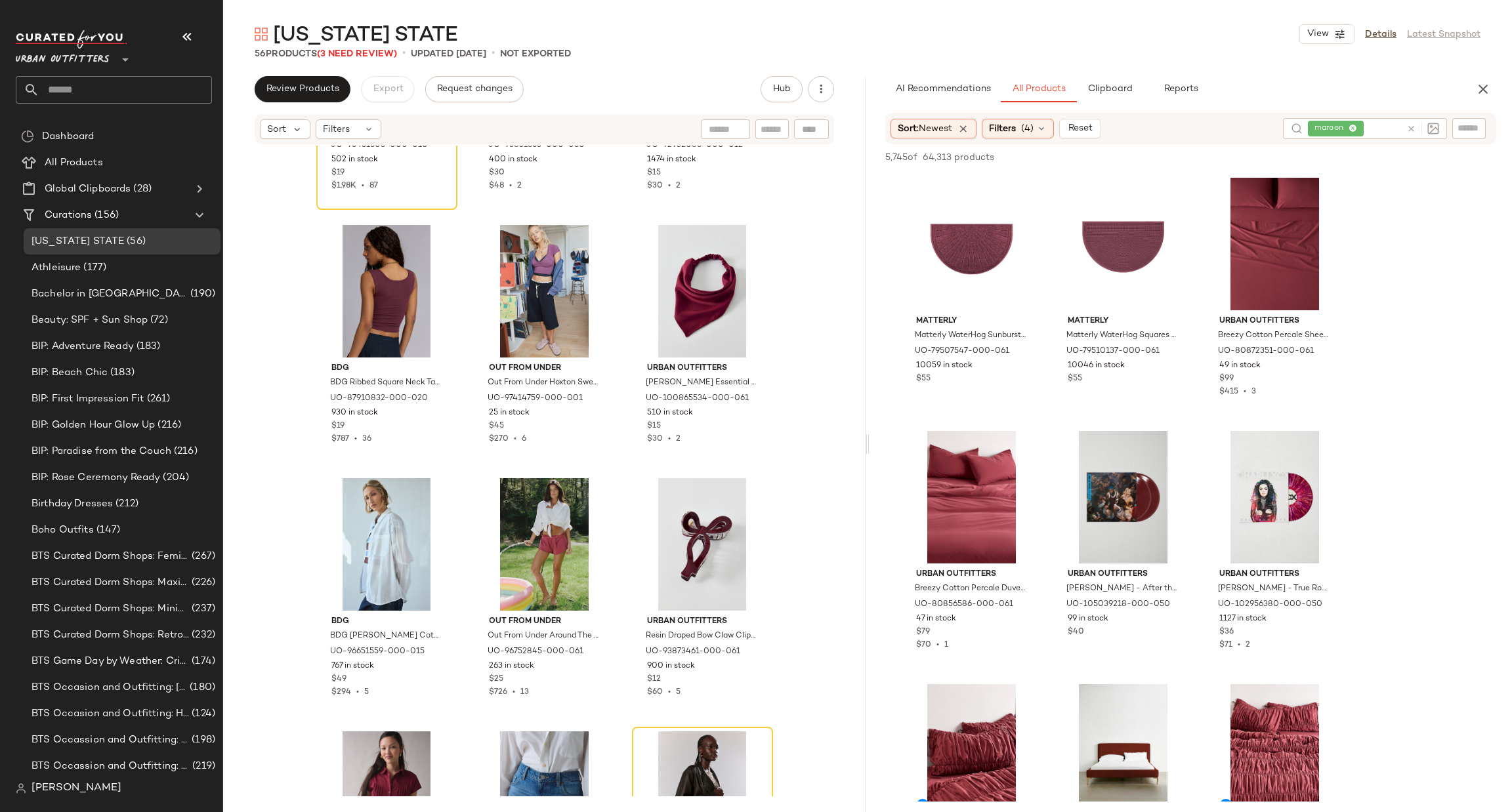
scroll to position [2391, 0]
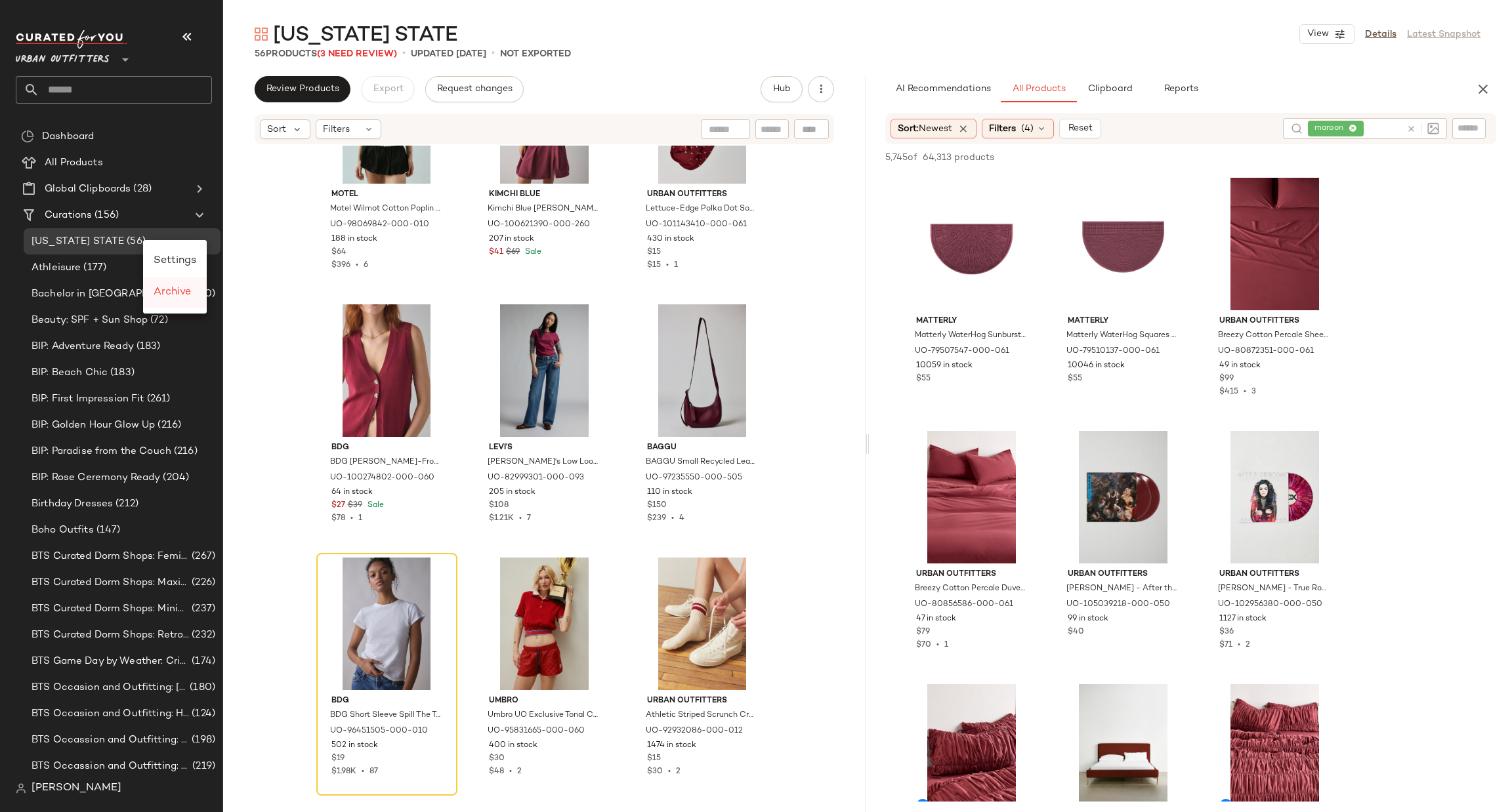
click at [176, 296] on span "Archive" at bounding box center [173, 291] width 37 height 11
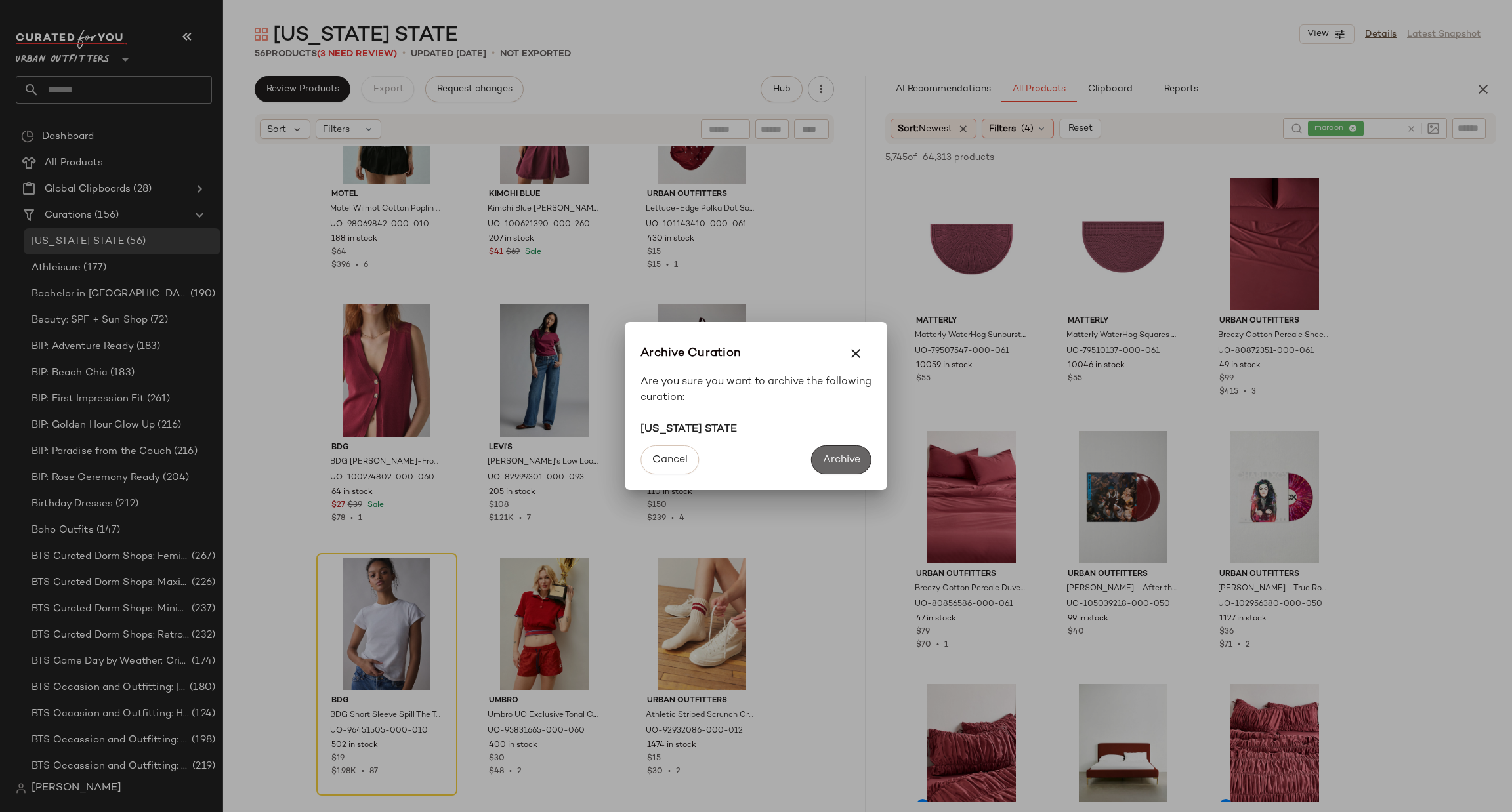
click at [840, 462] on span "Archive" at bounding box center [841, 460] width 38 height 13
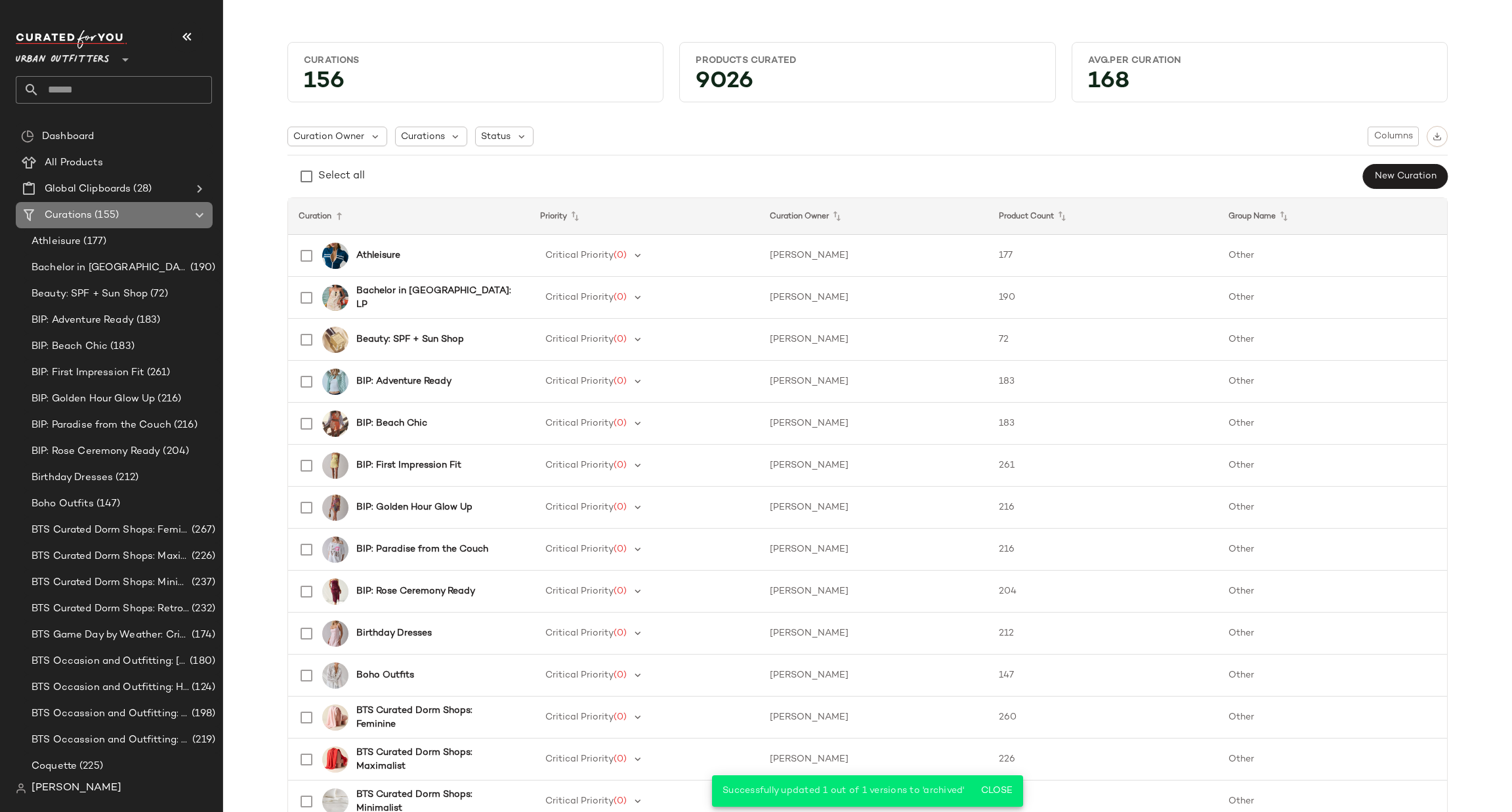
click at [88, 215] on span "Curations" at bounding box center [68, 215] width 47 height 15
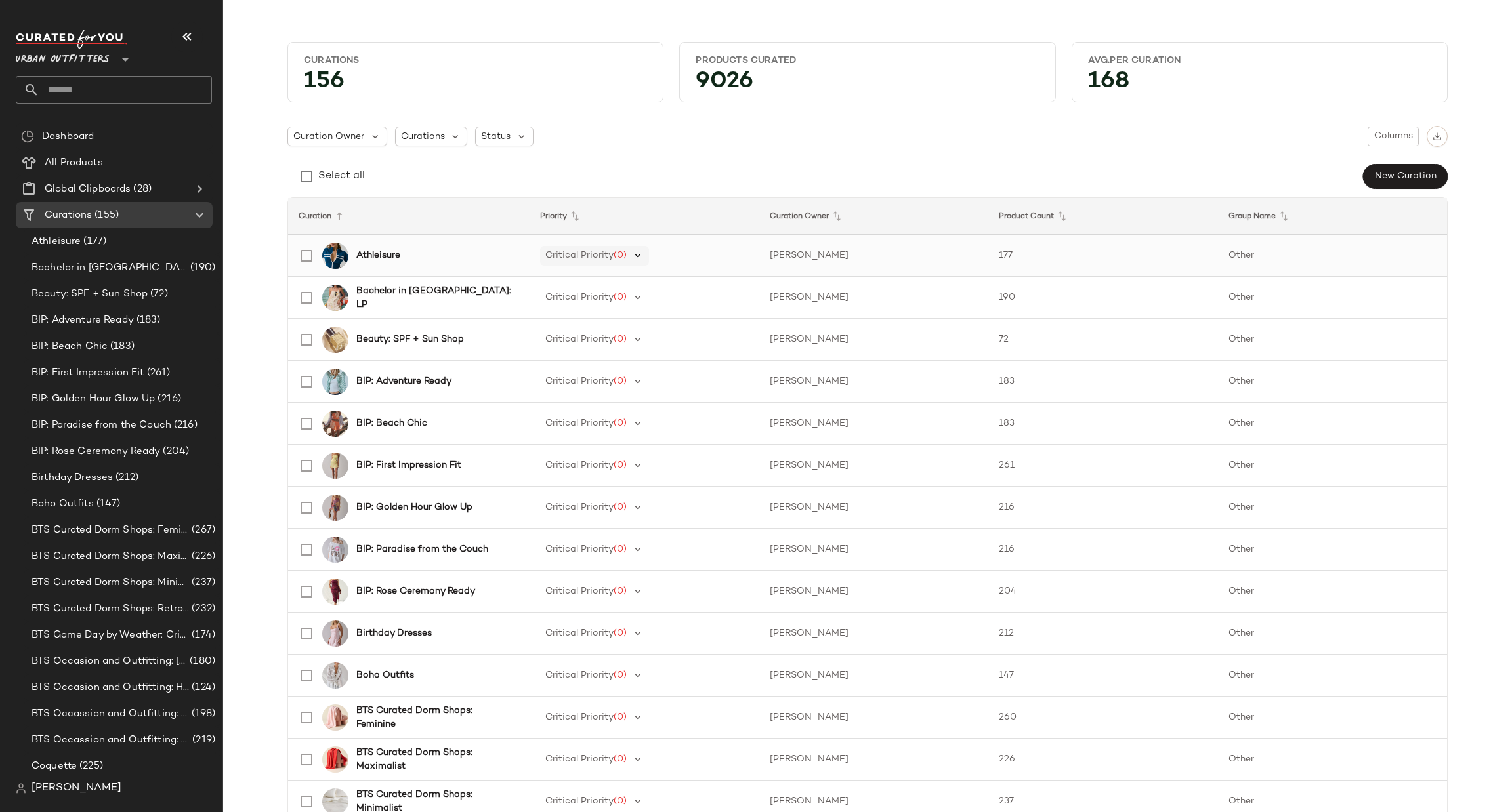
click at [636, 259] on icon at bounding box center [638, 256] width 12 height 12
click at [605, 92] on div "156" at bounding box center [475, 84] width 364 height 25
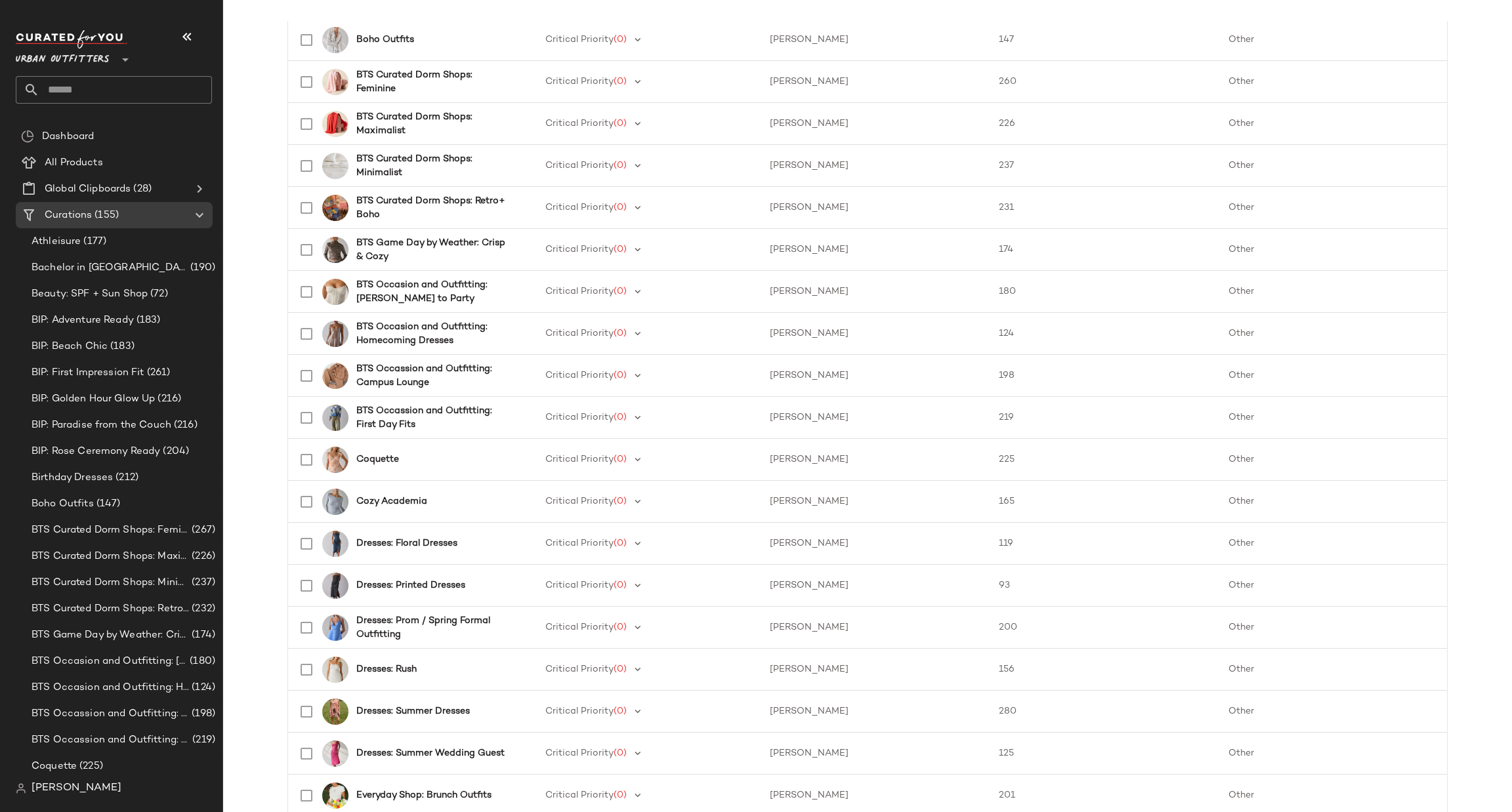
scroll to position [1180, 0]
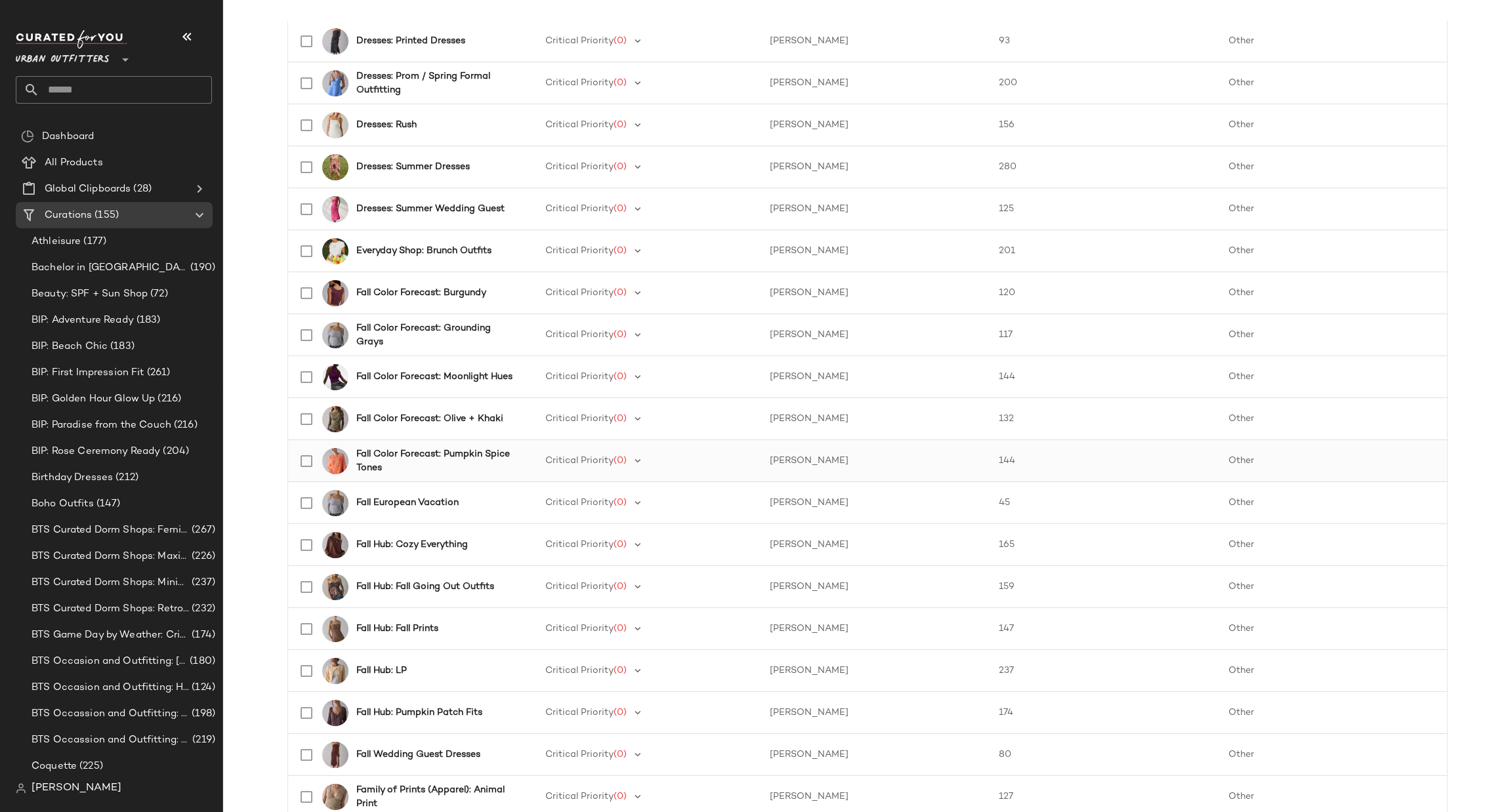
scroll to position [1599, 0]
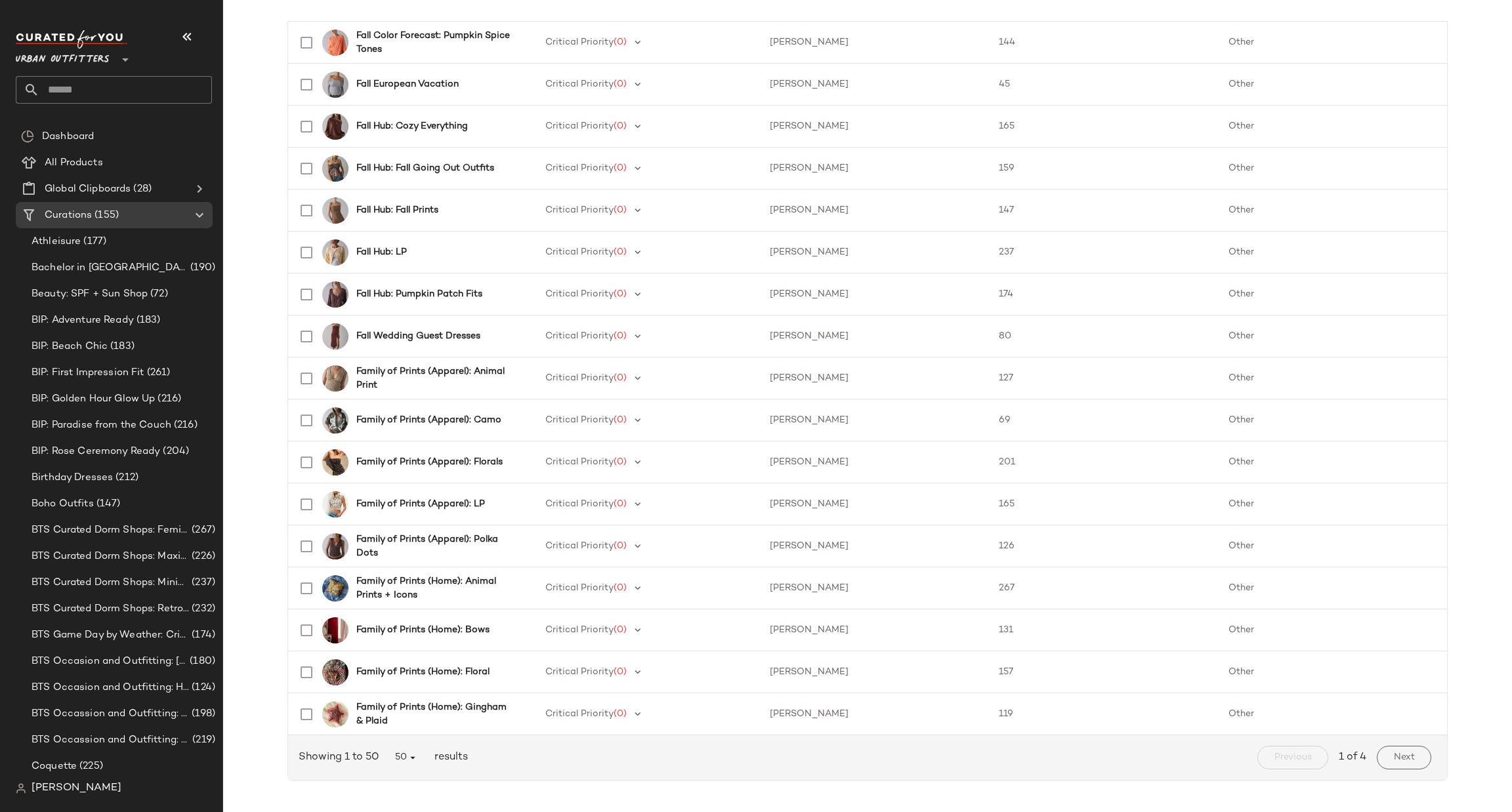
click at [1393, 752] on span "Next" at bounding box center [1404, 757] width 22 height 11
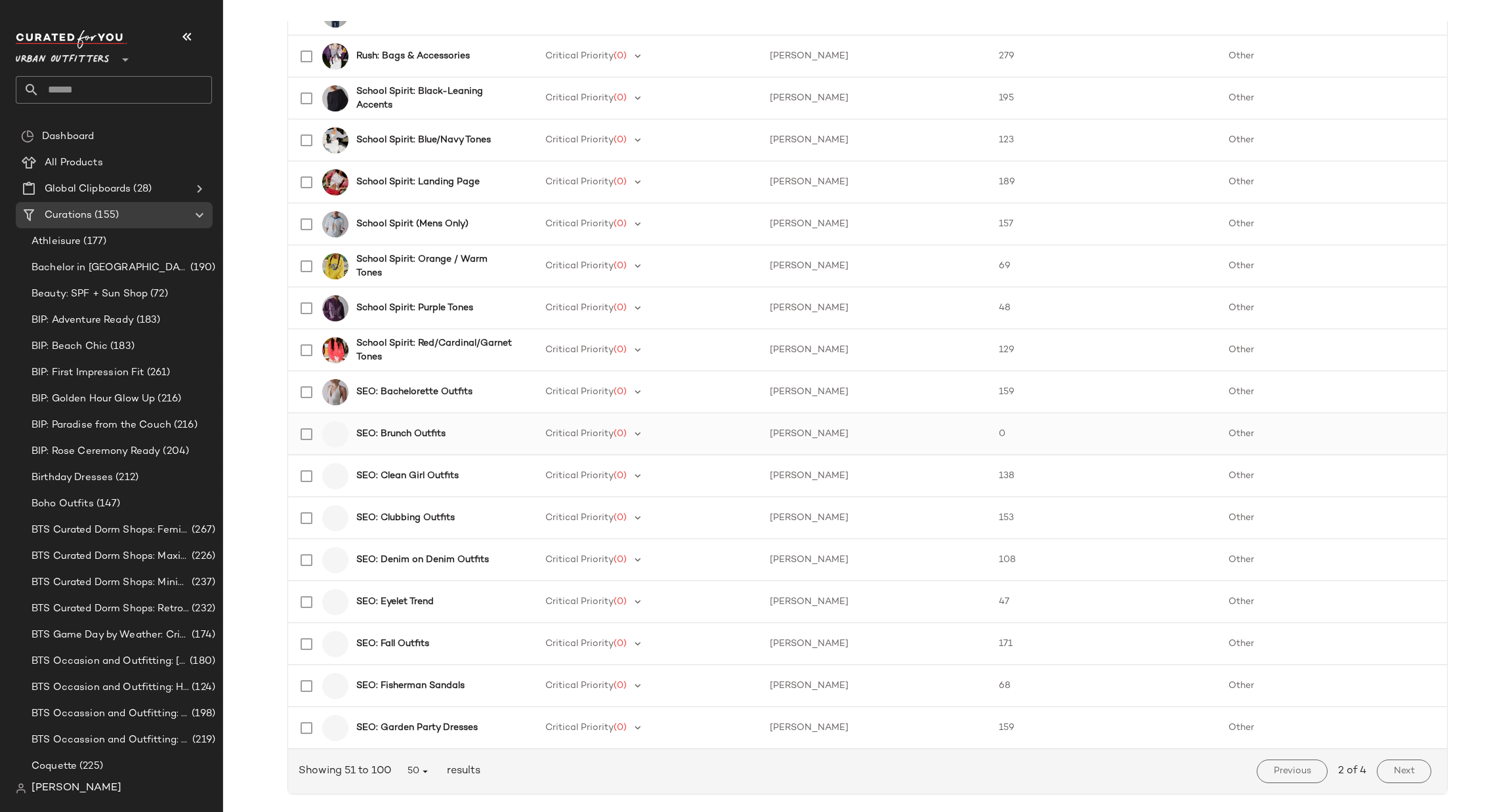
scroll to position [1599, 0]
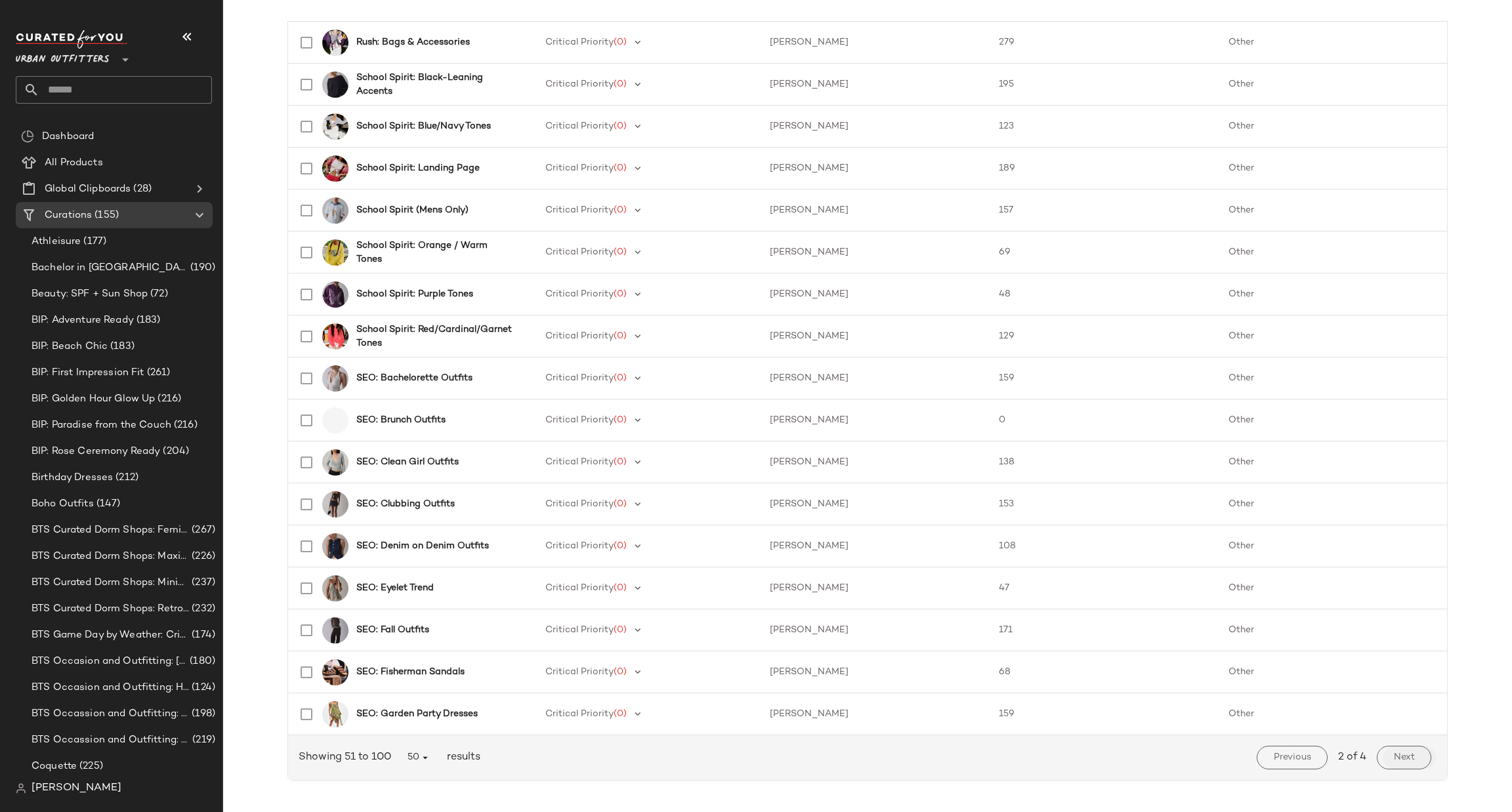
click at [1413, 756] on button "Next" at bounding box center [1405, 758] width 55 height 24
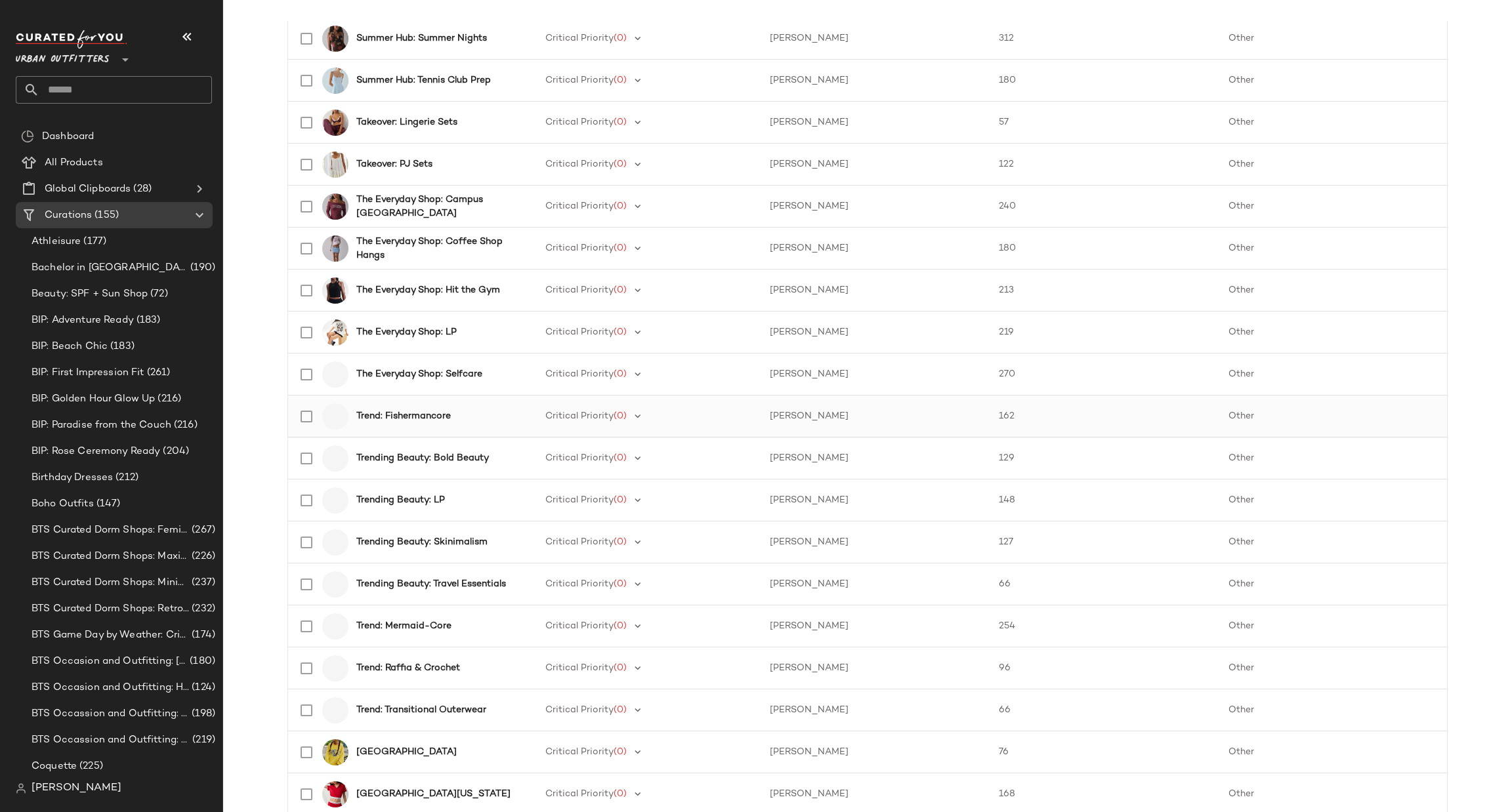
scroll to position [1599, 0]
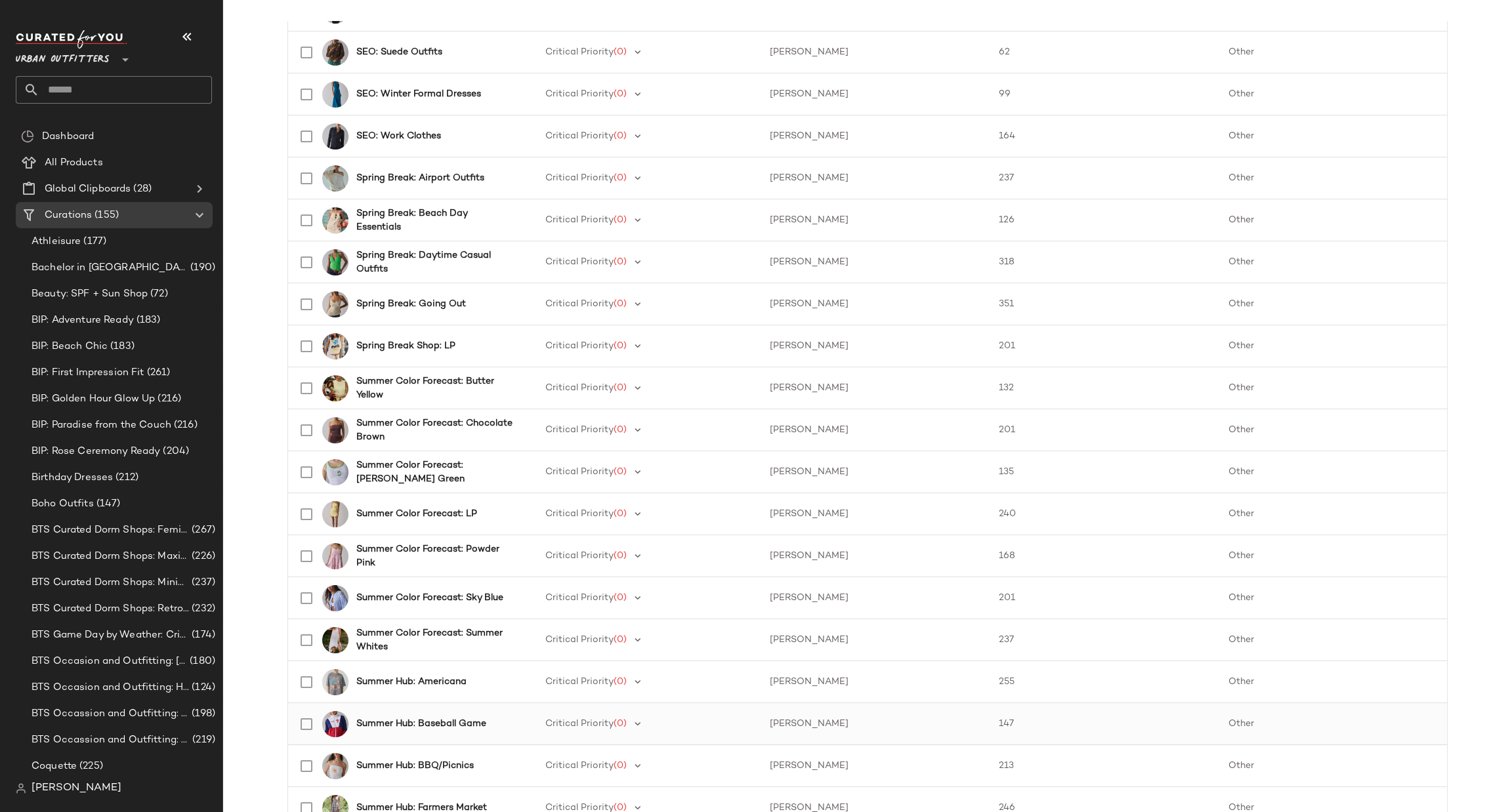
scroll to position [615, 0]
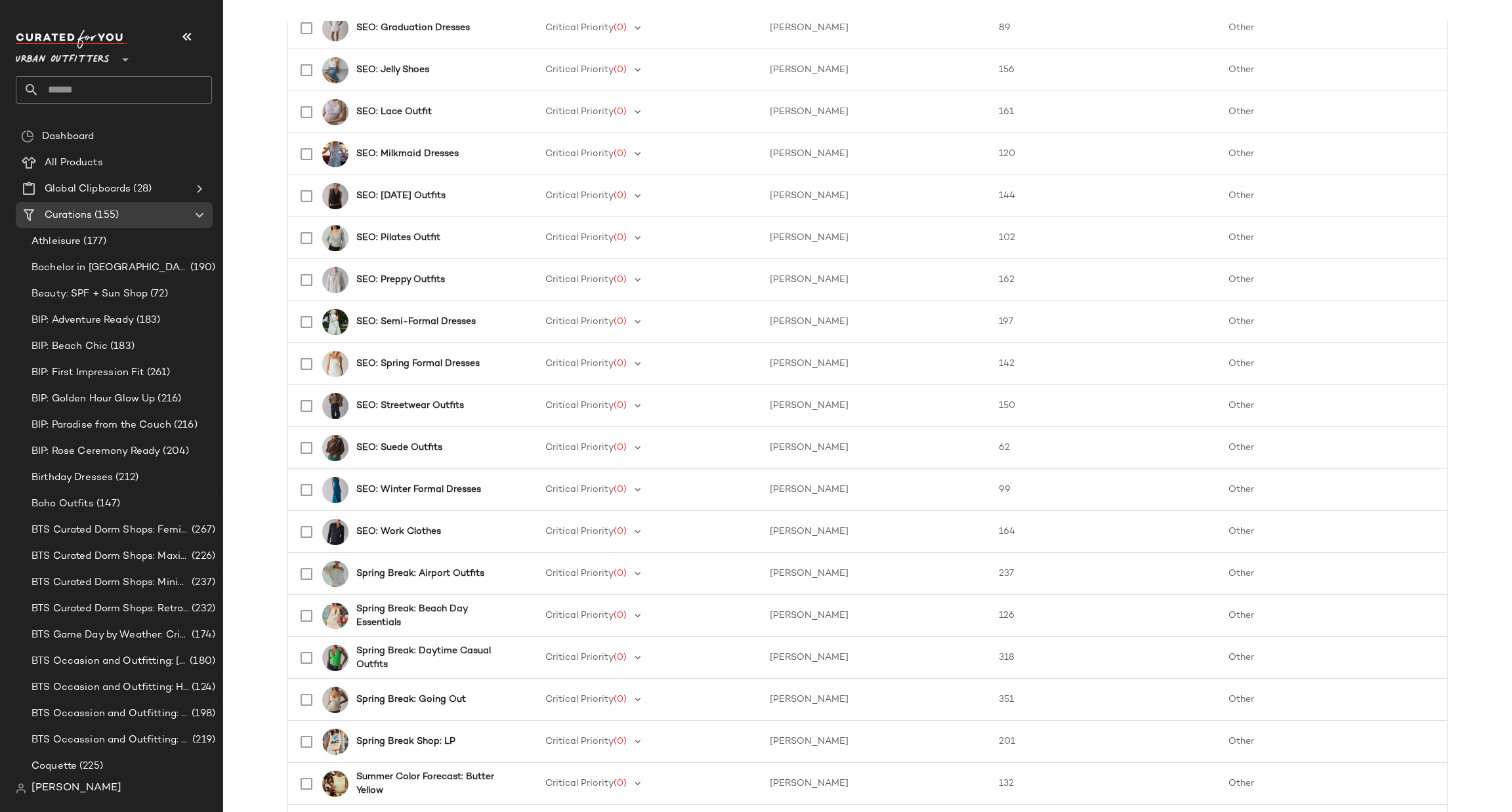
scroll to position [221, 0]
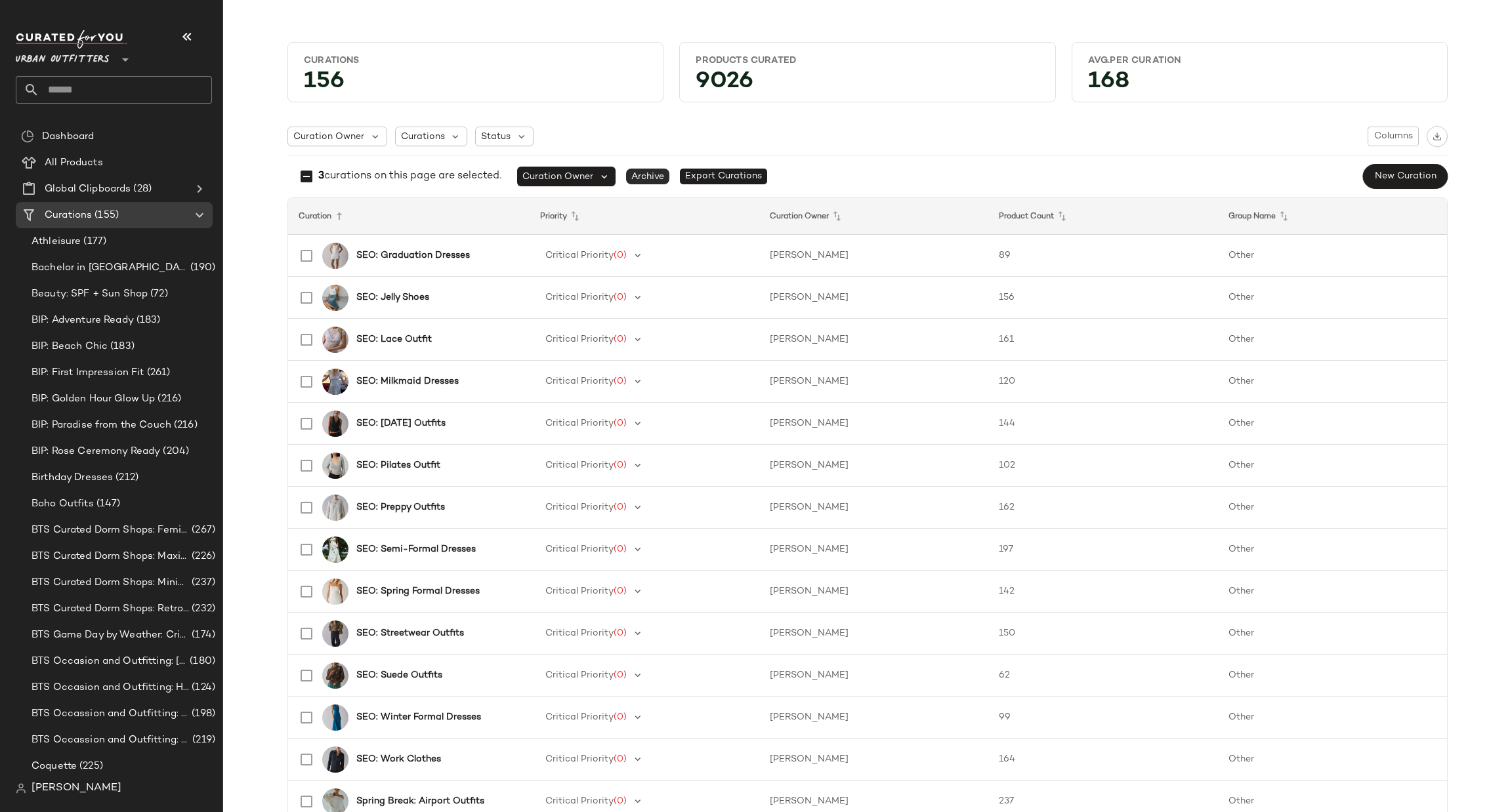
click at [646, 180] on span "Archive" at bounding box center [648, 177] width 43 height 16
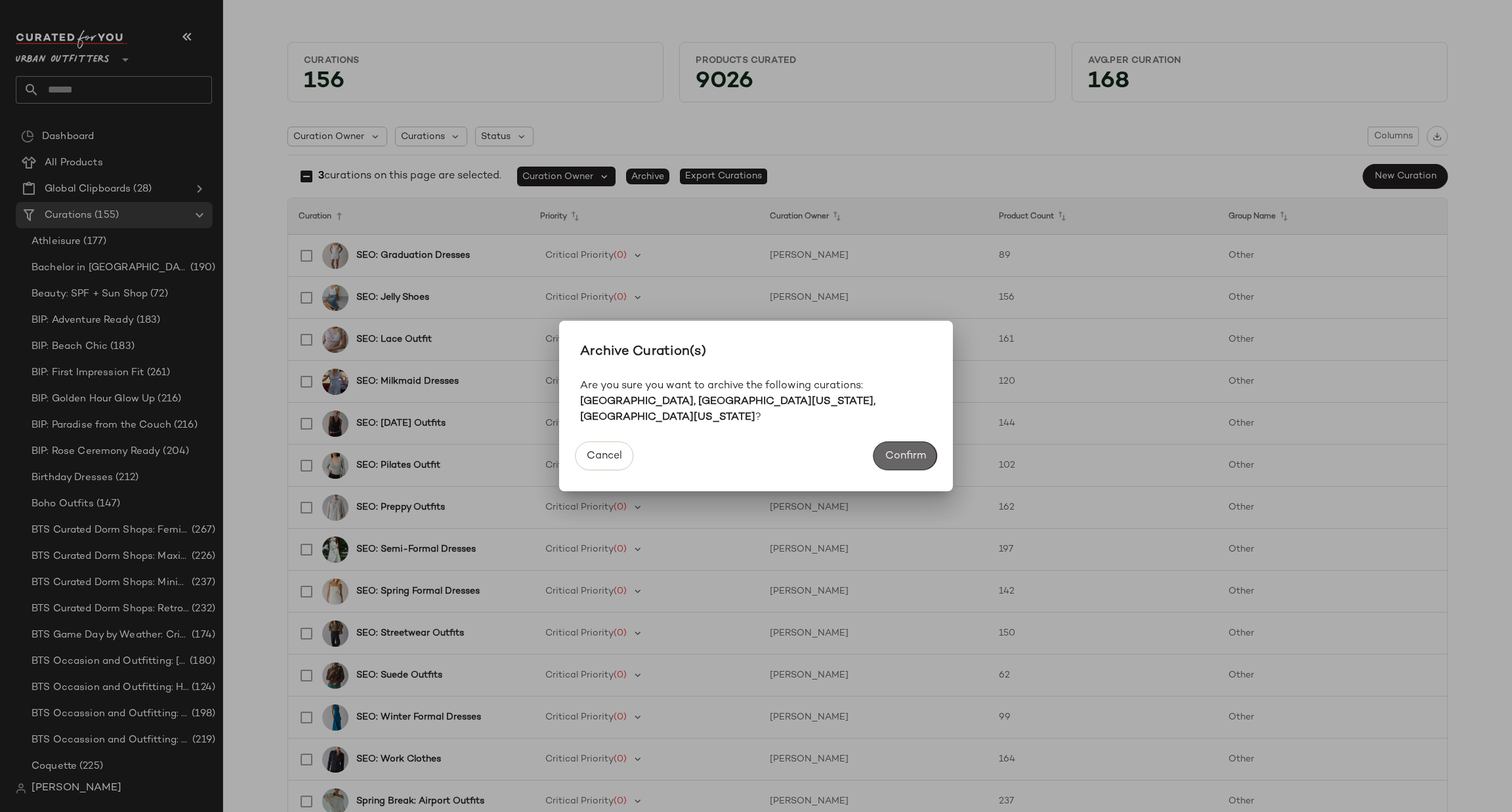
click at [920, 450] on span "Confirm" at bounding box center [906, 456] width 41 height 13
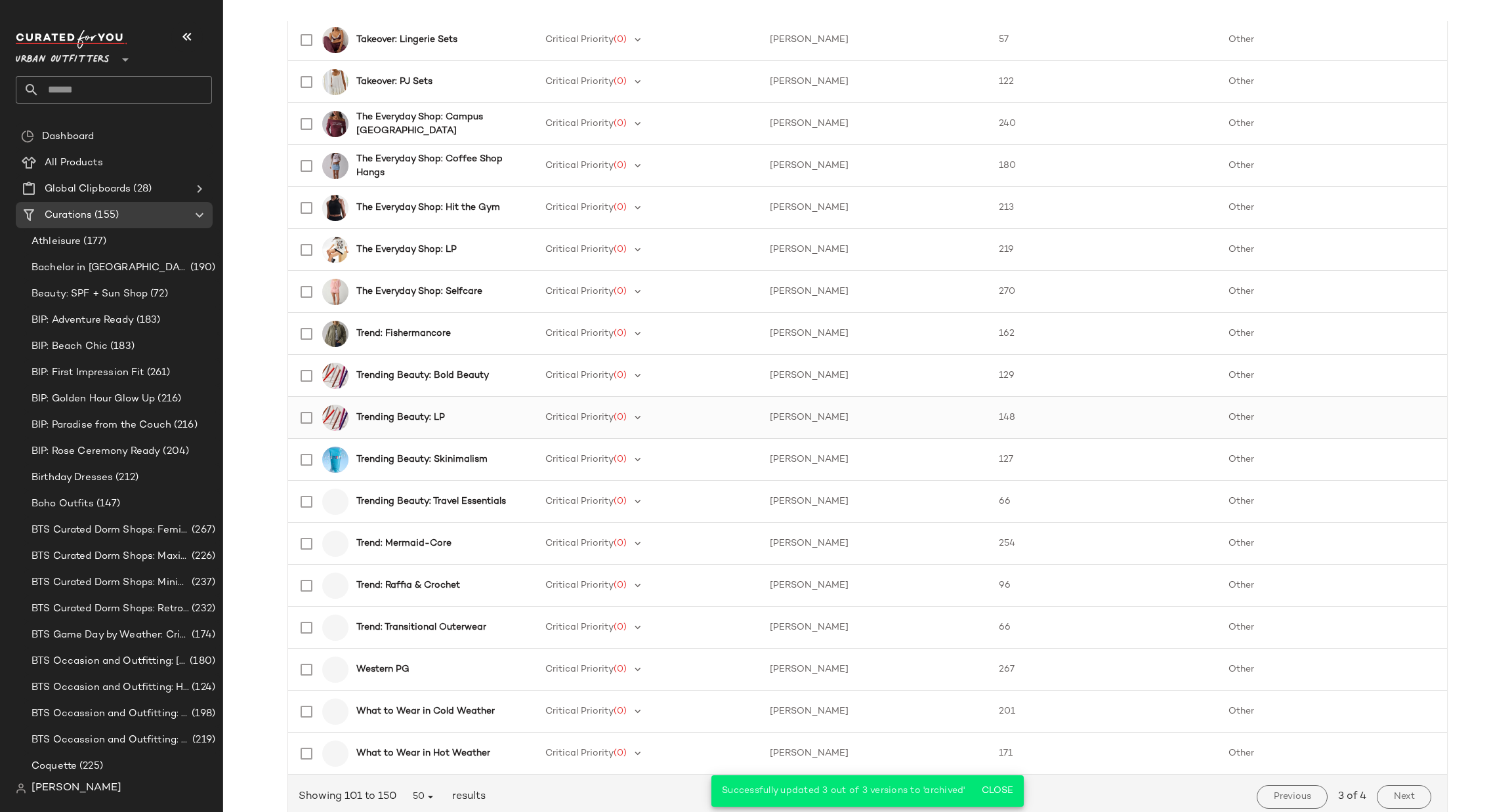
scroll to position [1599, 0]
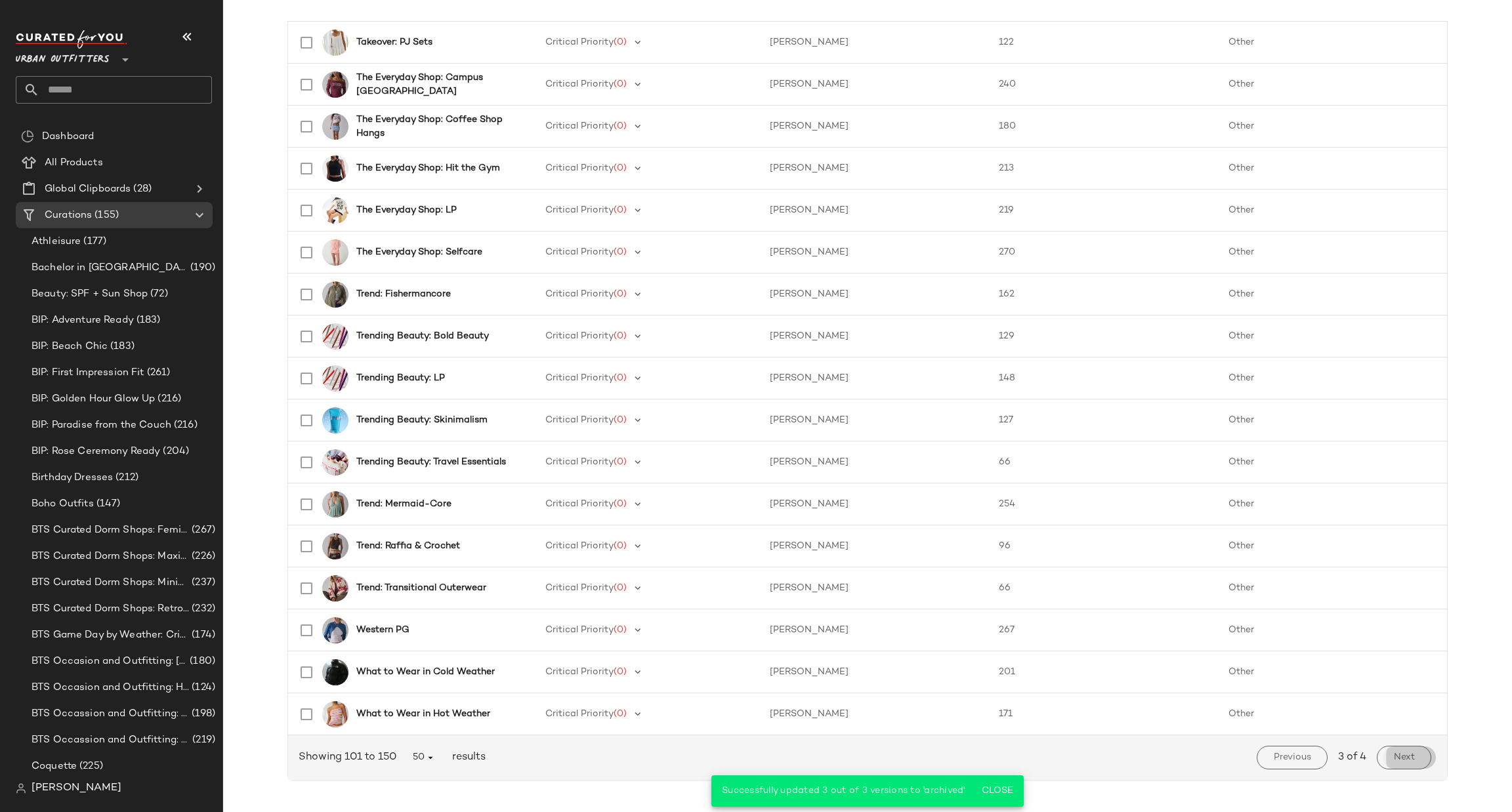
click at [1393, 752] on span "Next" at bounding box center [1404, 757] width 22 height 11
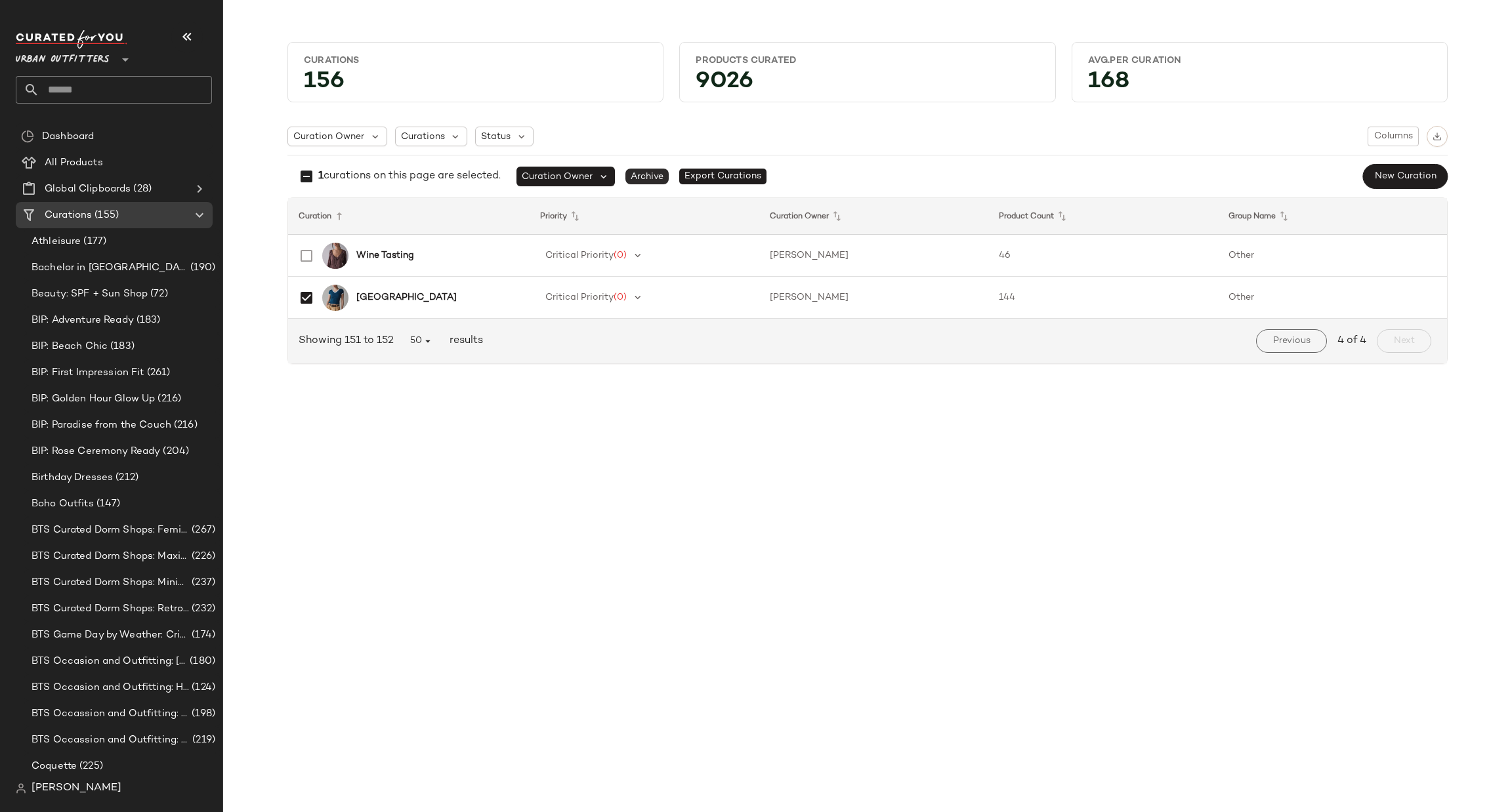
click at [651, 172] on span "Archive" at bounding box center [648, 177] width 43 height 16
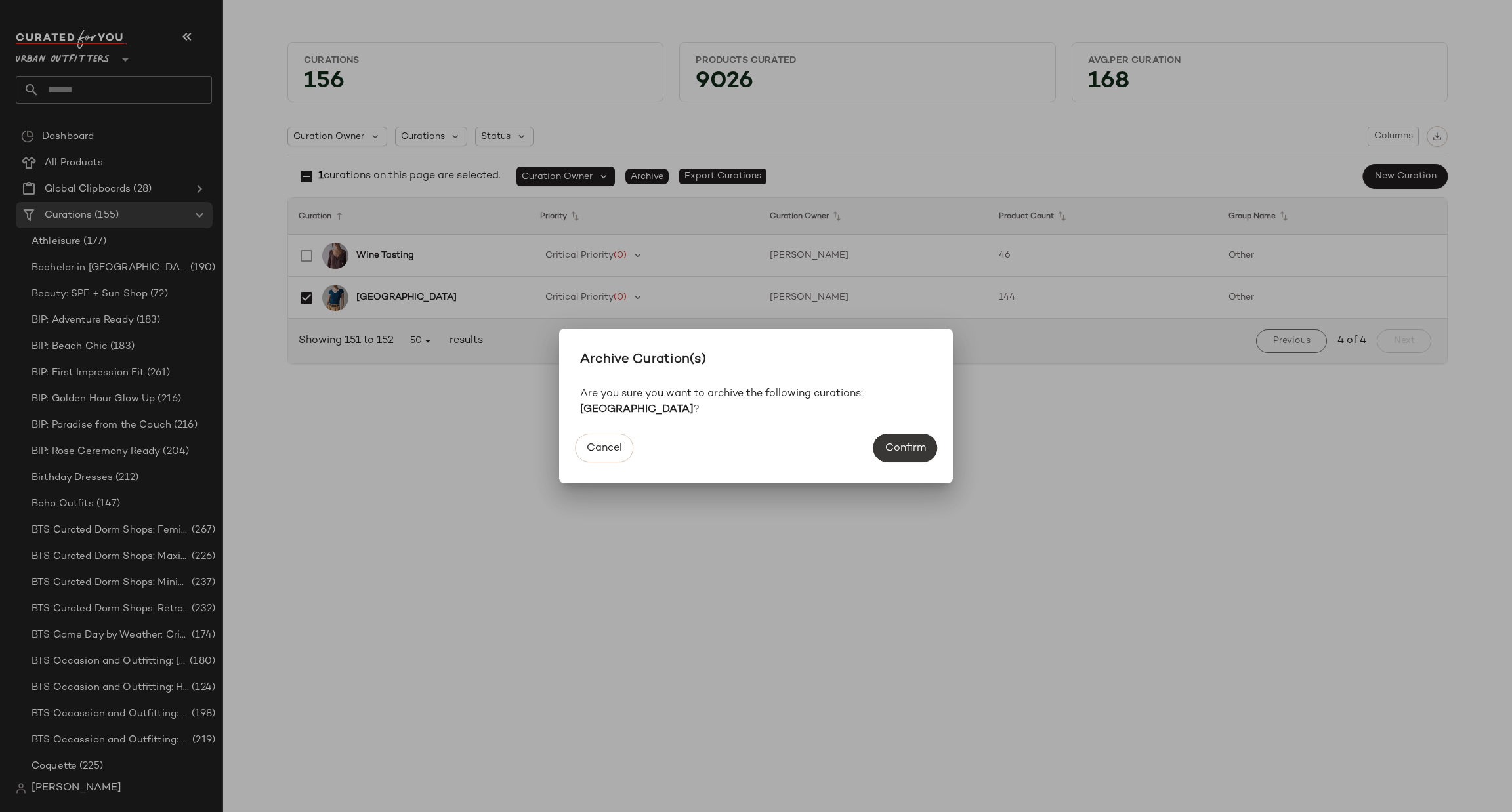
click at [908, 442] on span "Confirm" at bounding box center [906, 448] width 41 height 13
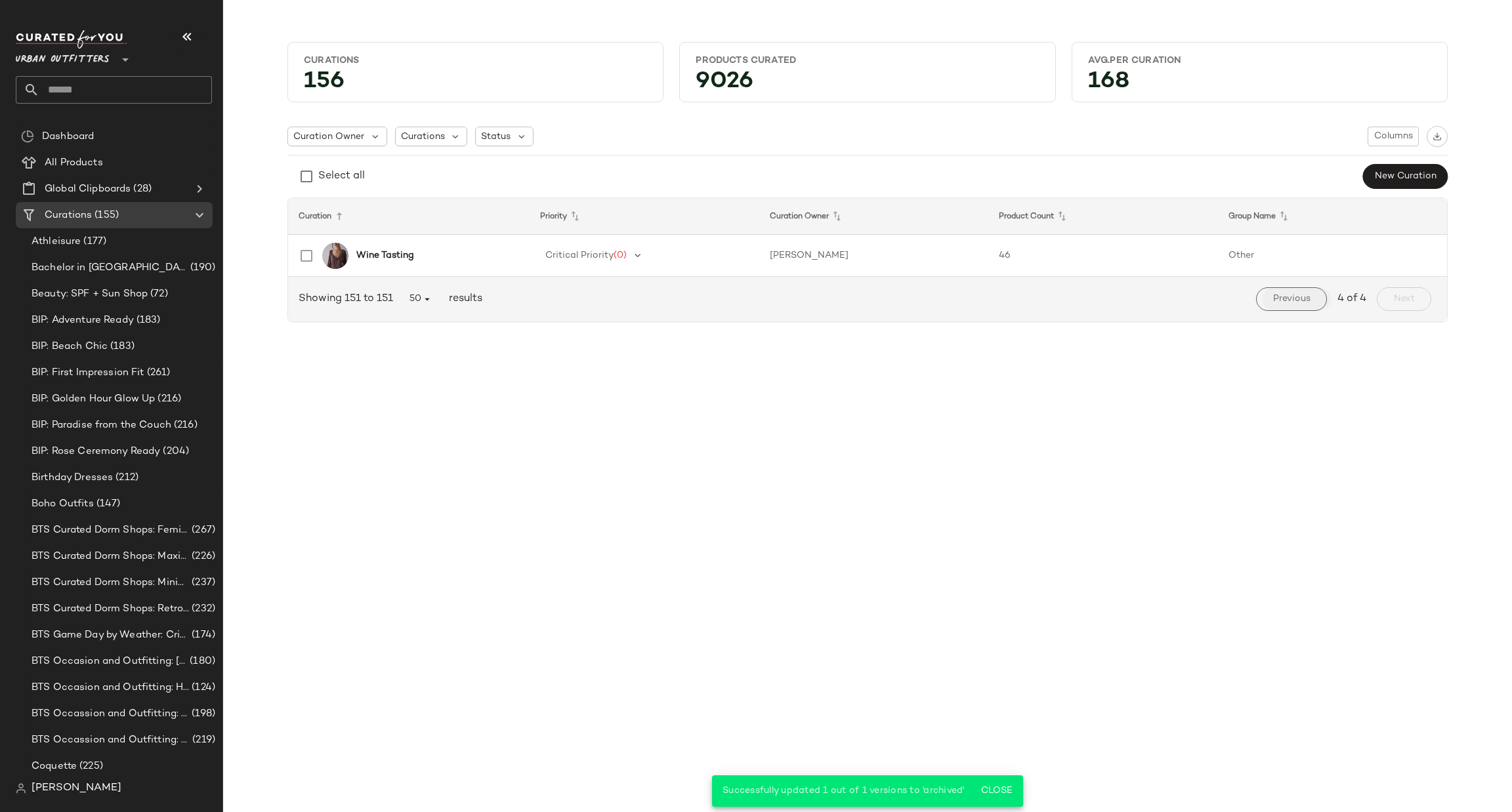
click at [1298, 288] on button "Previous" at bounding box center [1291, 299] width 71 height 24
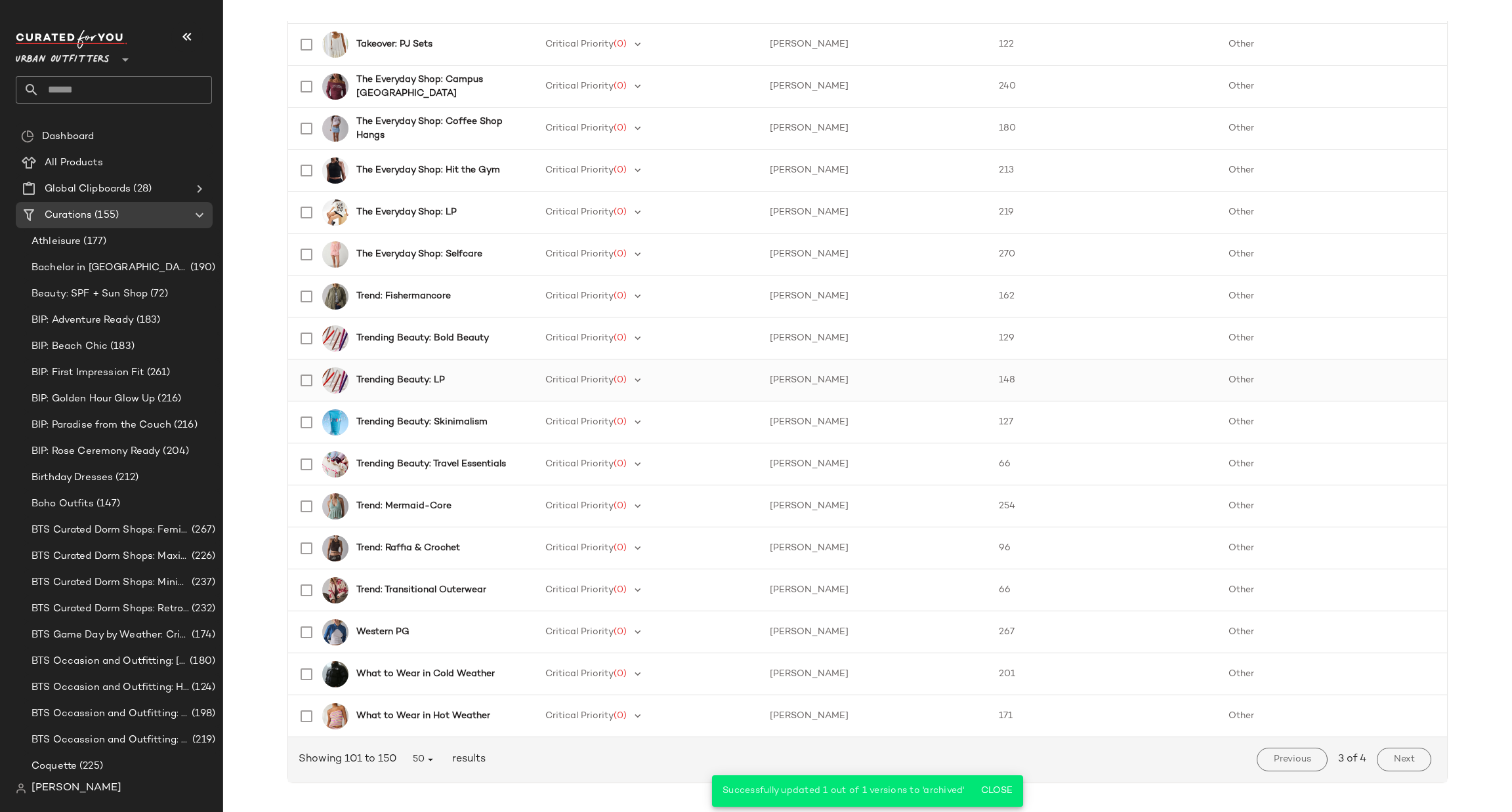
scroll to position [1599, 0]
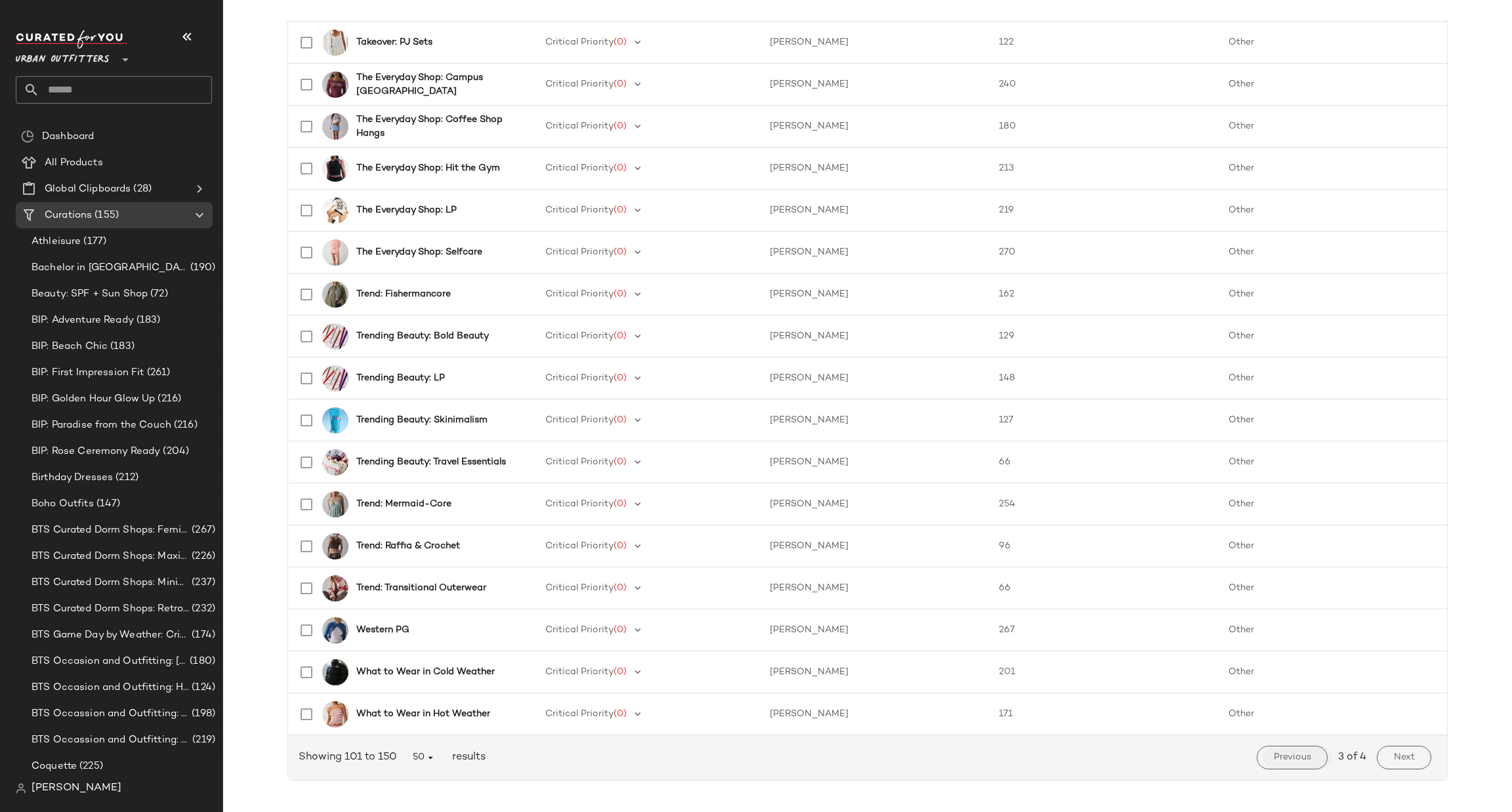
click at [1302, 753] on span "Previous" at bounding box center [1292, 757] width 38 height 11
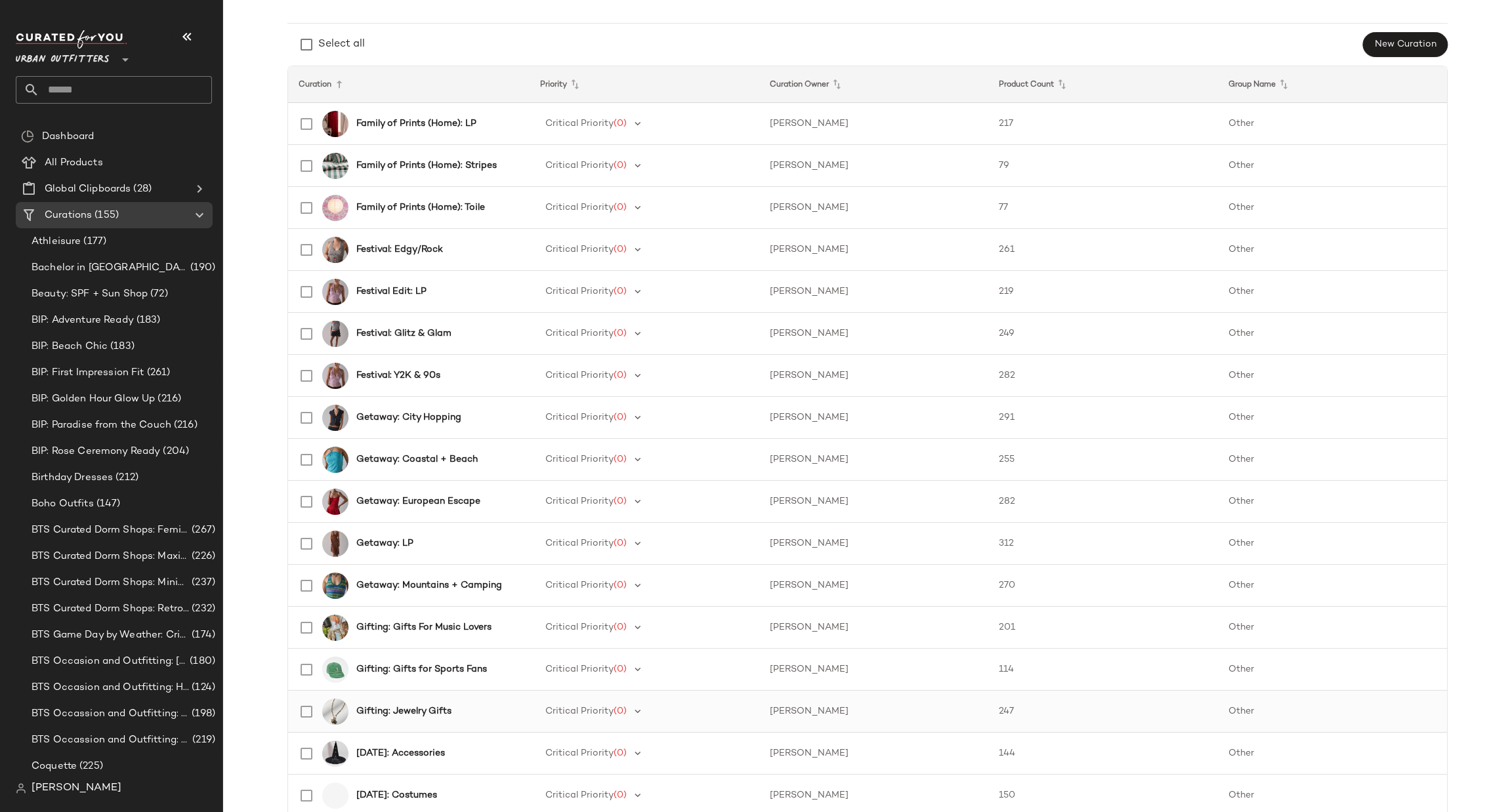
scroll to position [197, 0]
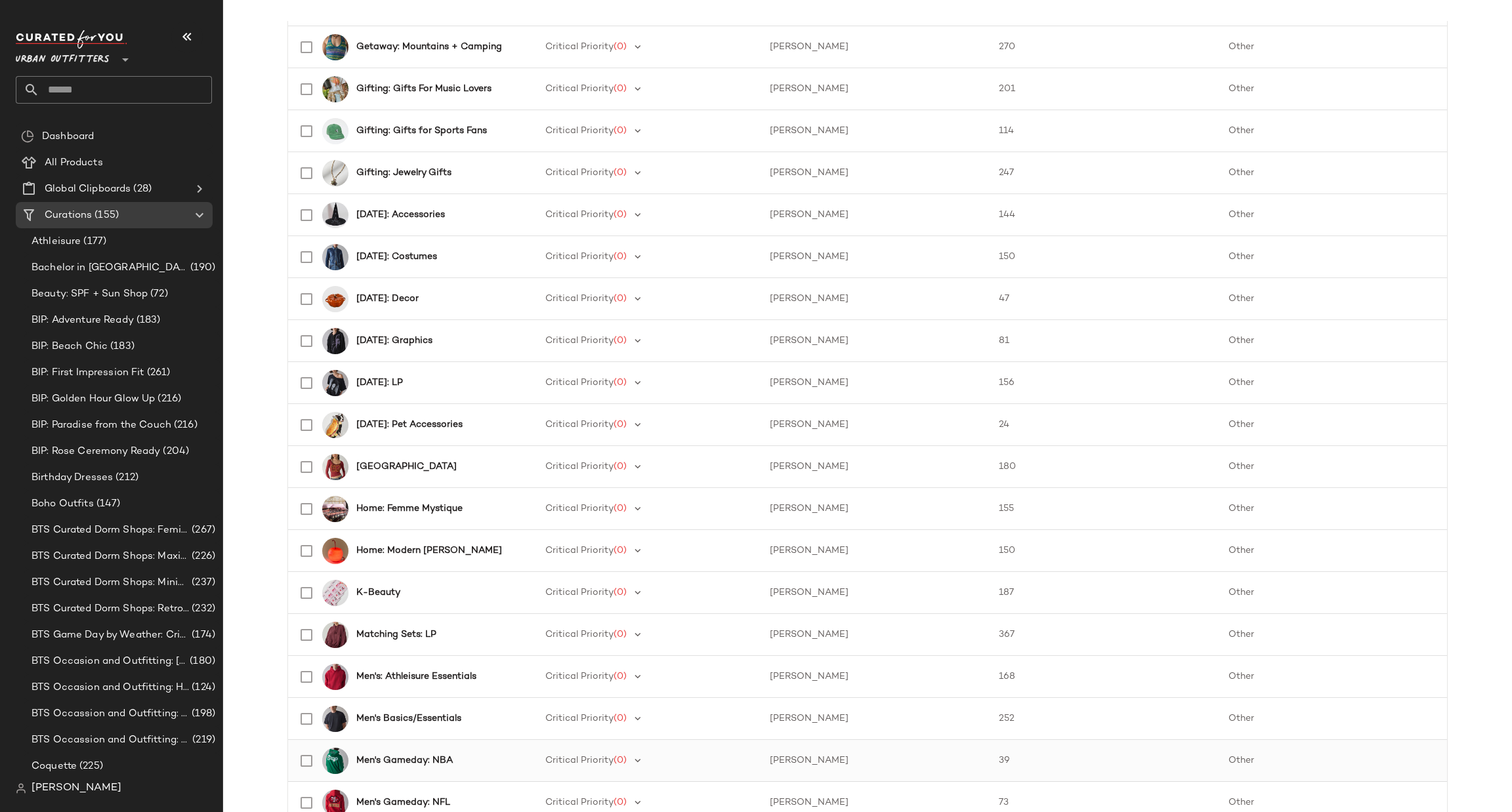
scroll to position [787, 0]
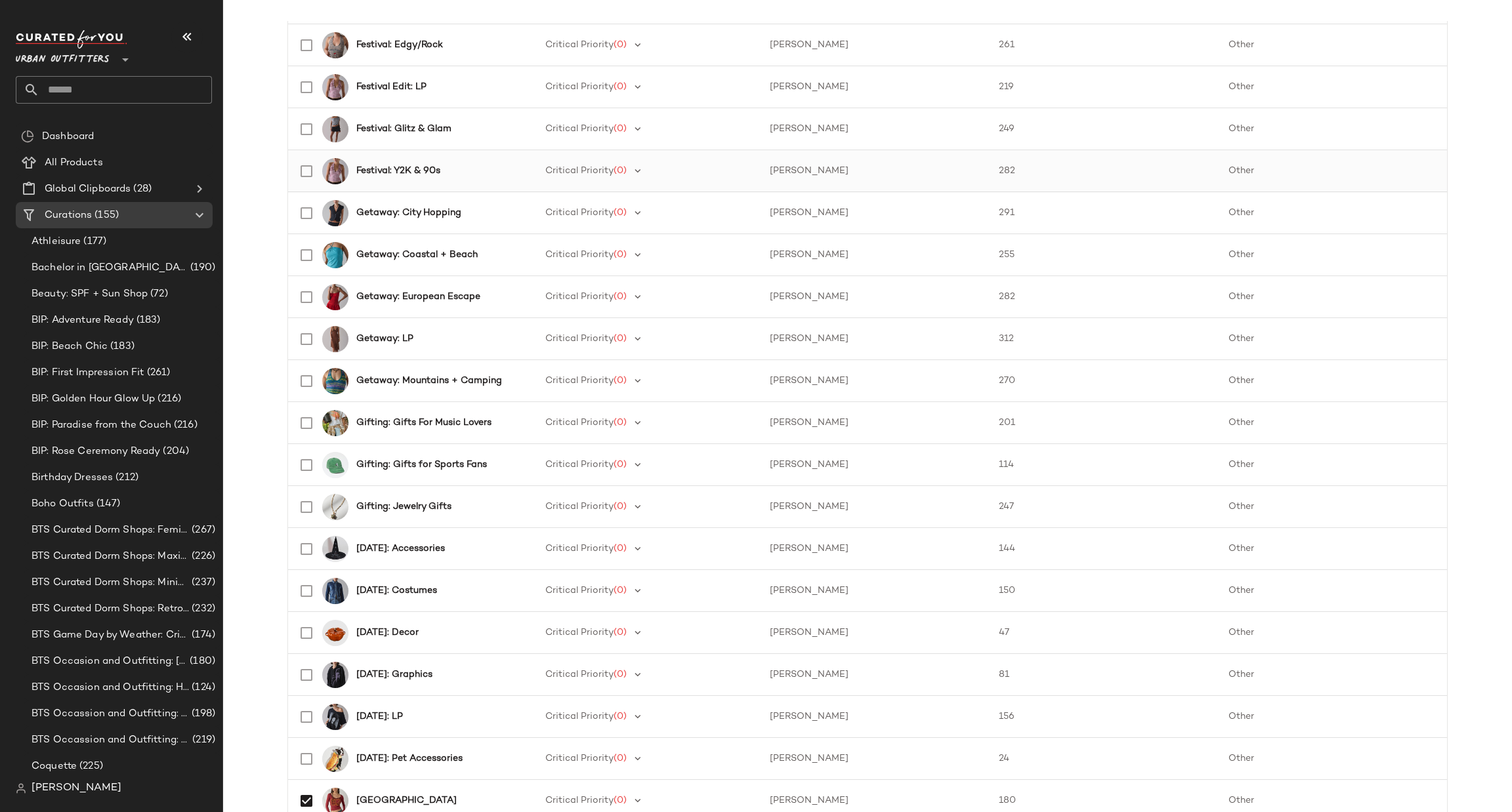
scroll to position [589, 0]
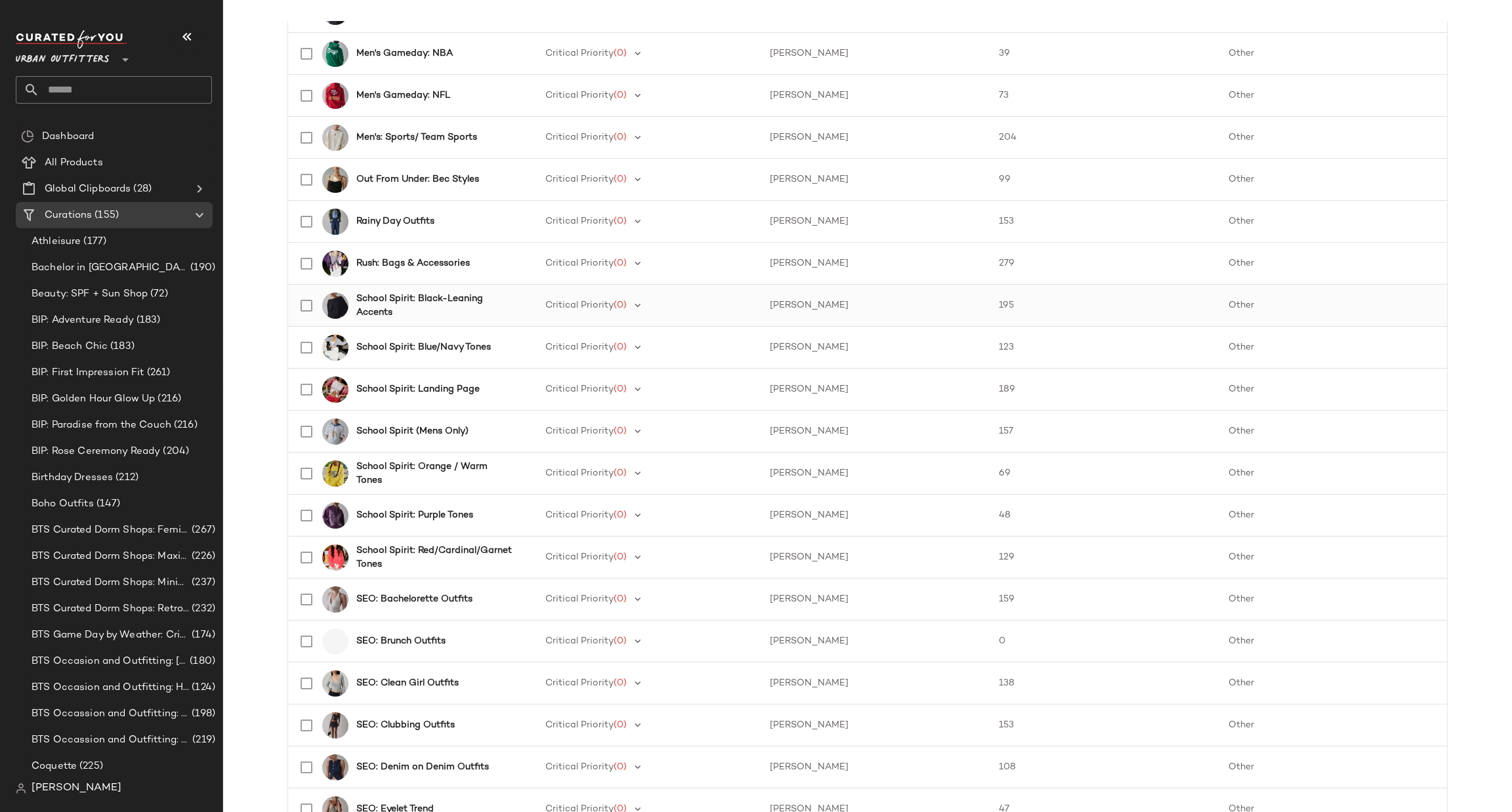
scroll to position [1599, 0]
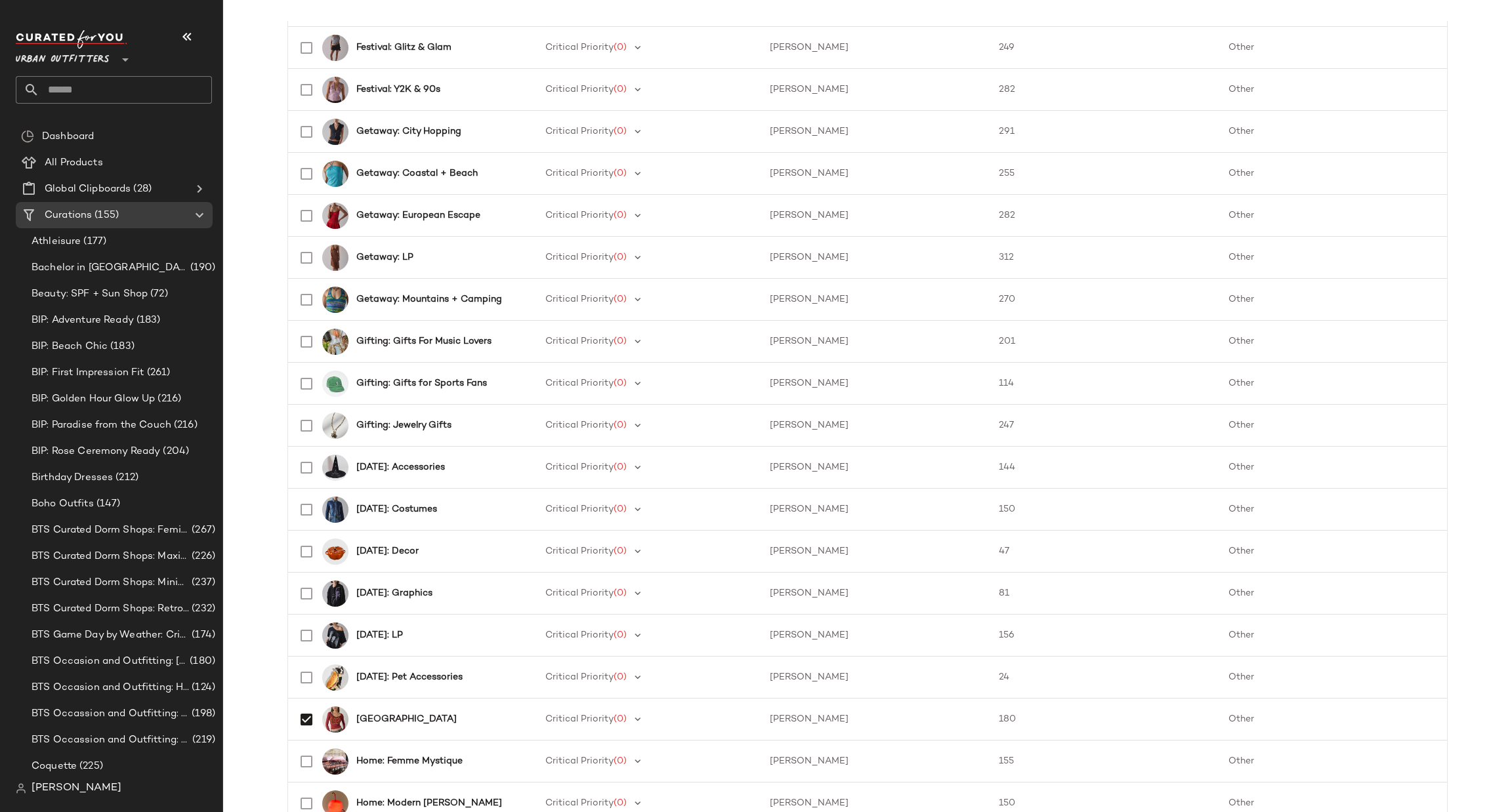
scroll to position [43, 0]
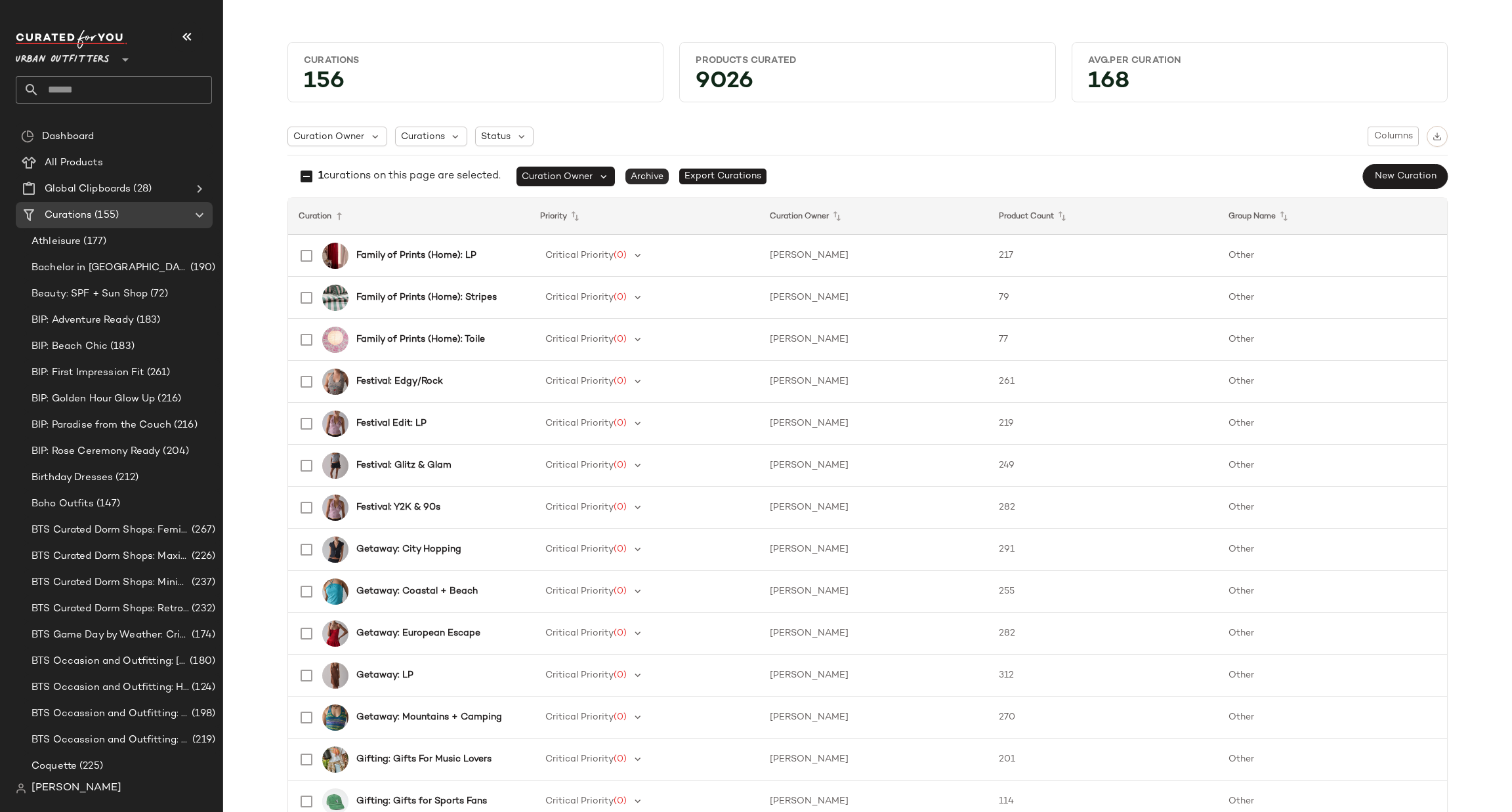
click at [660, 178] on span "Archive" at bounding box center [648, 177] width 43 height 16
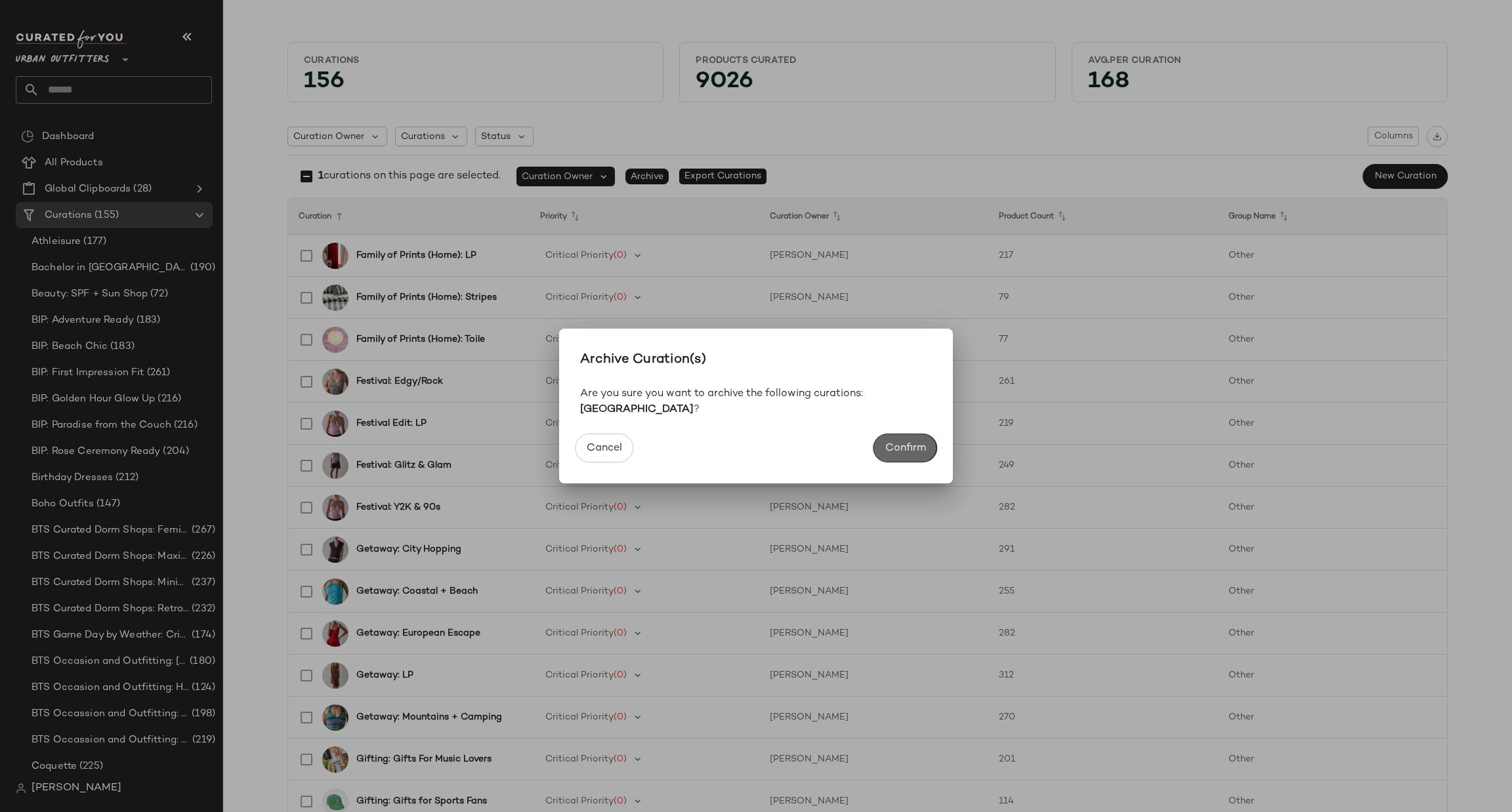
click at [915, 442] on span "Confirm" at bounding box center [906, 448] width 41 height 13
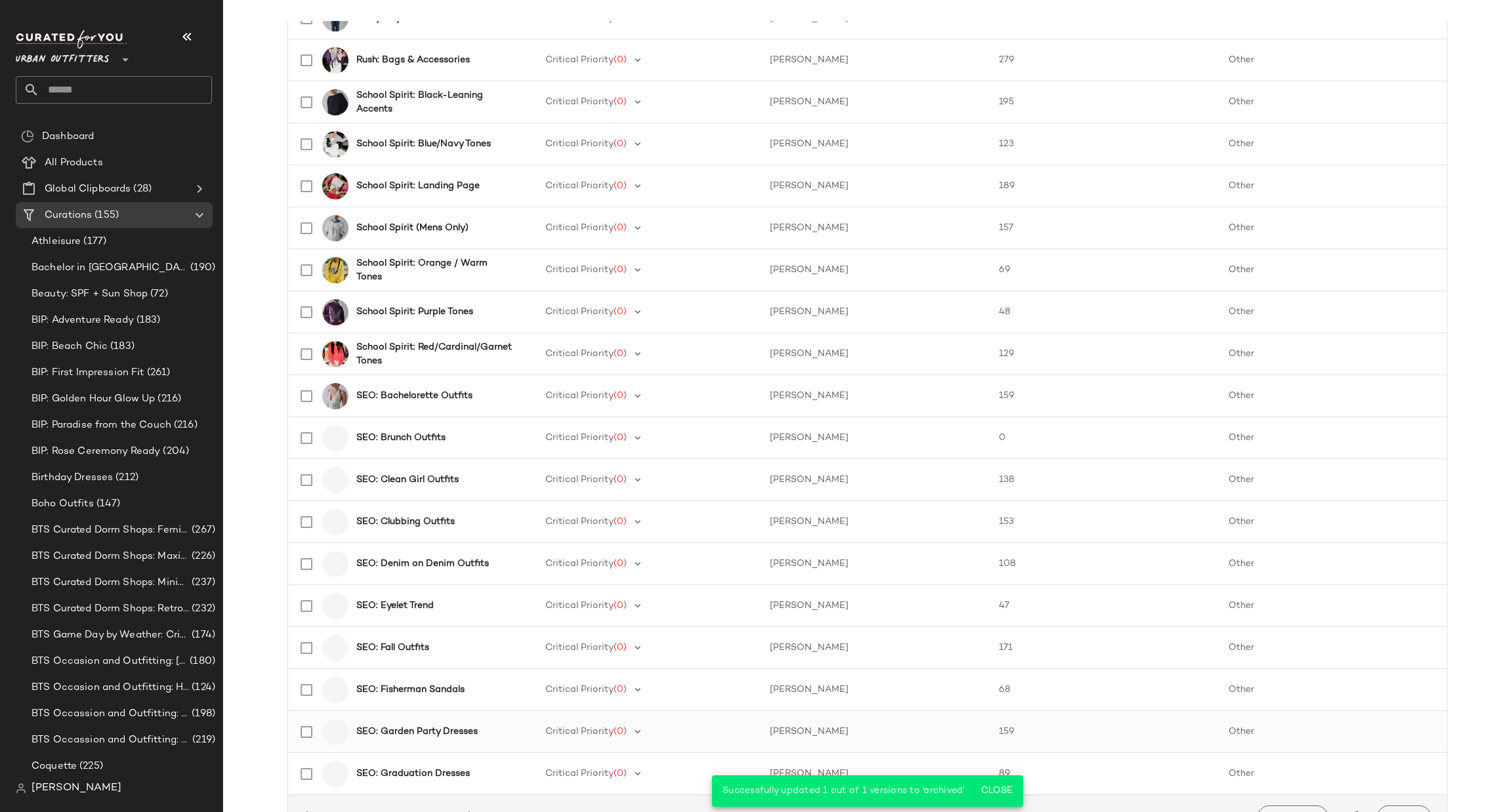
scroll to position [1599, 0]
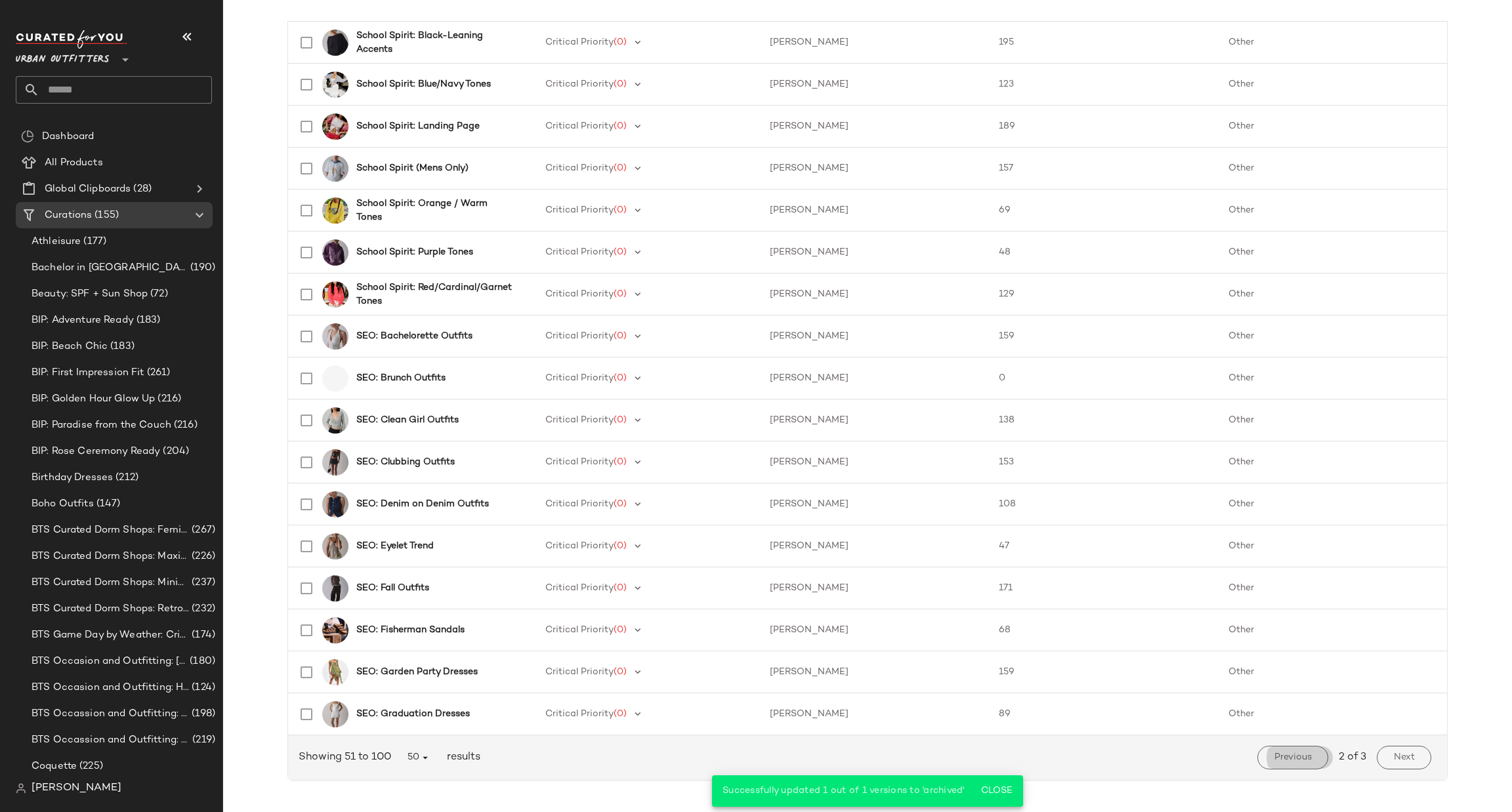
drag, startPoint x: 1281, startPoint y: 756, endPoint x: 1277, endPoint y: 750, distance: 7.2
click at [1277, 752] on span "Previous" at bounding box center [1292, 757] width 38 height 11
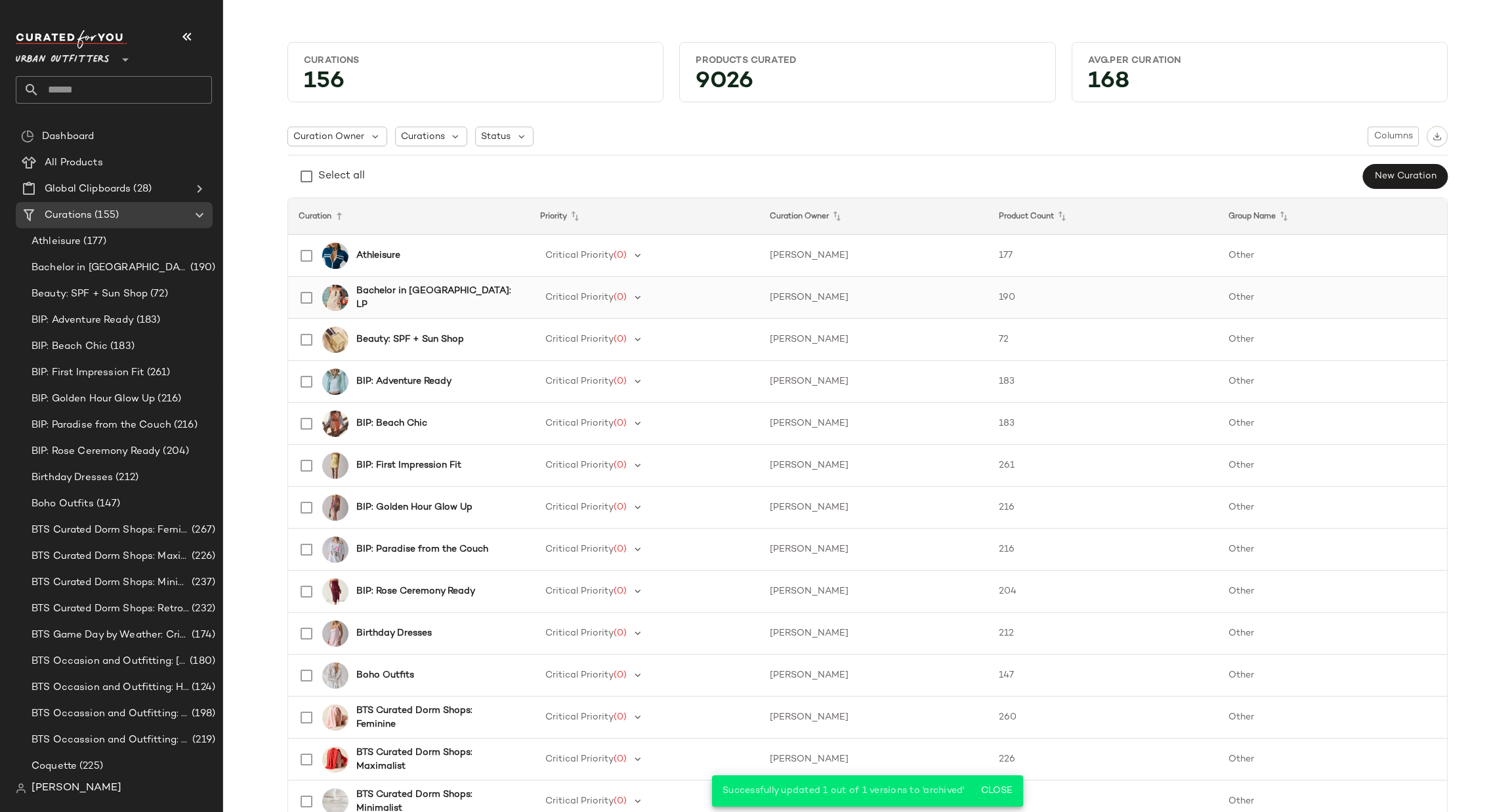
scroll to position [197, 0]
